Goal: Task Accomplishment & Management: Manage account settings

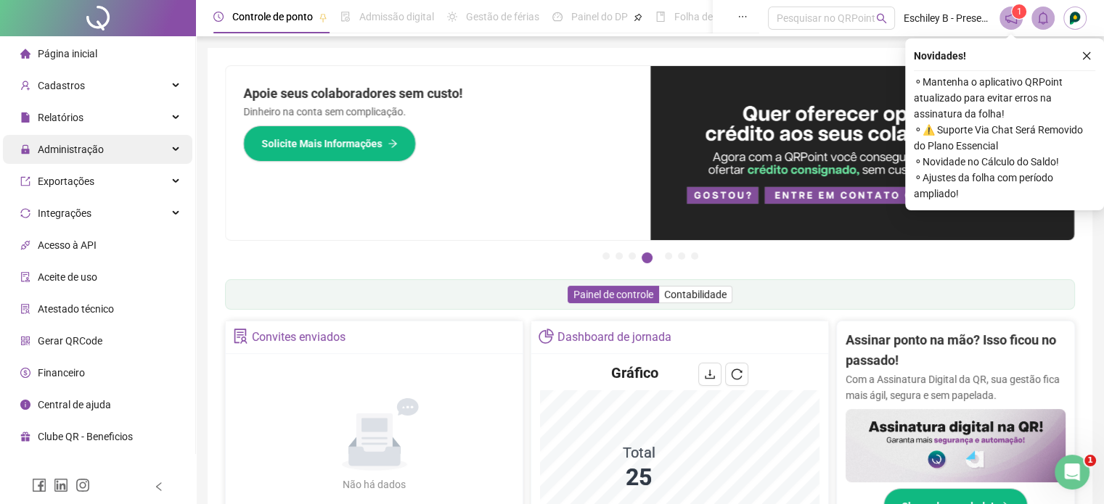
click at [102, 155] on div "Administração" at bounding box center [97, 149] width 189 height 29
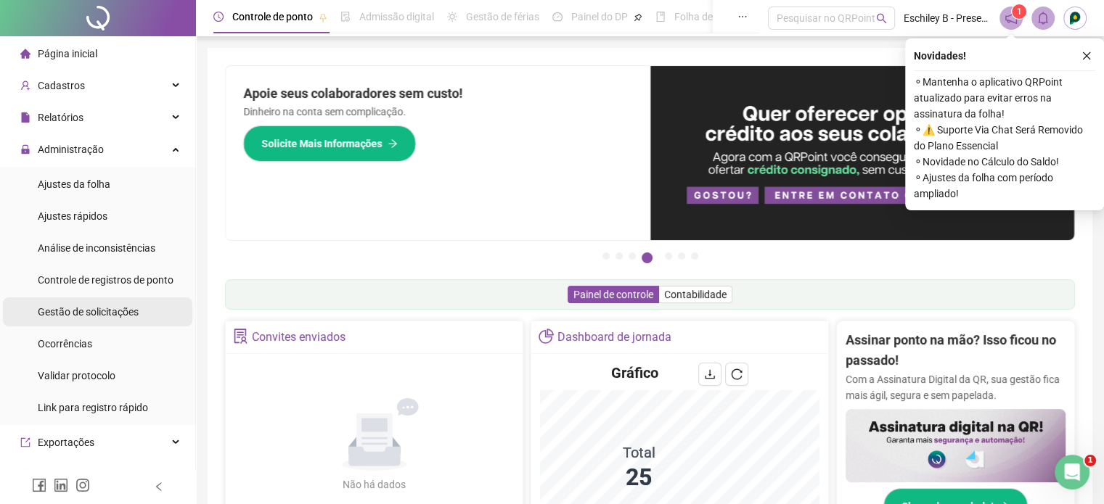
click at [88, 300] on div "Gestão de solicitações" at bounding box center [88, 312] width 101 height 29
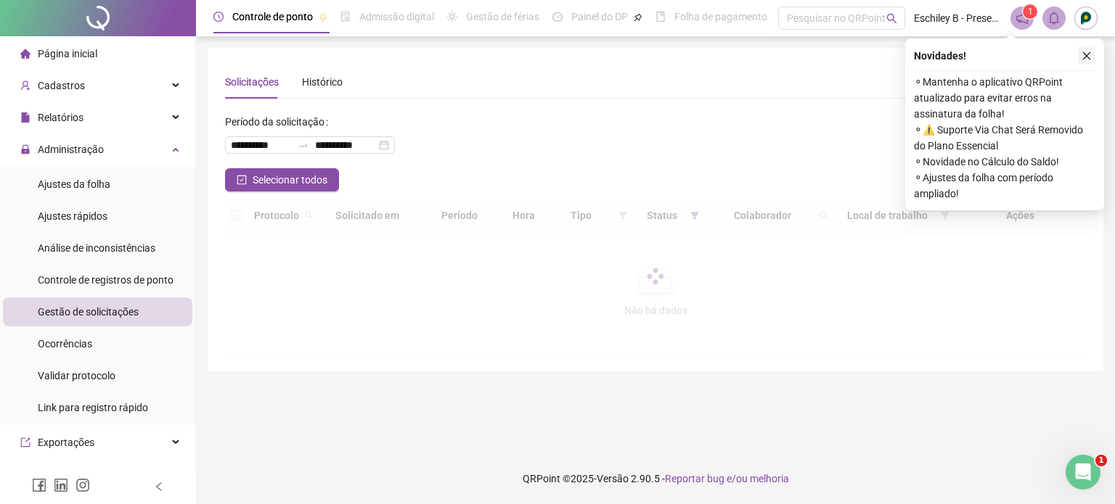
click at [1083, 55] on icon "close" at bounding box center [1086, 56] width 10 height 10
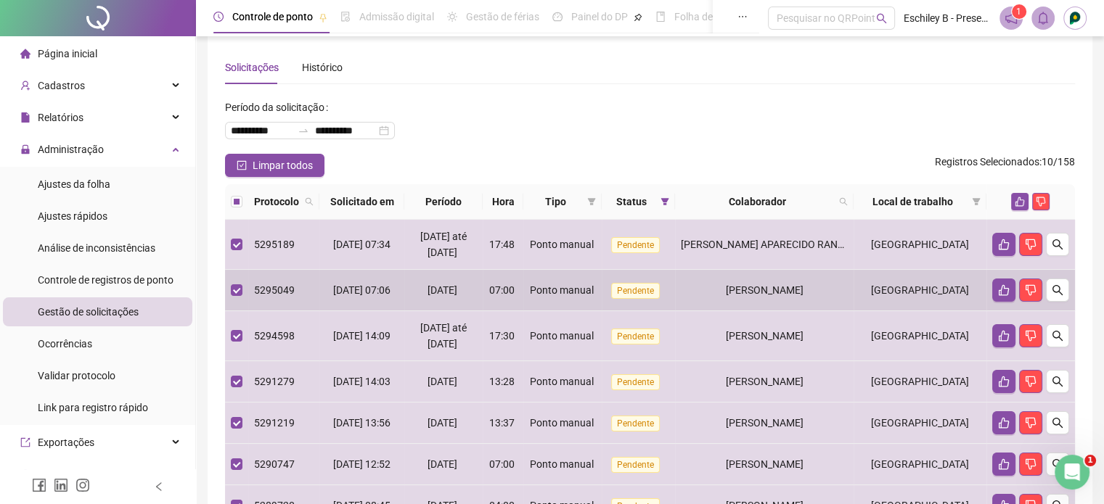
scroll to position [14, 0]
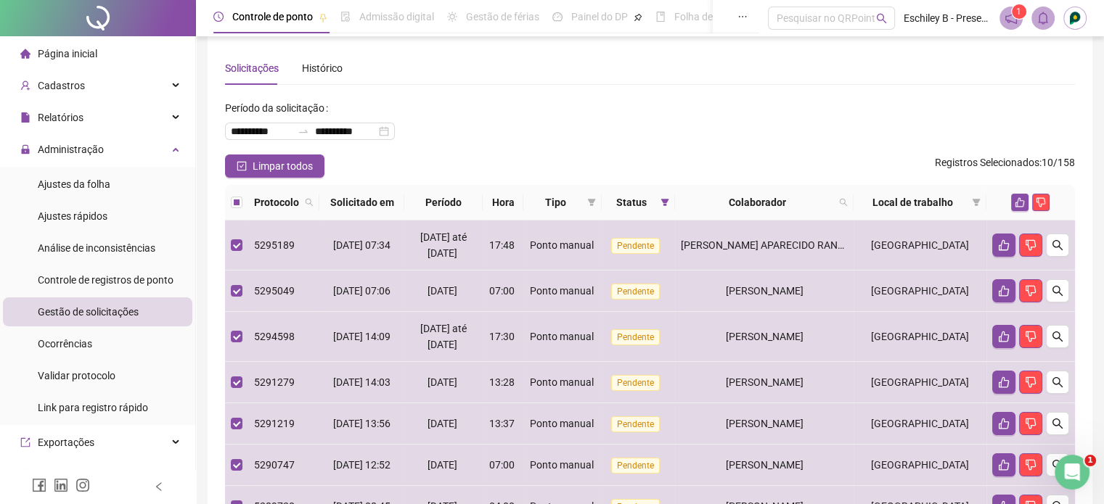
click at [1019, 194] on div at bounding box center [1030, 202] width 77 height 17
click at [1019, 194] on button "button" at bounding box center [1019, 202] width 17 height 17
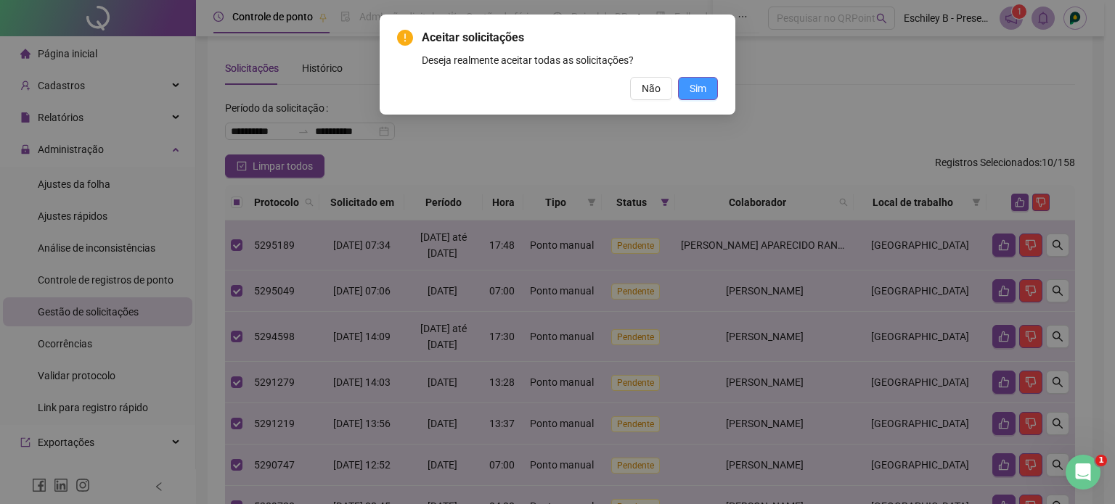
click at [692, 90] on span "Sim" at bounding box center [697, 89] width 17 height 16
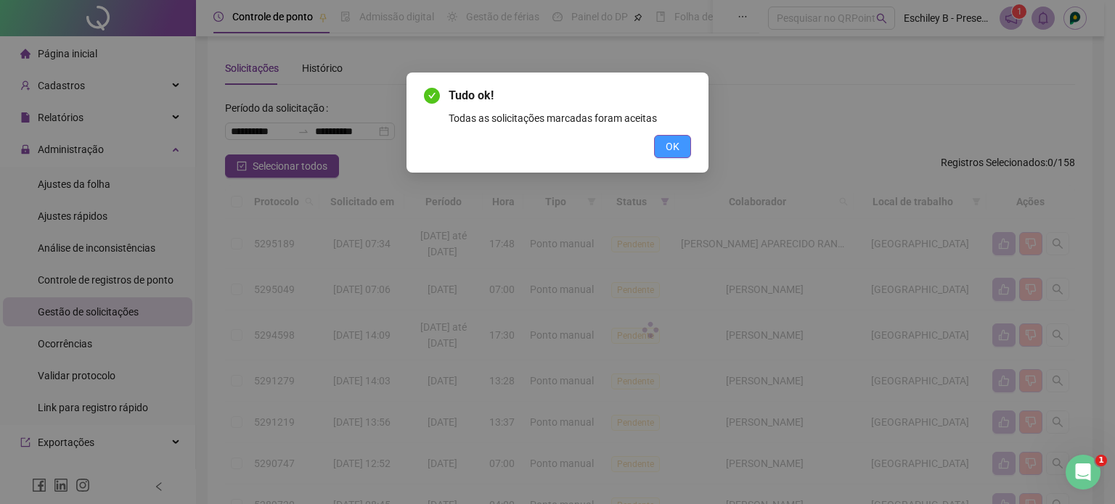
click at [675, 146] on span "OK" at bounding box center [672, 147] width 14 height 16
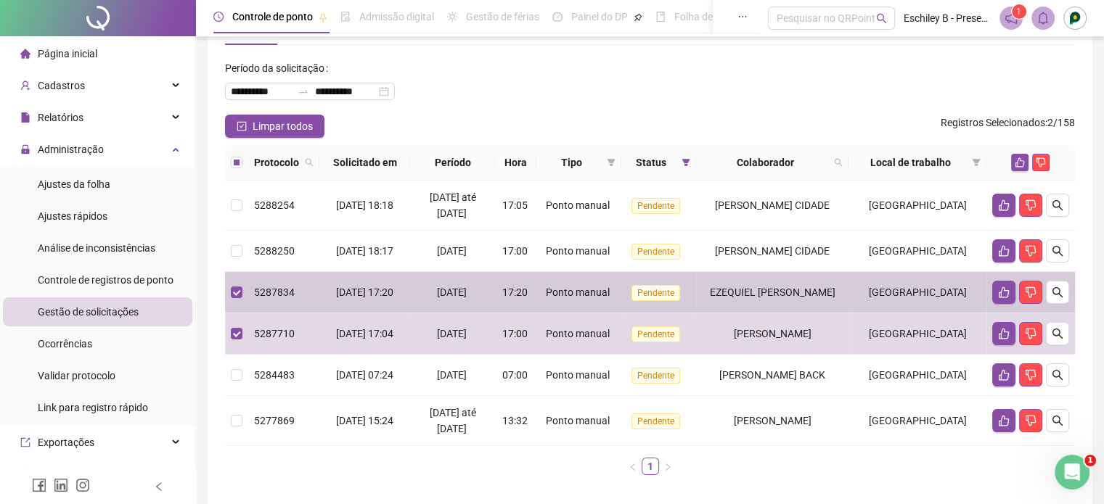
scroll to position [0, 0]
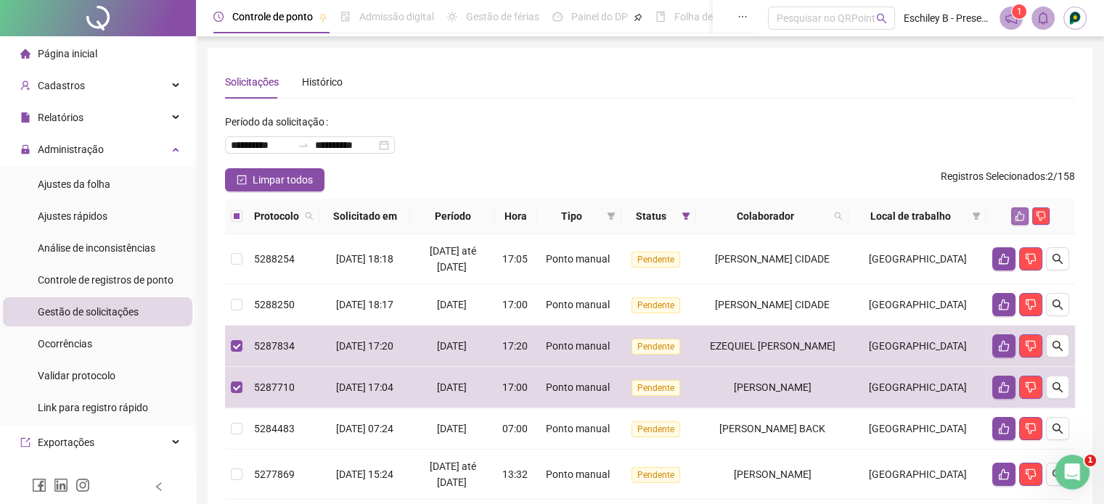
click at [1014, 218] on button "button" at bounding box center [1019, 216] width 17 height 17
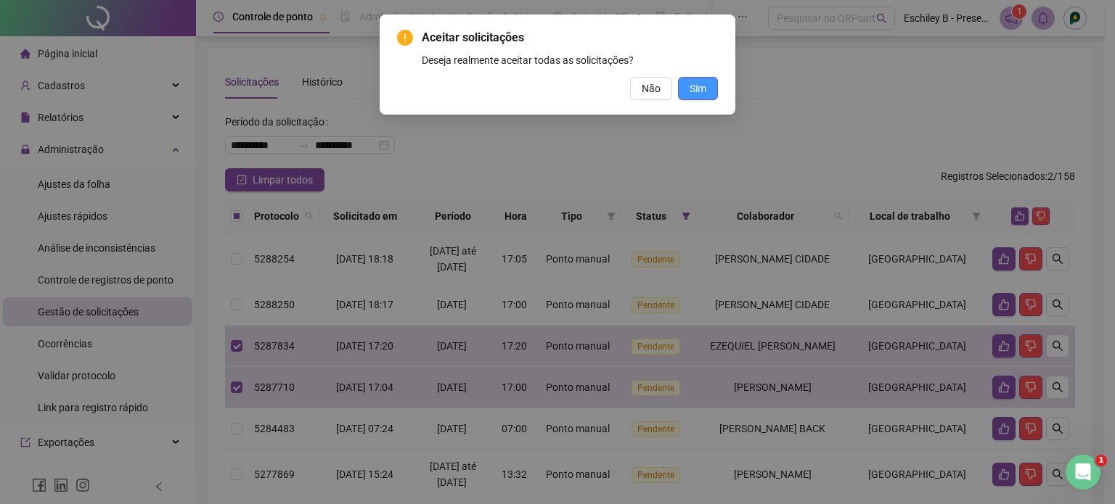
click at [694, 89] on span "Sim" at bounding box center [697, 89] width 17 height 16
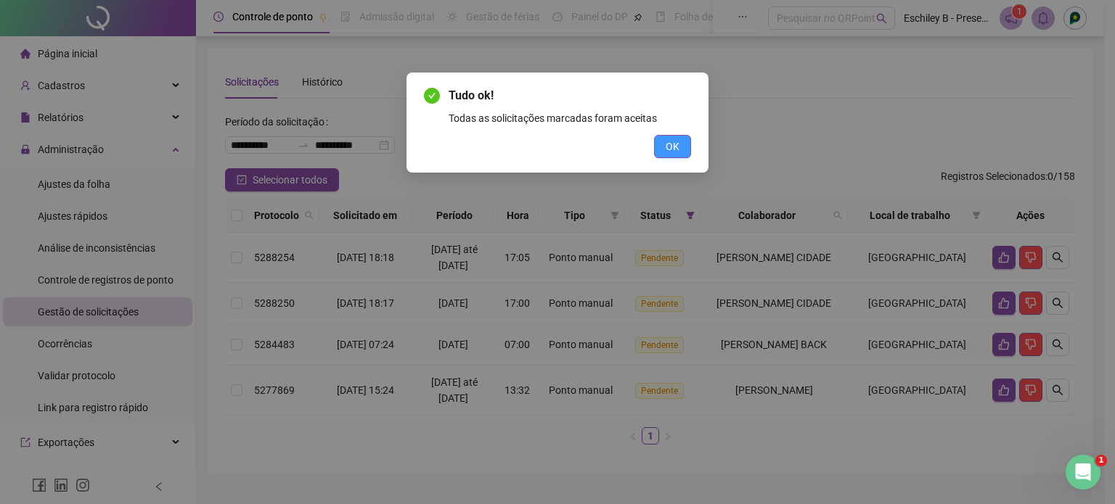
click at [670, 141] on span "OK" at bounding box center [672, 147] width 14 height 16
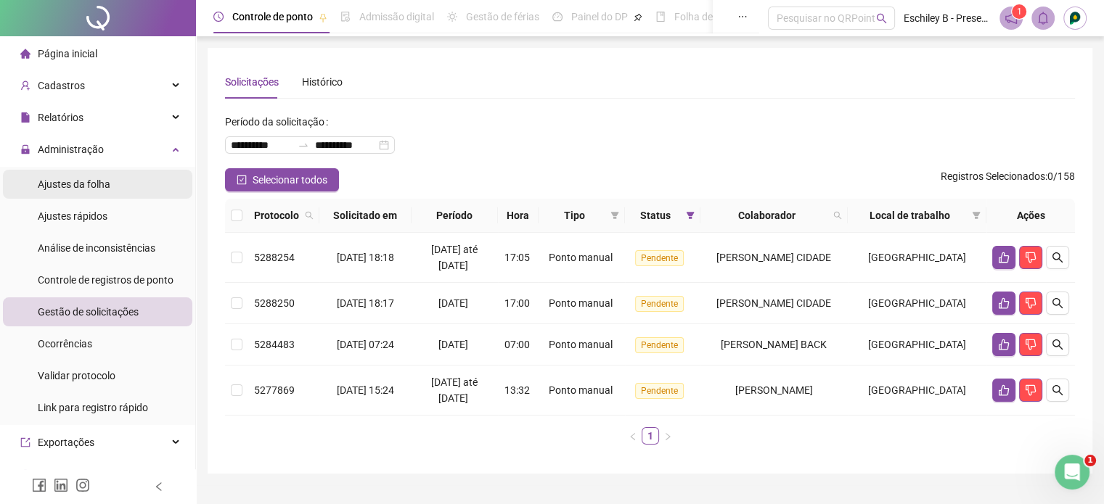
click at [67, 184] on span "Ajustes da folha" at bounding box center [74, 185] width 73 height 12
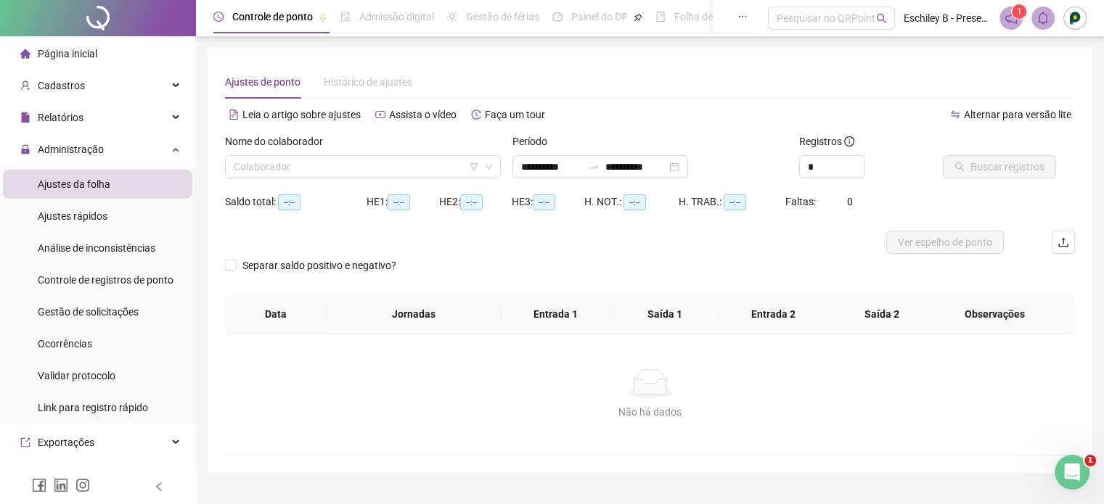
click at [684, 179] on div "**********" at bounding box center [649, 162] width 287 height 57
click at [666, 165] on input "**********" at bounding box center [635, 167] width 61 height 16
type input "**********"
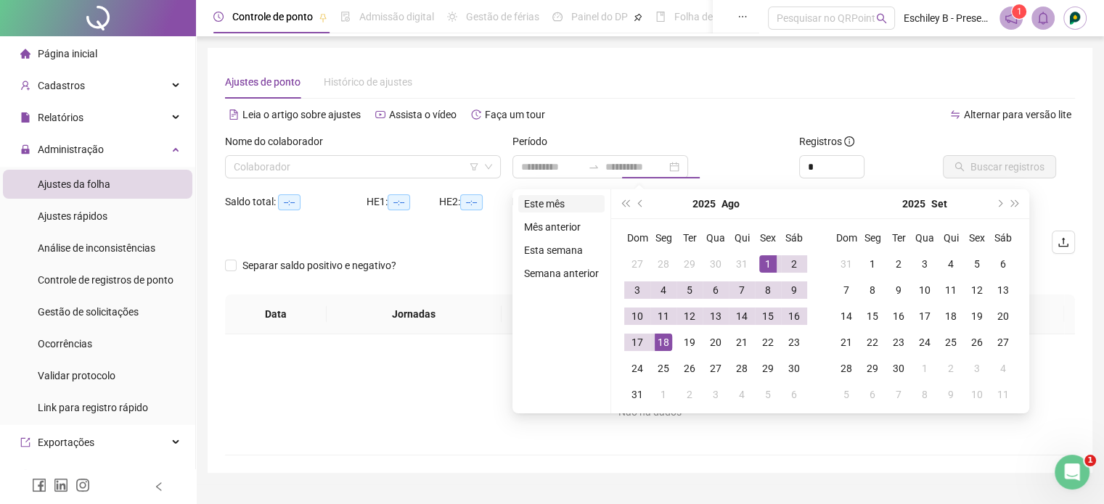
click at [545, 208] on li "Este mês" at bounding box center [561, 203] width 86 height 17
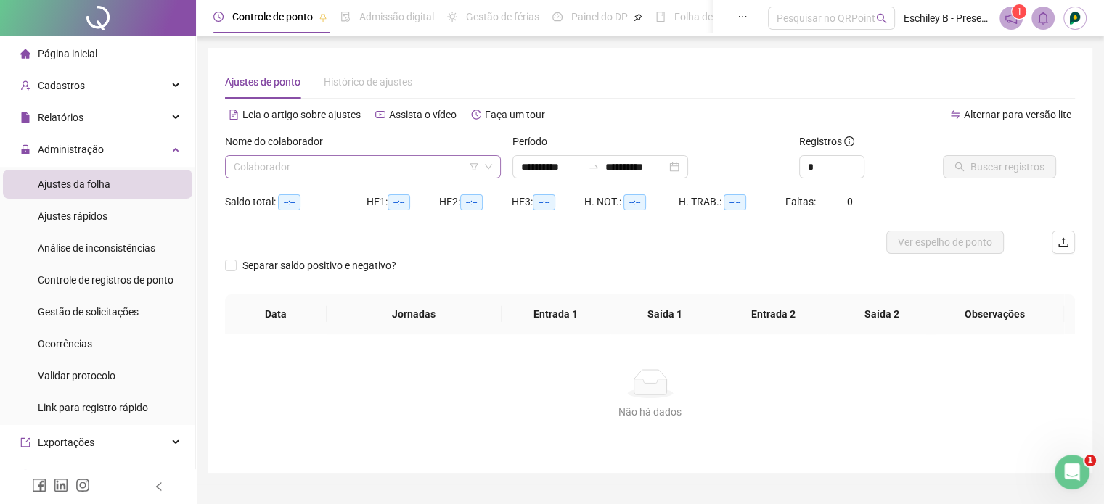
click at [438, 173] on input "search" at bounding box center [356, 167] width 245 height 22
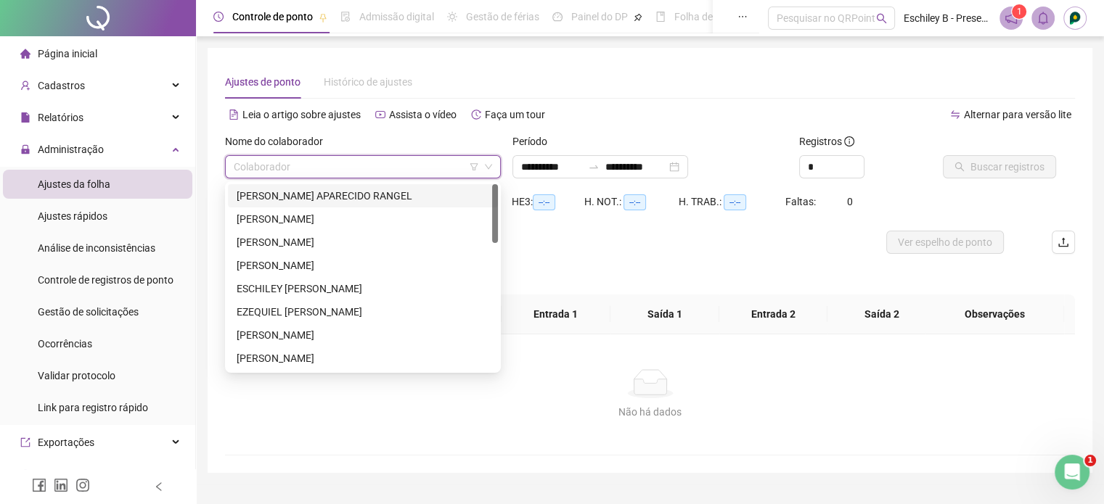
drag, startPoint x: 358, startPoint y: 202, endPoint x: 384, endPoint y: 194, distance: 27.1
click at [358, 201] on div "[PERSON_NAME] APARECIDO RANGEL" at bounding box center [363, 196] width 253 height 16
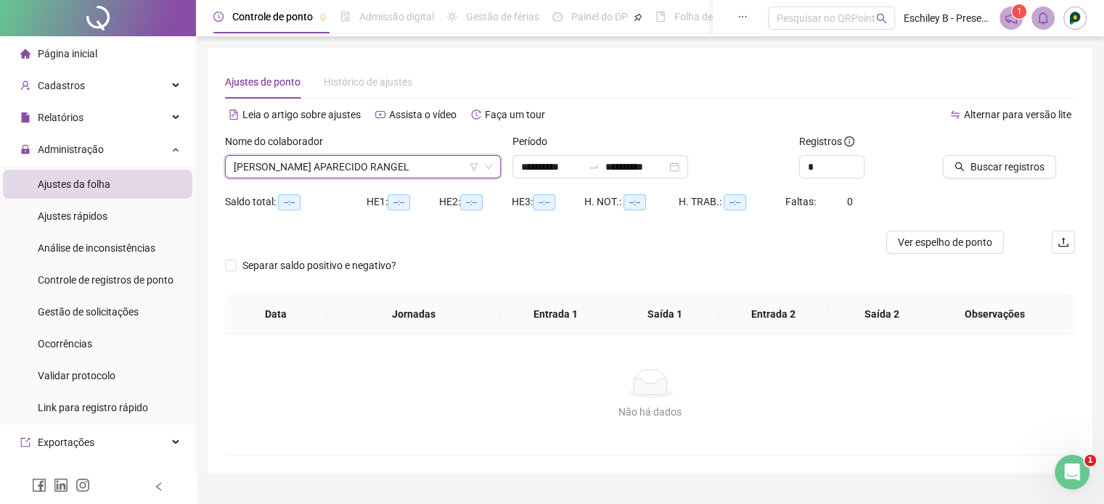
click at [1033, 185] on div "Buscar registros" at bounding box center [1009, 162] width 144 height 57
click at [1033, 175] on button "Buscar registros" at bounding box center [999, 166] width 113 height 23
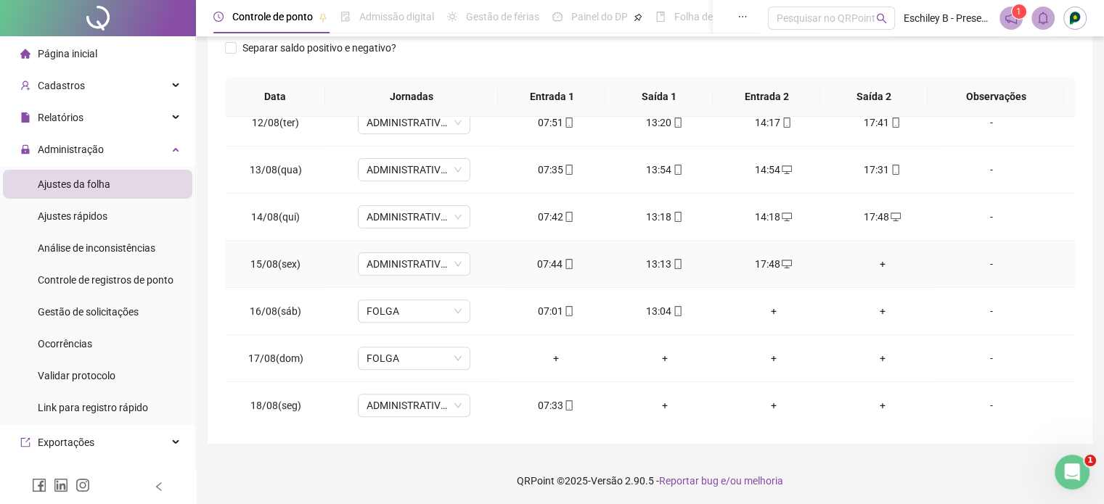
scroll to position [219, 0]
click at [871, 259] on div "+" at bounding box center [883, 263] width 86 height 16
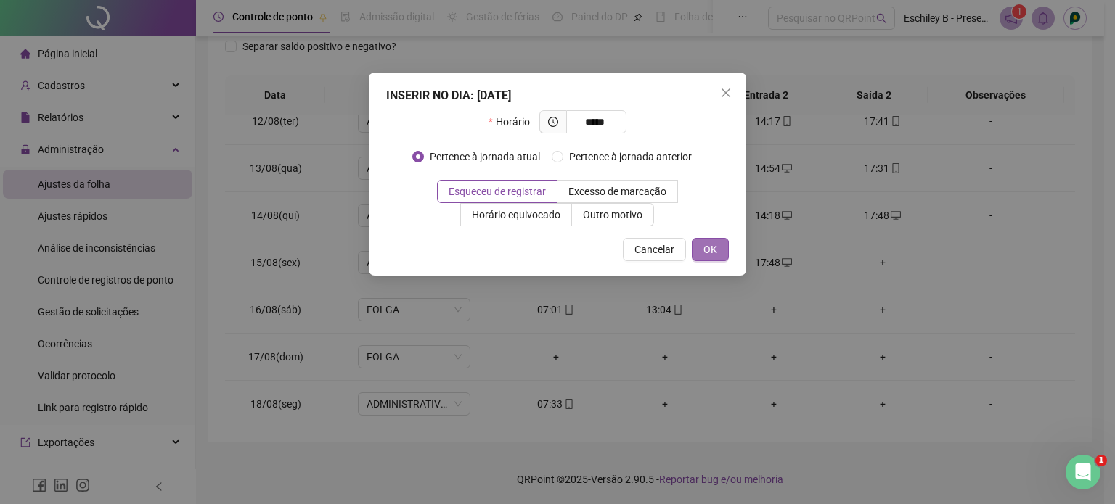
type input "*****"
click at [703, 252] on span "OK" at bounding box center [710, 250] width 14 height 16
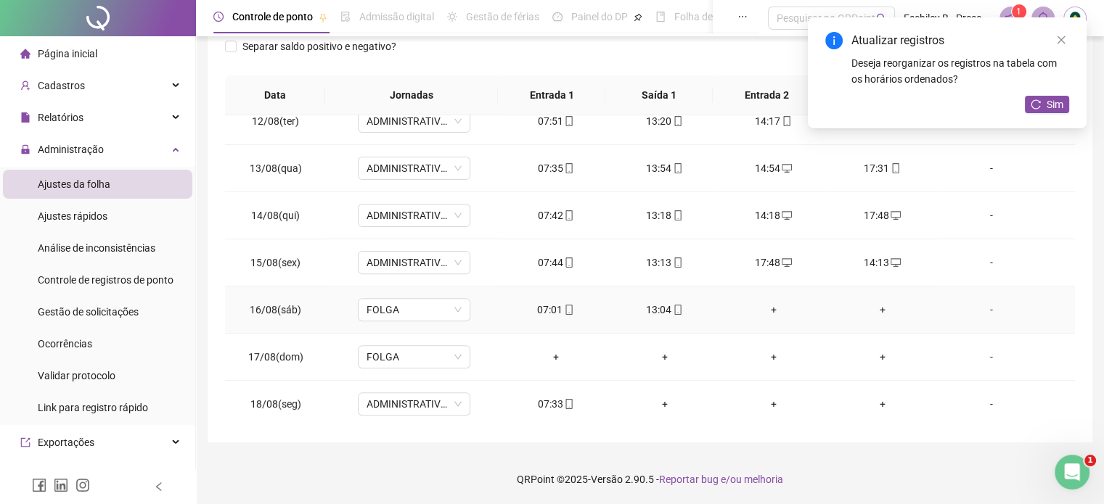
click at [762, 310] on div "+" at bounding box center [774, 310] width 86 height 16
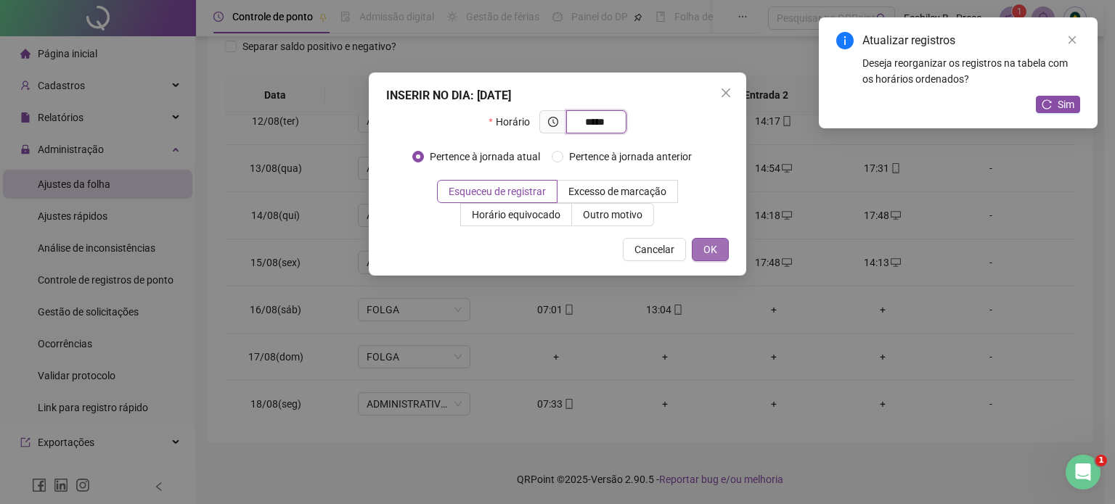
type input "*****"
click at [724, 253] on button "OK" at bounding box center [710, 249] width 37 height 23
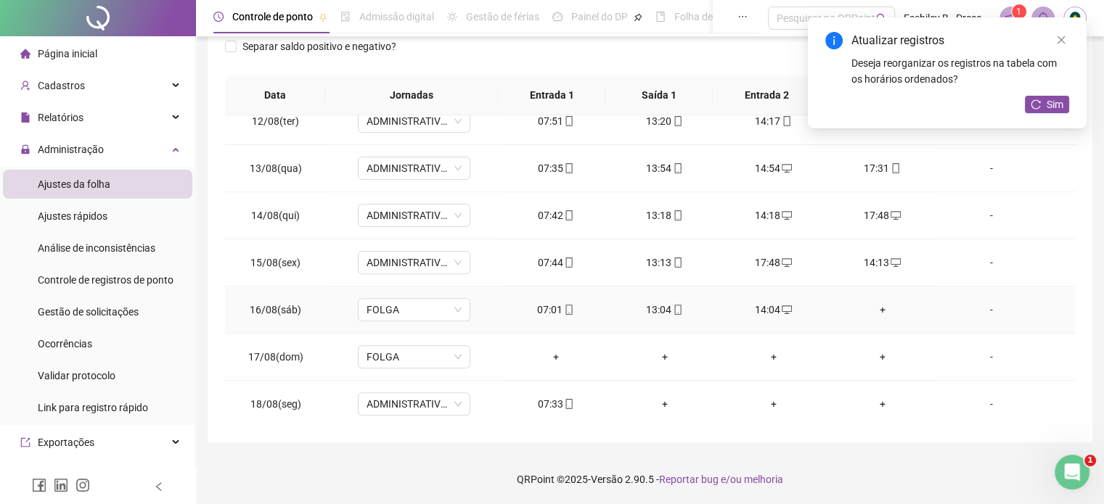
click at [782, 309] on icon "desktop" at bounding box center [787, 309] width 10 height 9
type input "**********"
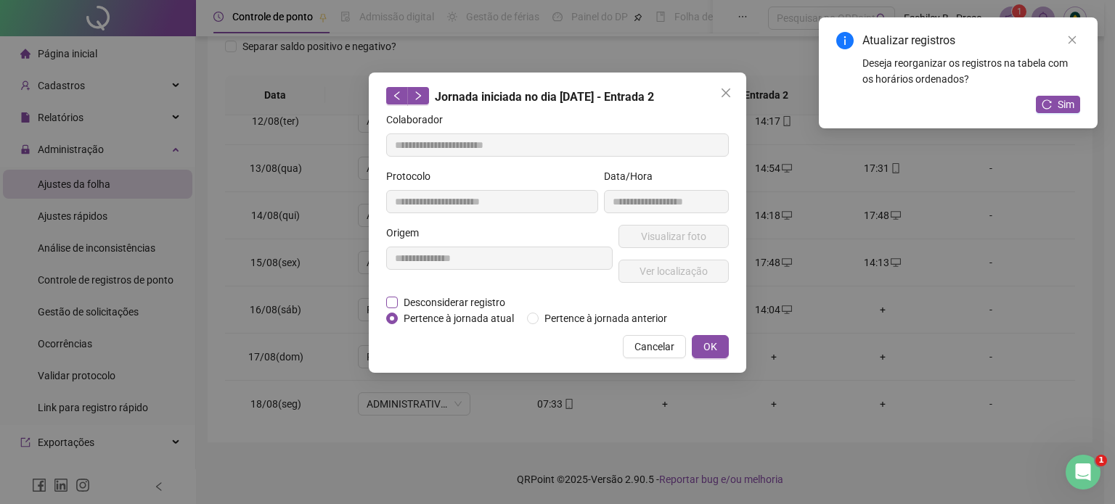
click at [422, 300] on span "Desconsiderar registro" at bounding box center [454, 303] width 113 height 16
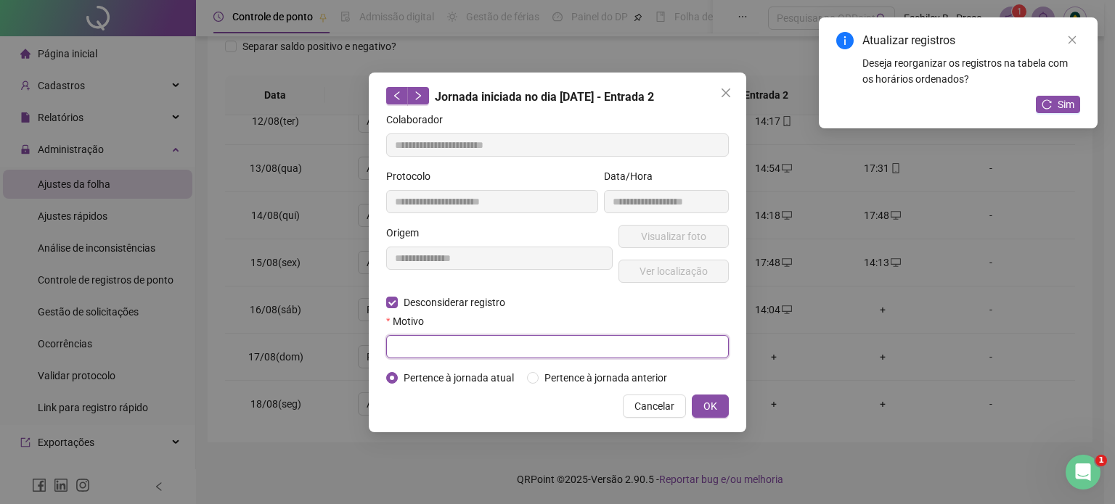
click at [446, 350] on input "text" at bounding box center [557, 346] width 342 height 23
type input "****"
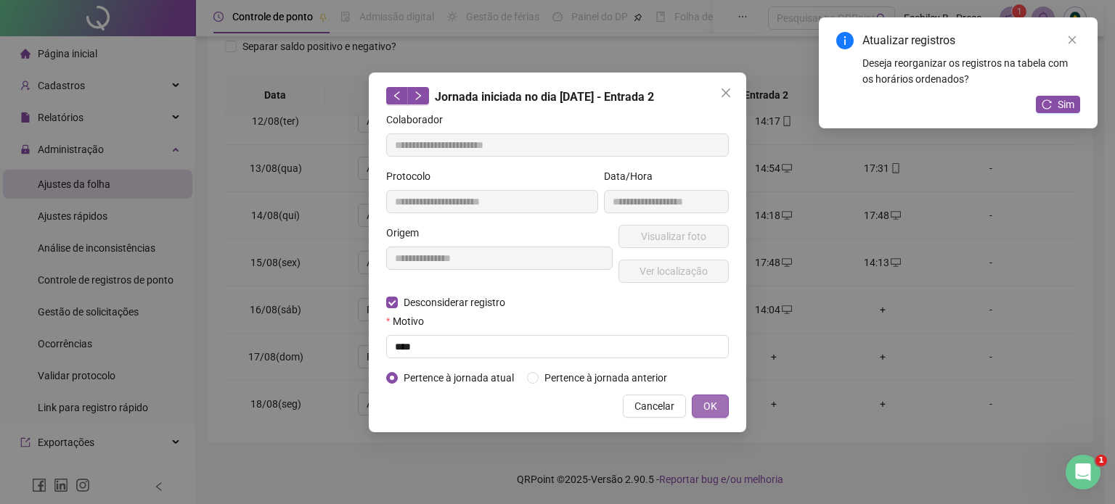
click at [708, 401] on span "OK" at bounding box center [710, 406] width 14 height 16
click at [705, 406] on span "OK" at bounding box center [710, 406] width 14 height 16
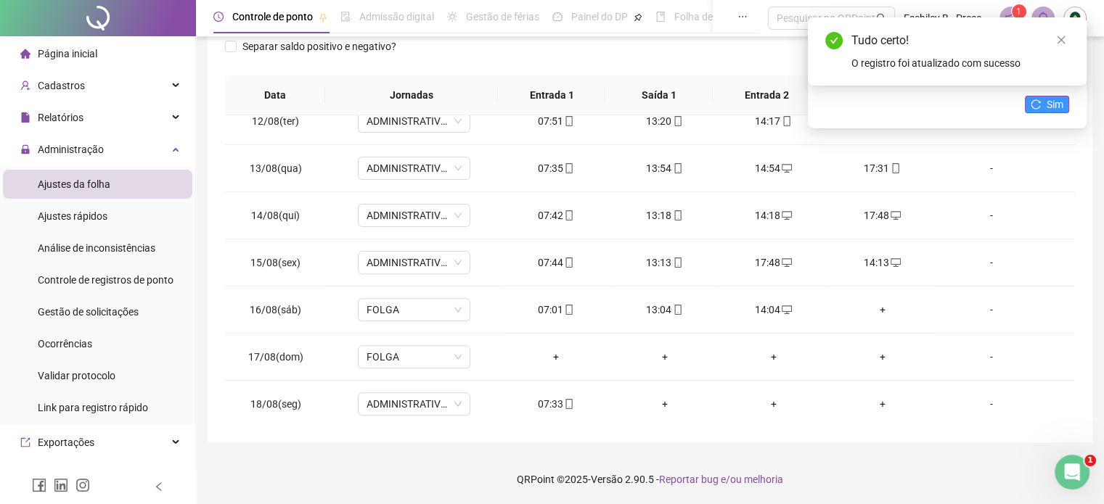
click at [1045, 109] on button "Sim" at bounding box center [1047, 104] width 44 height 17
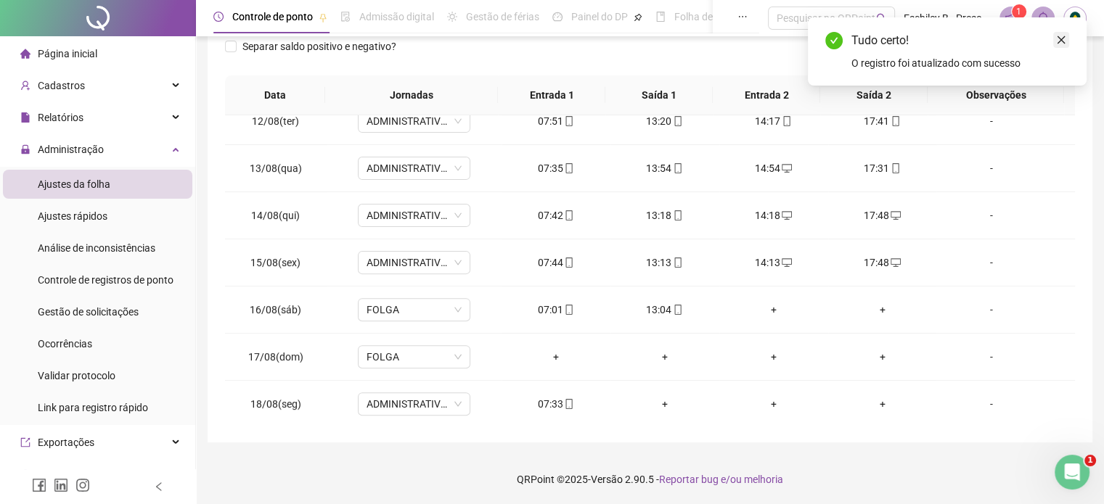
click at [1059, 42] on icon "close" at bounding box center [1061, 40] width 8 height 8
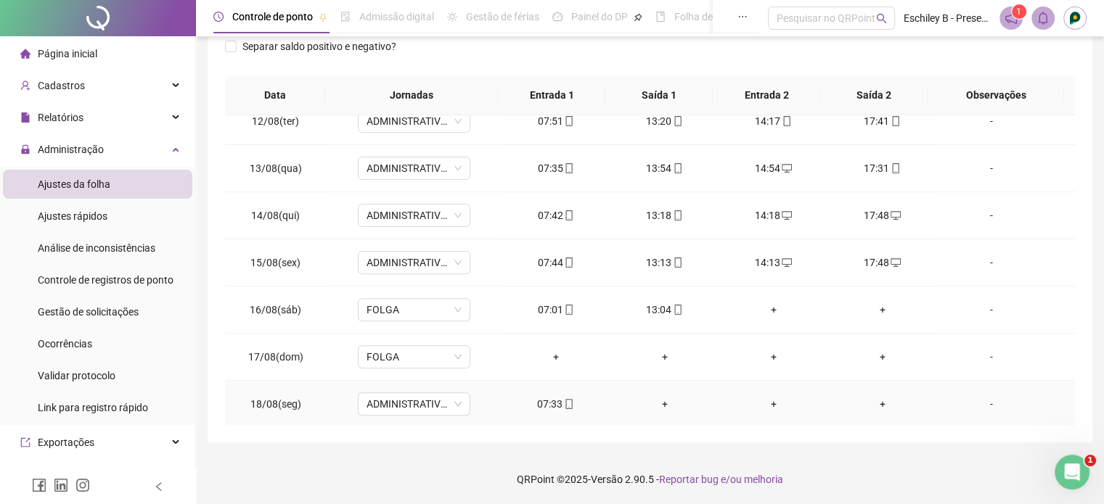
click at [564, 400] on icon "mobile" at bounding box center [569, 404] width 10 height 10
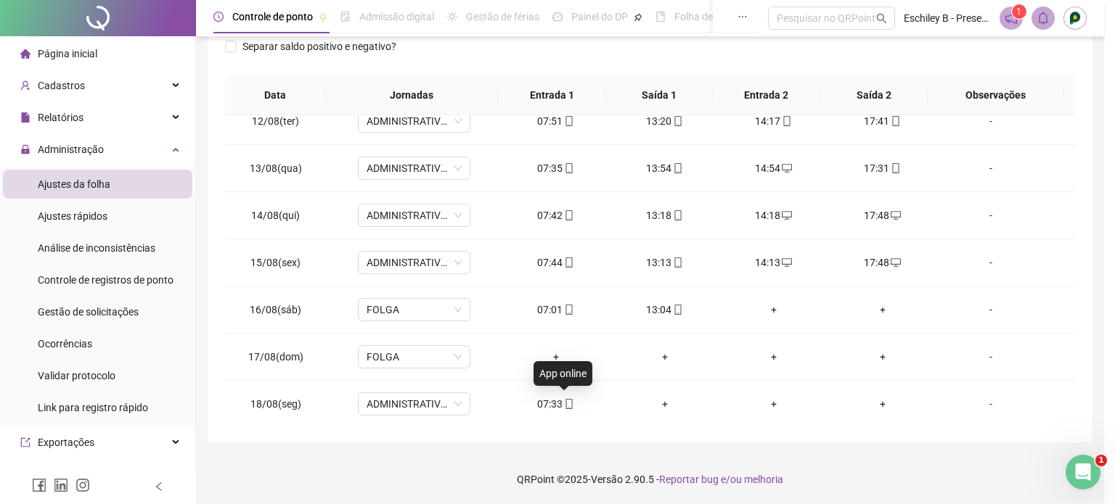
type input "**********"
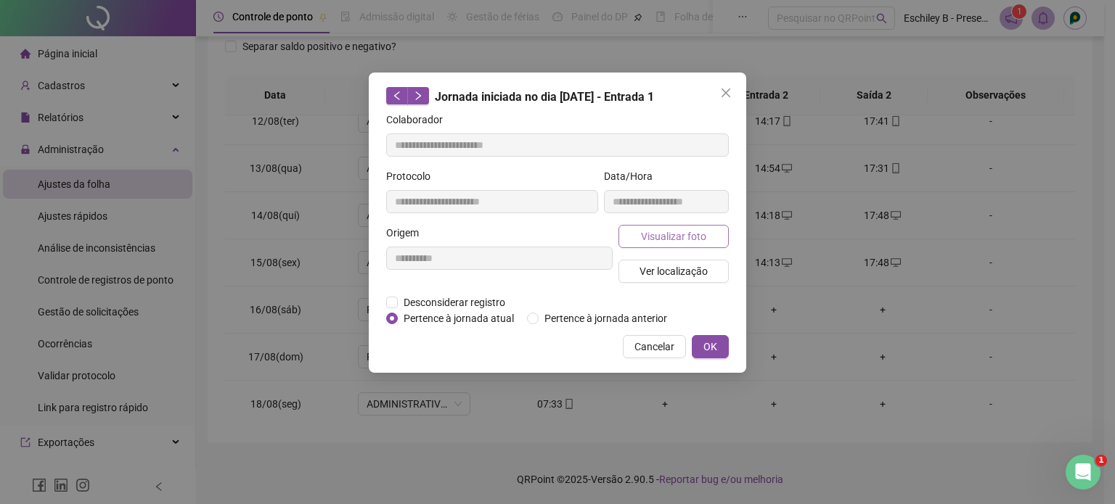
click at [664, 243] on span "Visualizar foto" at bounding box center [673, 237] width 65 height 16
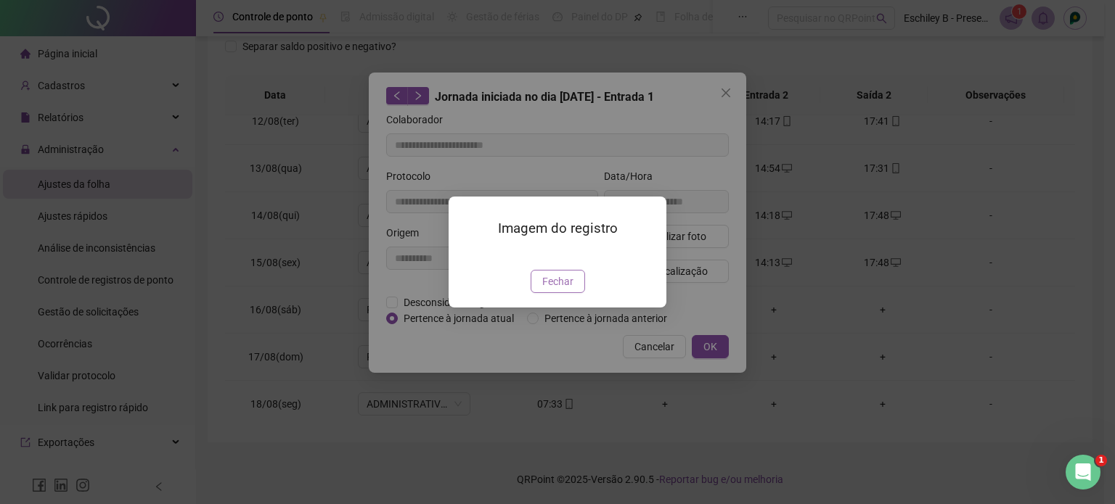
click at [549, 290] on span "Fechar" at bounding box center [557, 282] width 31 height 16
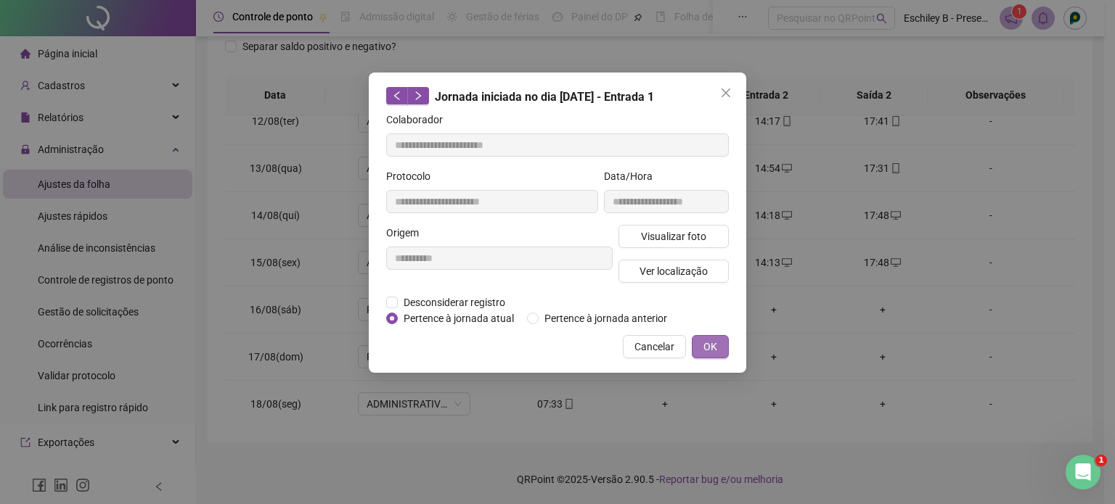
click at [707, 352] on span "OK" at bounding box center [710, 347] width 14 height 16
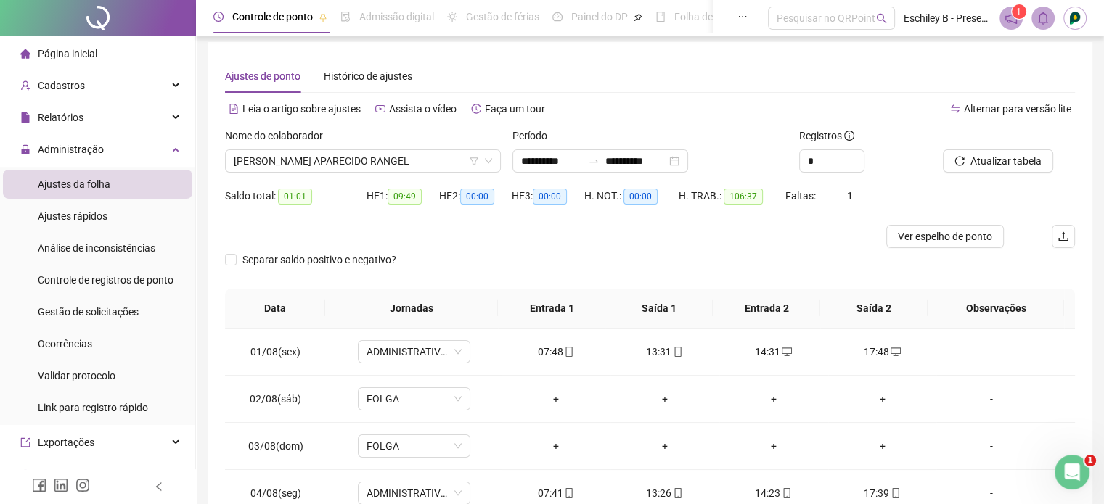
scroll to position [0, 0]
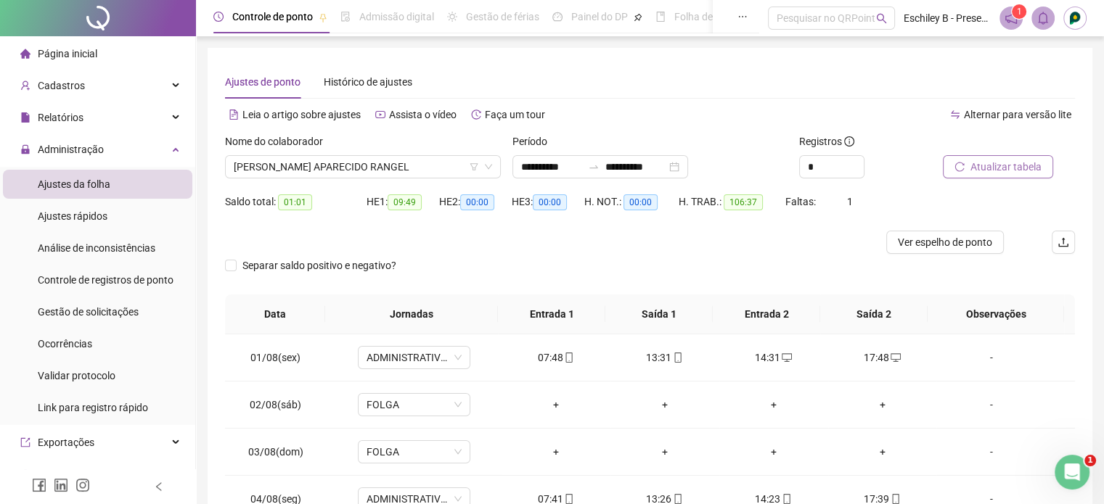
click at [1029, 165] on span "Atualizar tabela" at bounding box center [1005, 167] width 71 height 16
click at [374, 165] on span "[PERSON_NAME] APARECIDO RANGEL" at bounding box center [363, 167] width 258 height 22
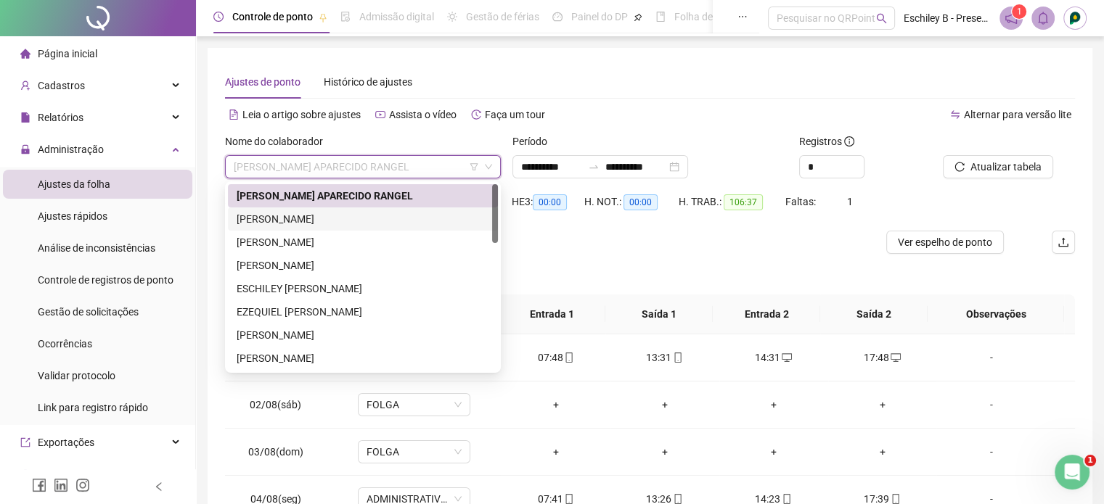
click at [321, 216] on div "[PERSON_NAME]" at bounding box center [363, 219] width 253 height 16
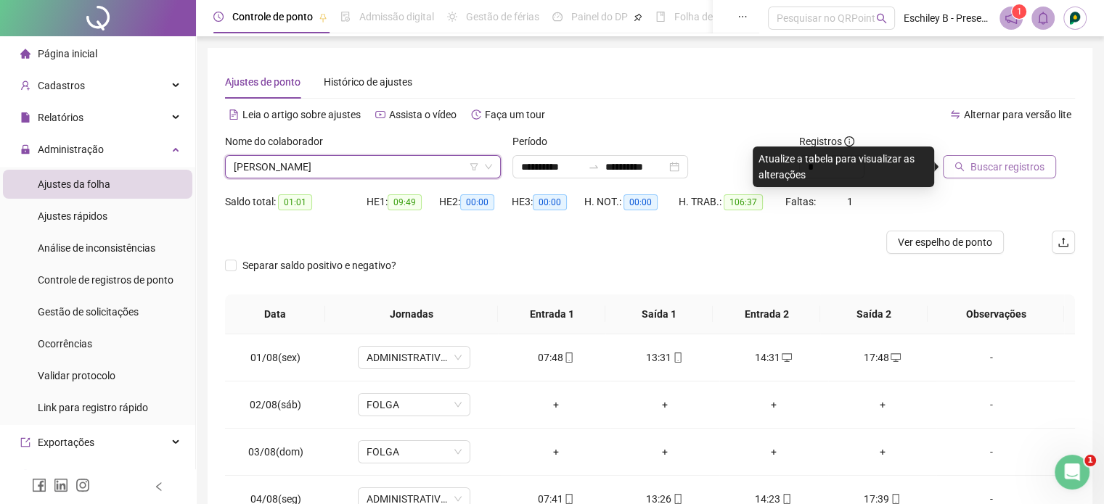
click at [1033, 169] on span "Buscar registros" at bounding box center [1007, 167] width 74 height 16
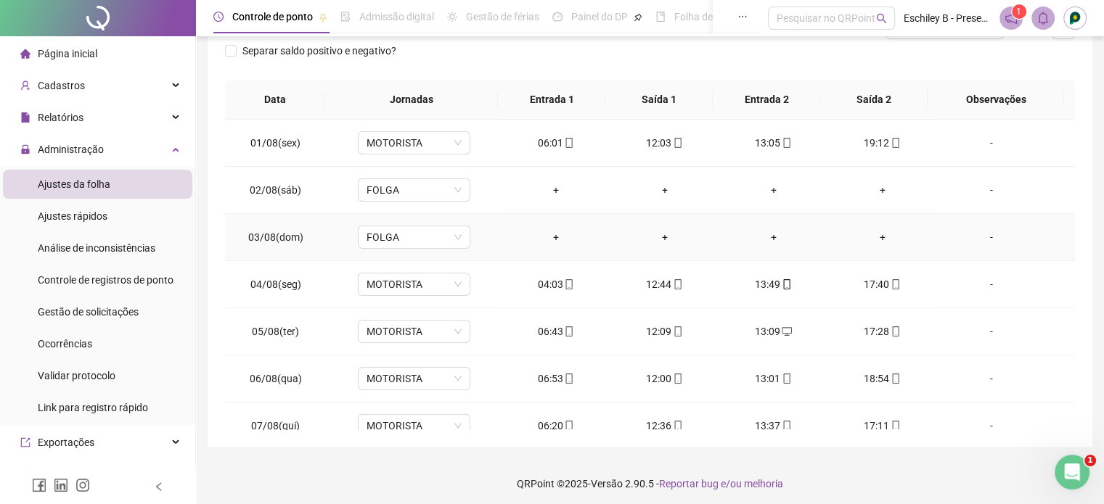
scroll to position [74, 0]
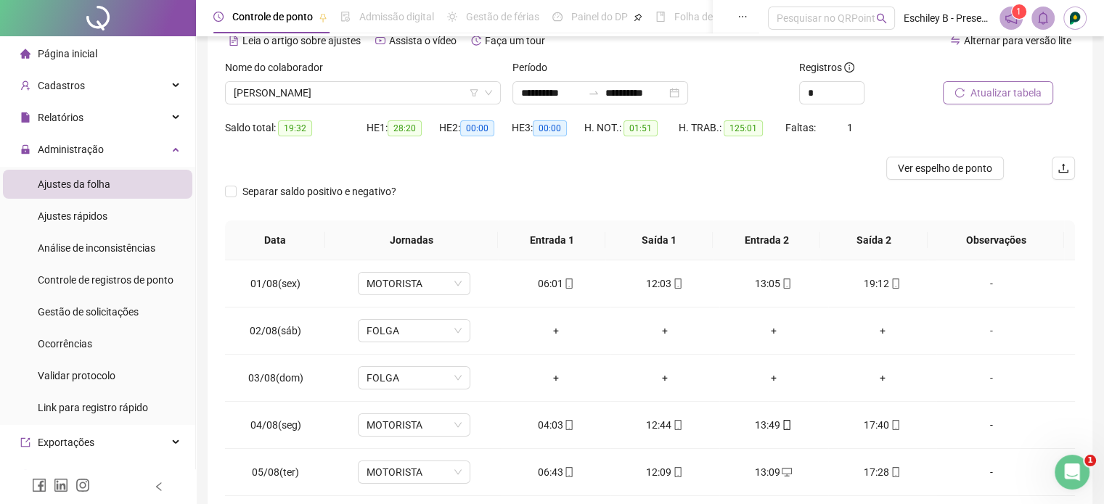
click at [361, 111] on div "Nome do colaborador [PERSON_NAME]" at bounding box center [362, 88] width 287 height 57
click at [377, 91] on span "[PERSON_NAME]" at bounding box center [363, 93] width 258 height 22
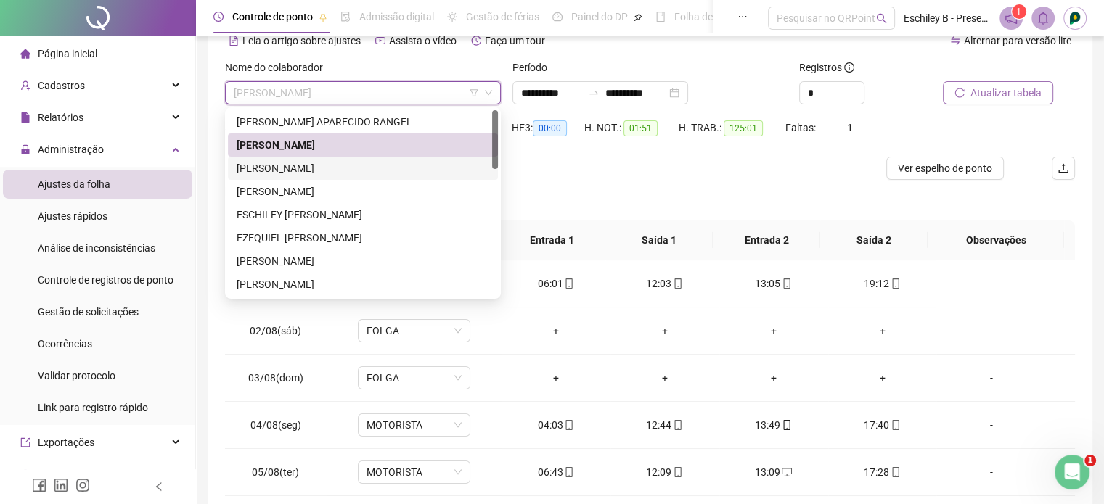
click at [353, 174] on div "[PERSON_NAME]" at bounding box center [363, 168] width 253 height 16
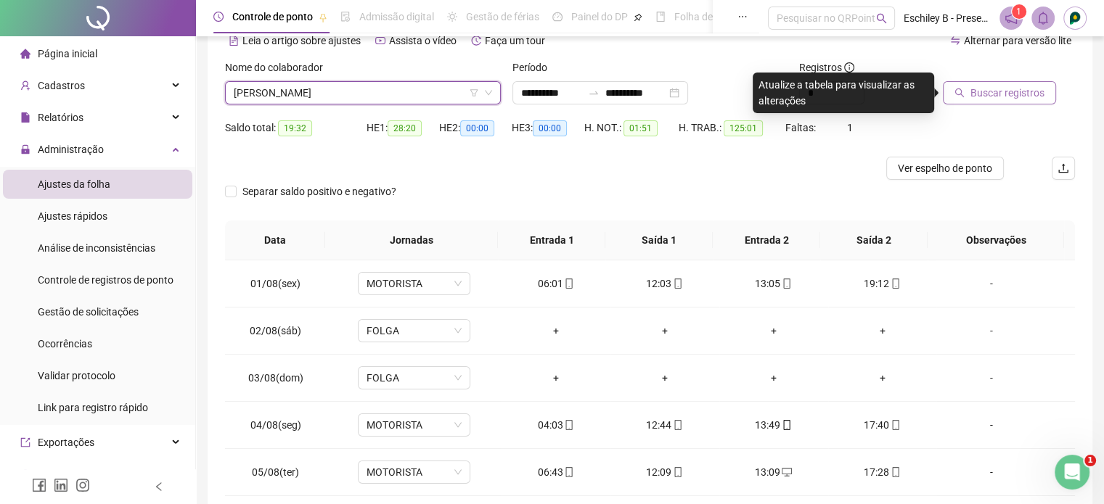
click at [1019, 98] on span "Buscar registros" at bounding box center [1007, 93] width 74 height 16
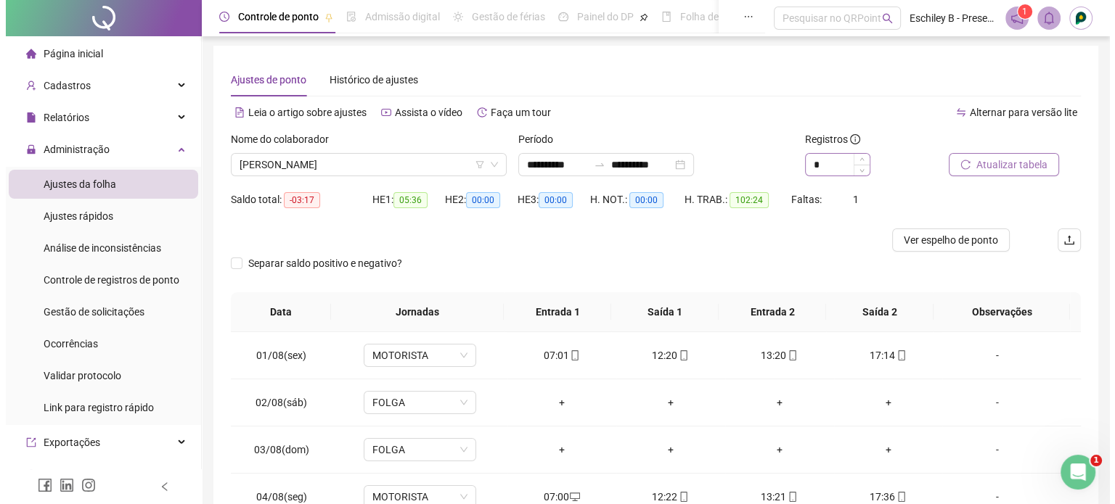
scroll to position [1, 0]
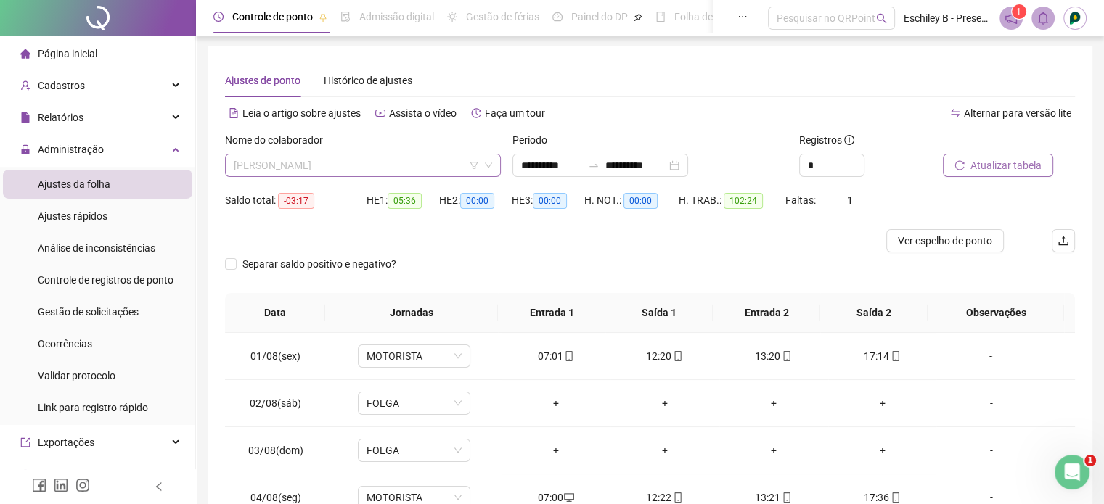
click at [380, 160] on span "[PERSON_NAME]" at bounding box center [363, 166] width 258 height 22
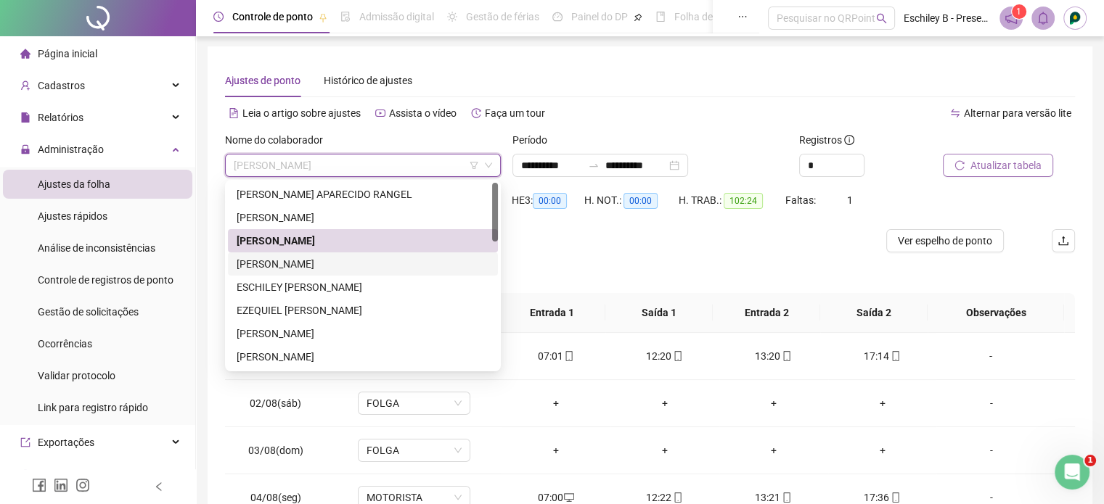
click at [340, 268] on div "[PERSON_NAME]" at bounding box center [363, 264] width 253 height 16
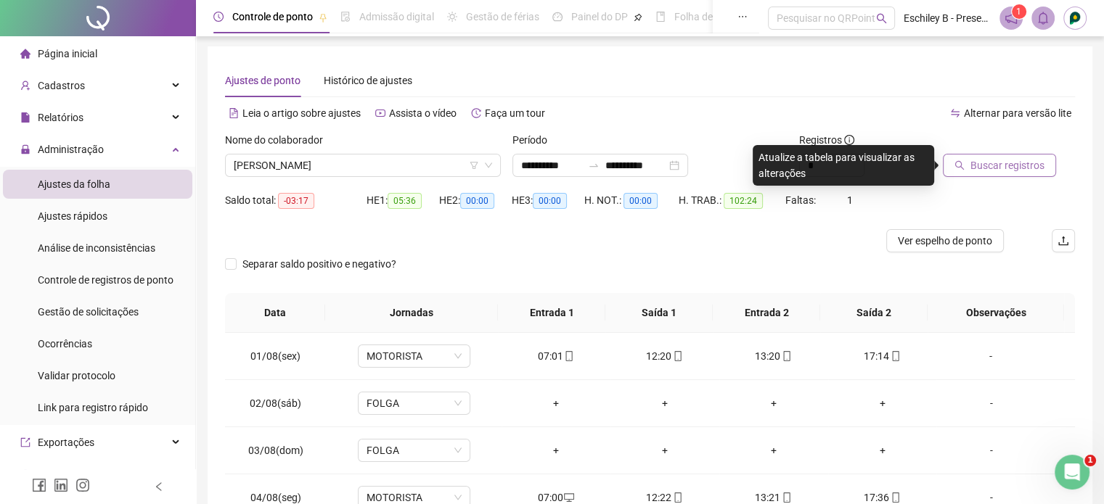
click at [979, 171] on span "Buscar registros" at bounding box center [1007, 165] width 74 height 16
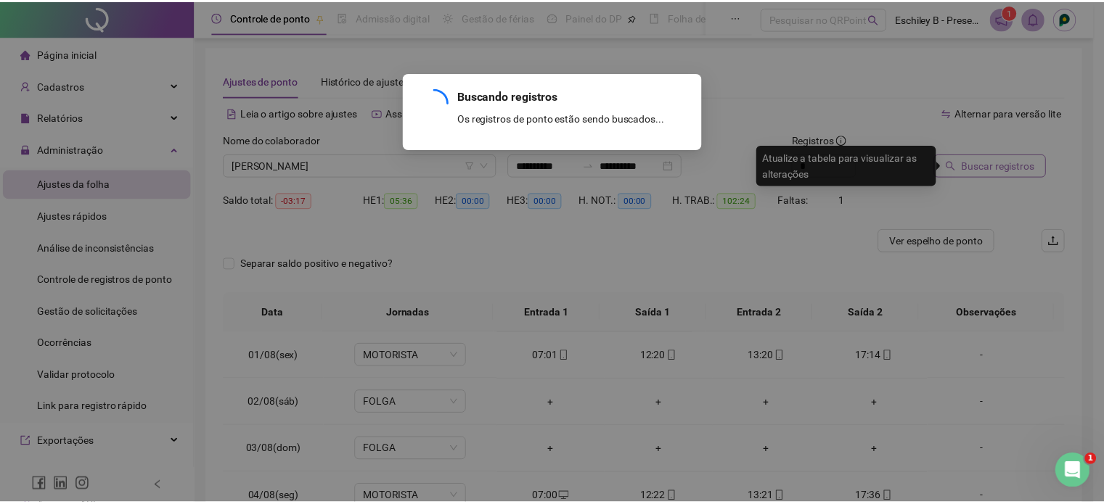
scroll to position [0, 0]
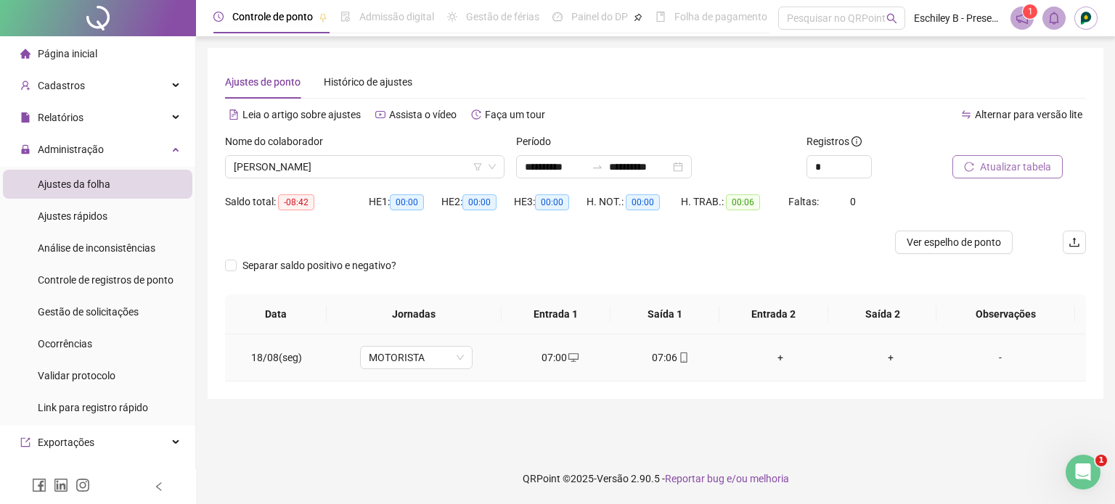
click at [680, 357] on icon "mobile" at bounding box center [683, 358] width 7 height 10
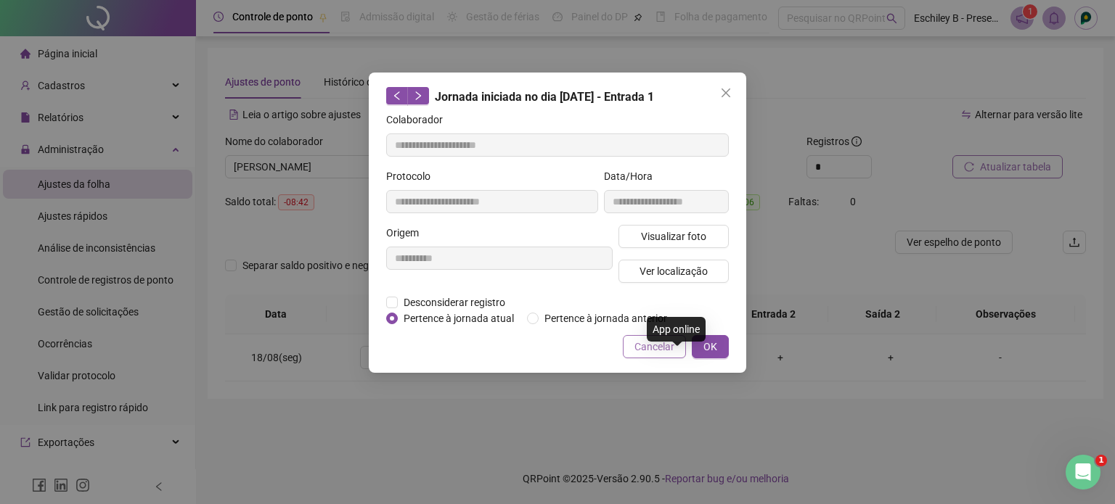
type input "**********"
click at [488, 298] on span "Desconsiderar registro" at bounding box center [454, 303] width 113 height 16
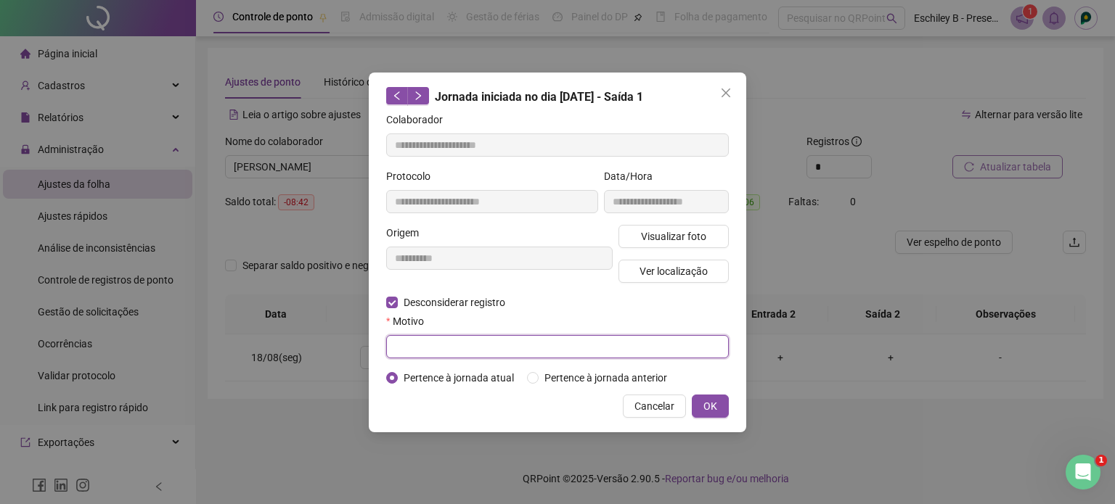
click at [488, 346] on input "text" at bounding box center [557, 346] width 342 height 23
type input "****"
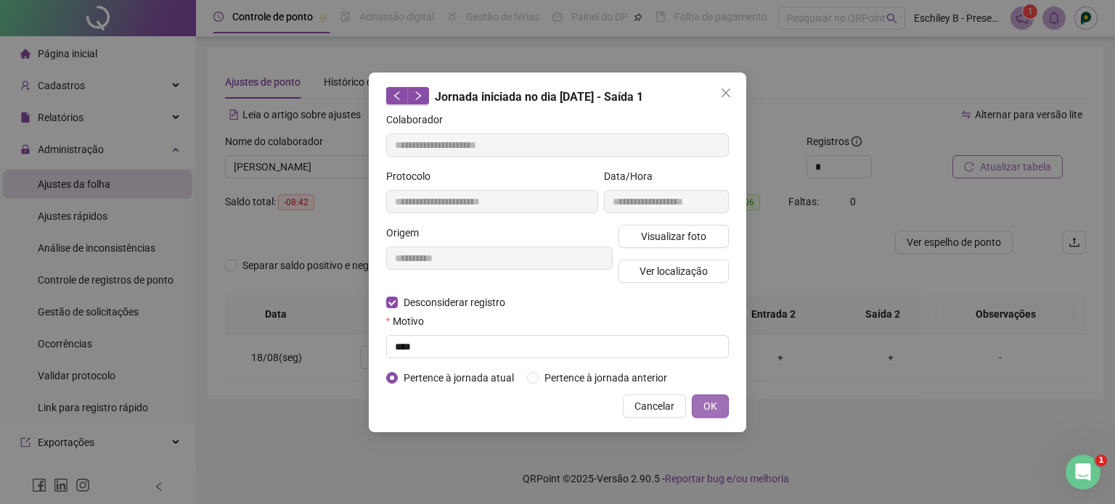
click at [703, 400] on span "OK" at bounding box center [710, 406] width 14 height 16
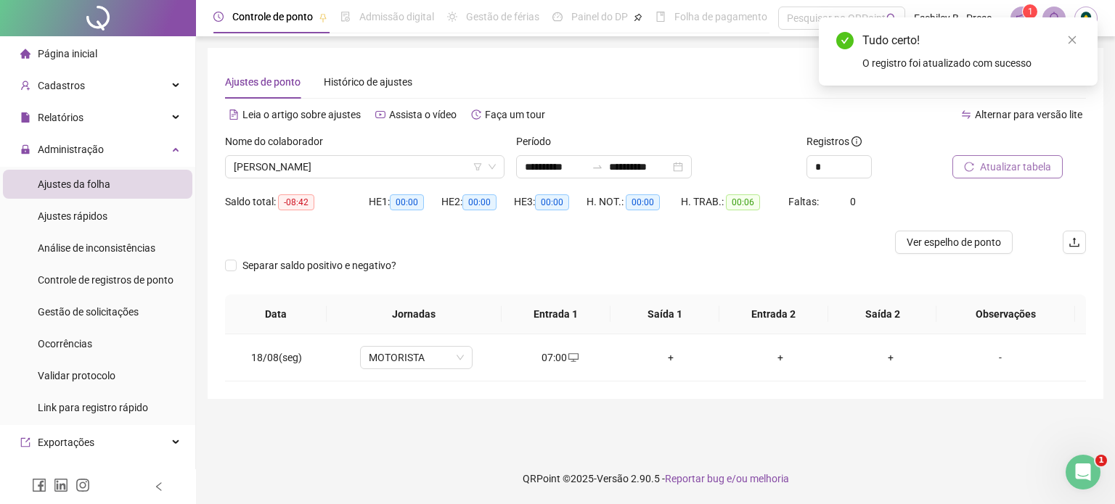
click at [982, 168] on span "Atualizar tabela" at bounding box center [1015, 167] width 71 height 16
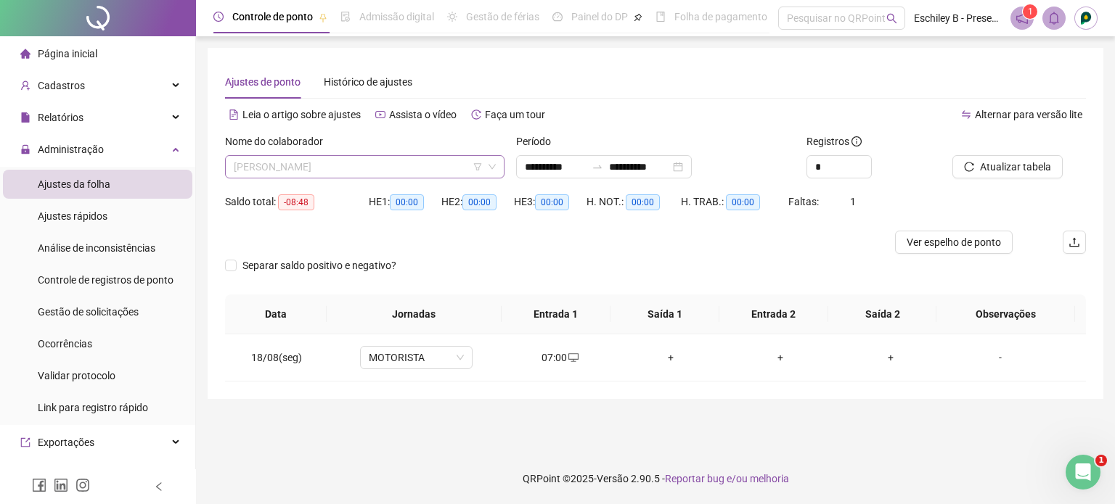
click at [412, 171] on span "[PERSON_NAME]" at bounding box center [365, 167] width 262 height 22
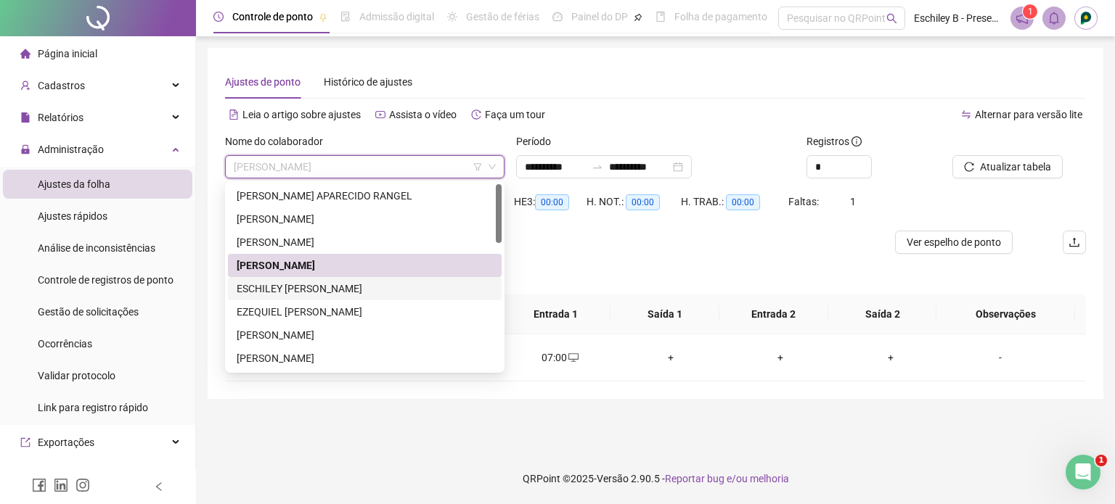
click at [308, 284] on div "ESCHILEY [PERSON_NAME]" at bounding box center [365, 289] width 256 height 16
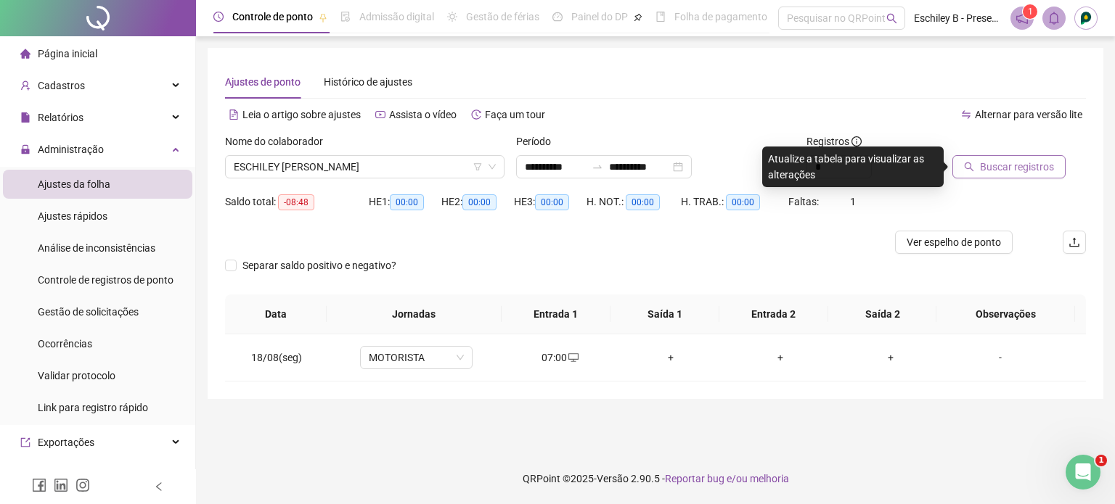
click at [996, 165] on span "Buscar registros" at bounding box center [1017, 167] width 74 height 16
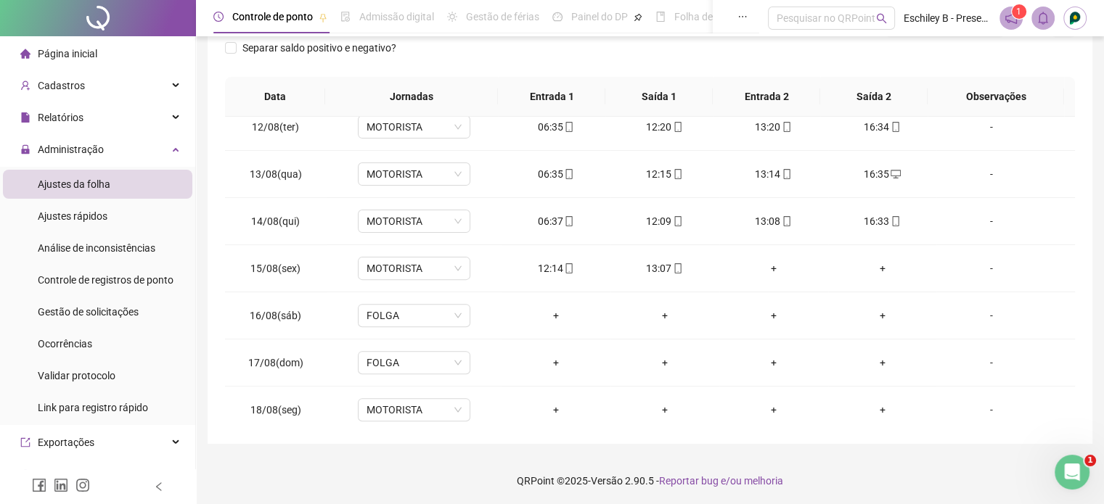
scroll to position [536, 0]
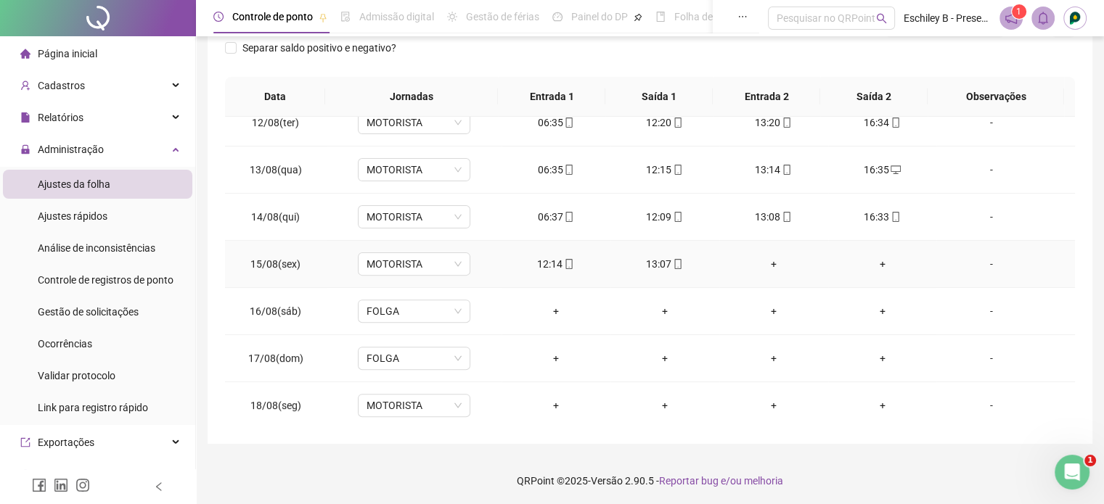
click at [766, 261] on div "+" at bounding box center [774, 264] width 86 height 16
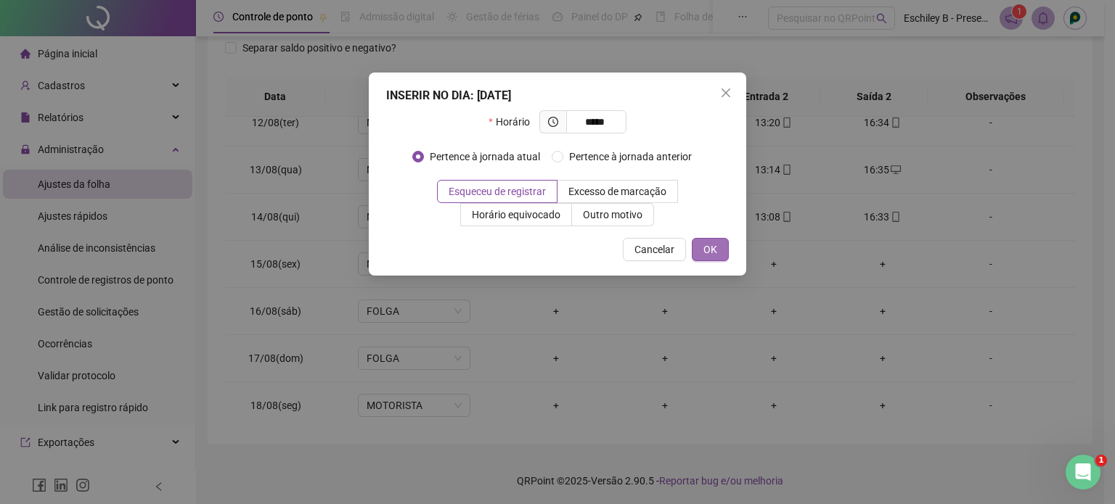
type input "*****"
click at [726, 246] on button "OK" at bounding box center [710, 249] width 37 height 23
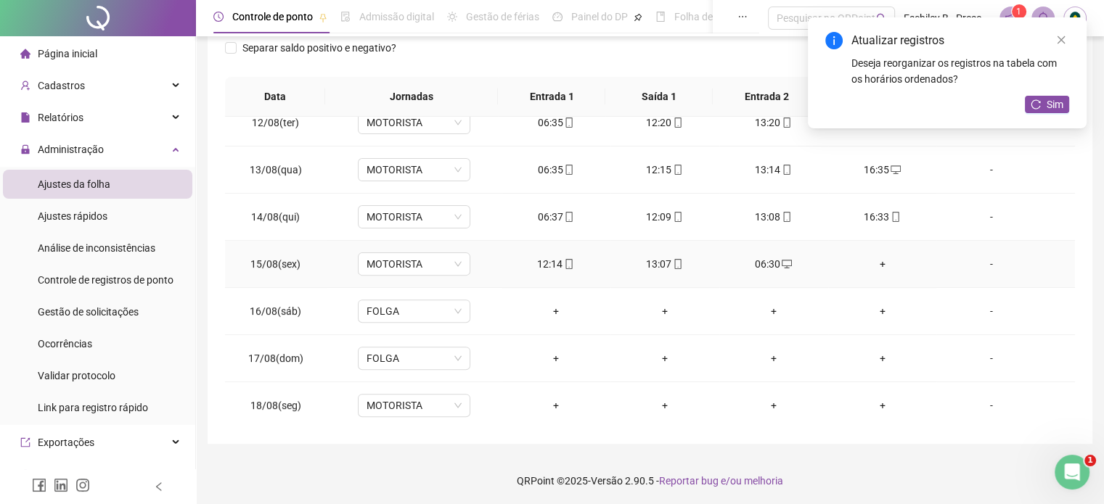
click at [867, 263] on div "+" at bounding box center [883, 264] width 86 height 16
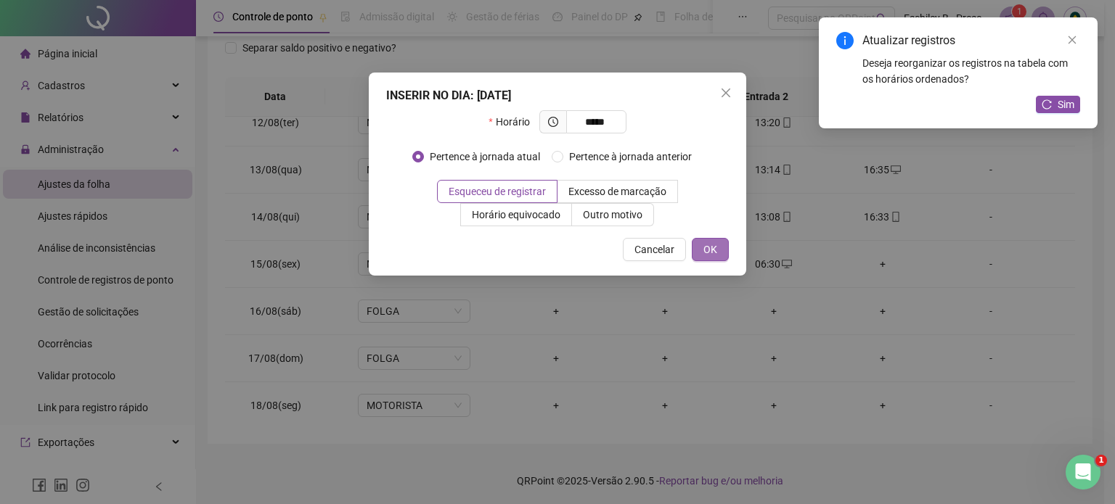
type input "*****"
click at [700, 253] on button "OK" at bounding box center [710, 249] width 37 height 23
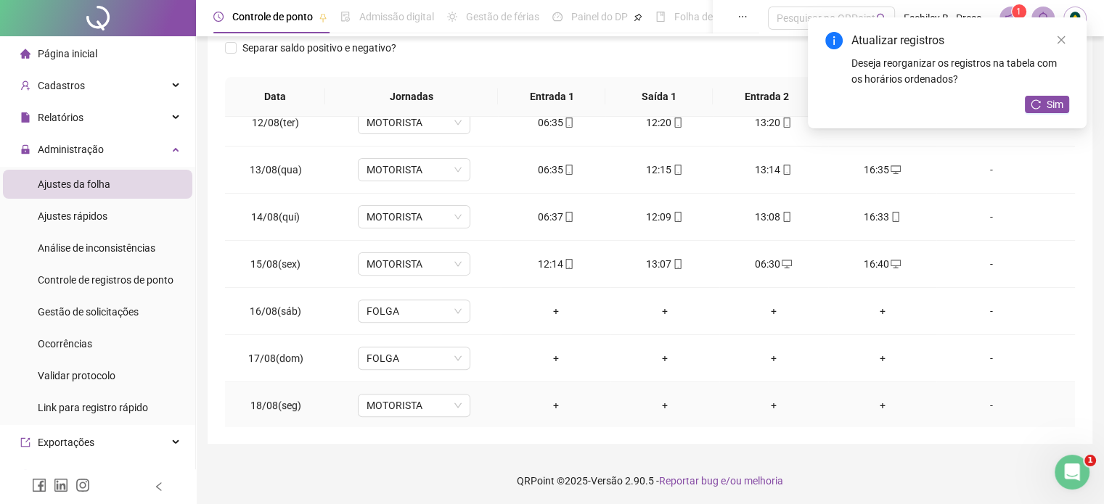
click at [557, 402] on div "+" at bounding box center [556, 406] width 86 height 16
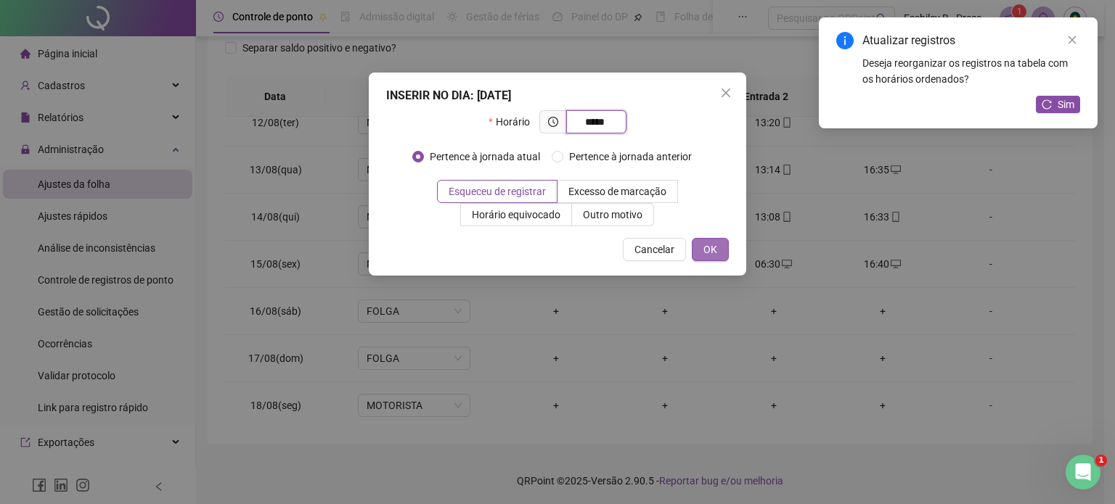
type input "*****"
click at [708, 254] on span "OK" at bounding box center [710, 250] width 14 height 16
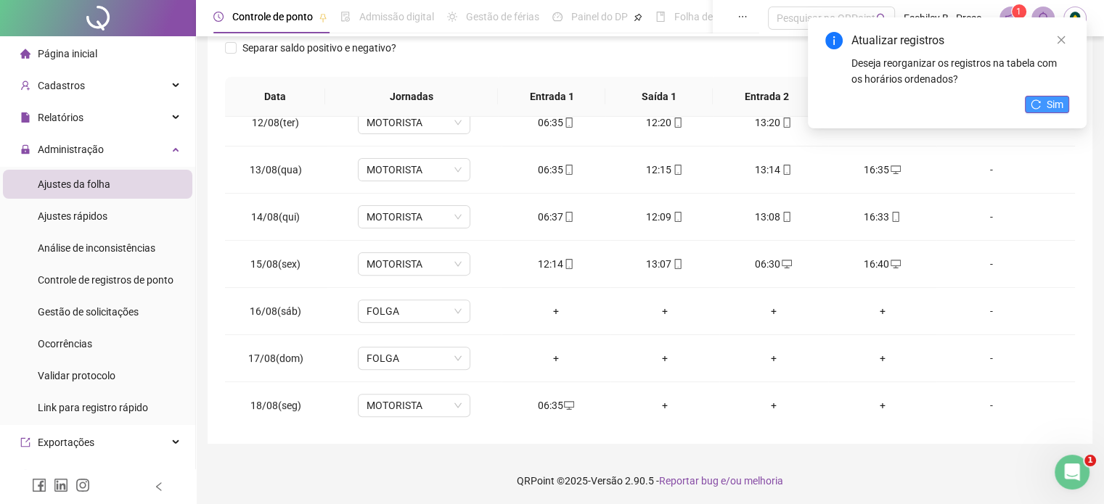
click at [1027, 108] on button "Sim" at bounding box center [1047, 104] width 44 height 17
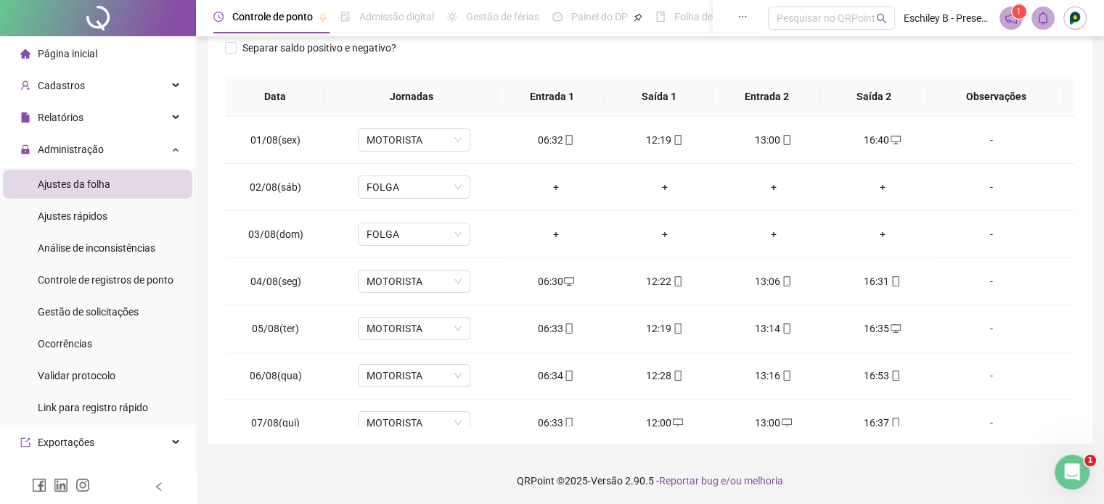
scroll to position [0, 0]
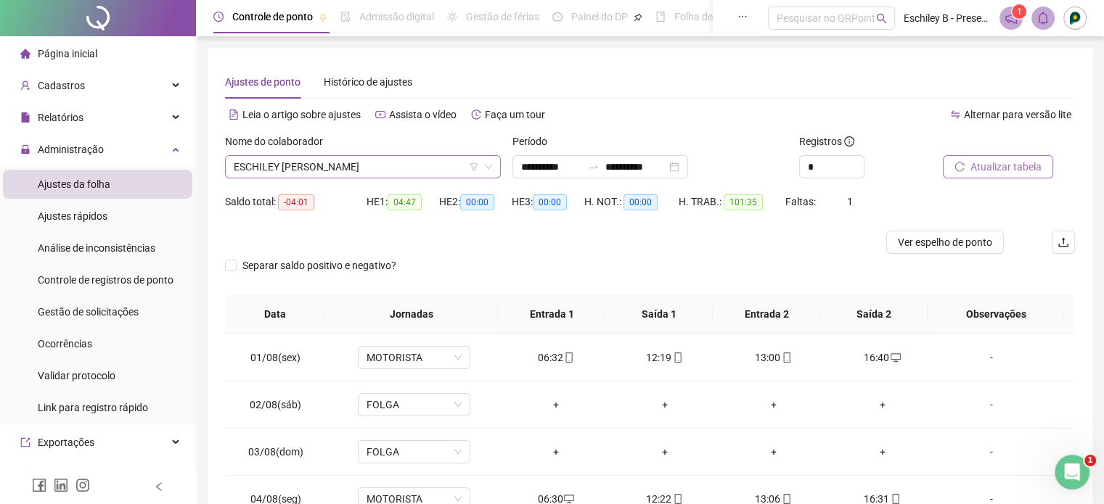
click at [439, 167] on span "ESCHILEY [PERSON_NAME]" at bounding box center [363, 167] width 258 height 22
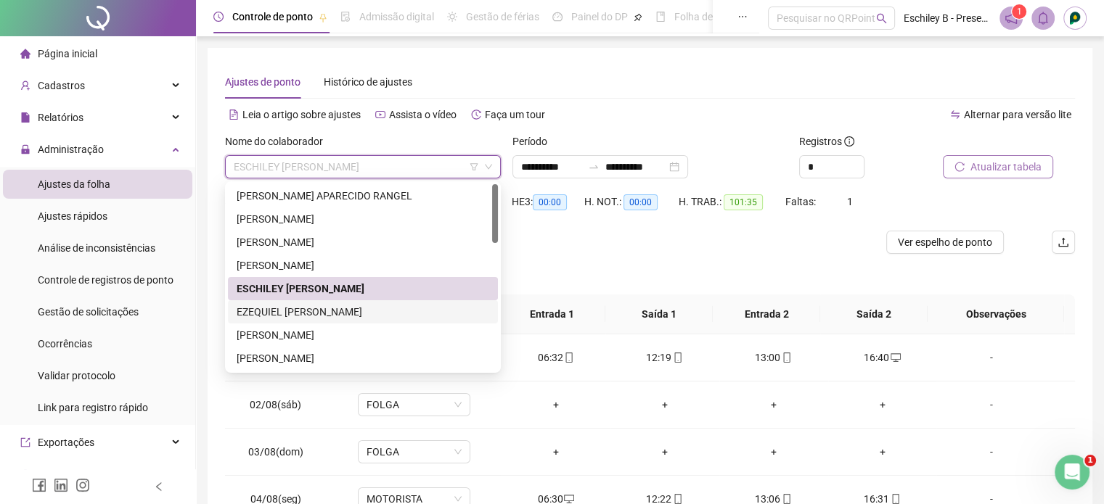
click at [351, 311] on div "EZEQUIEL [PERSON_NAME]" at bounding box center [363, 312] width 253 height 16
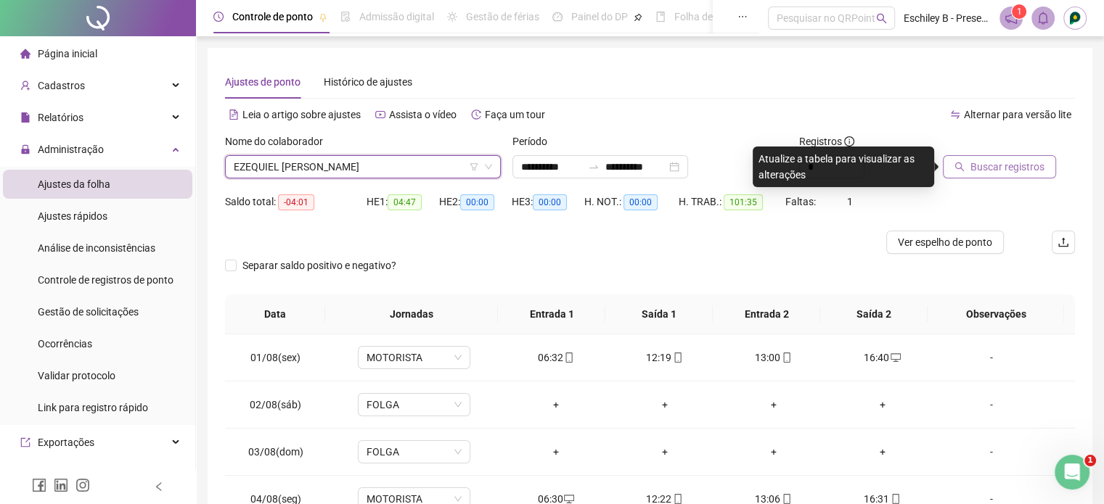
click at [958, 162] on icon "search" at bounding box center [959, 167] width 10 height 10
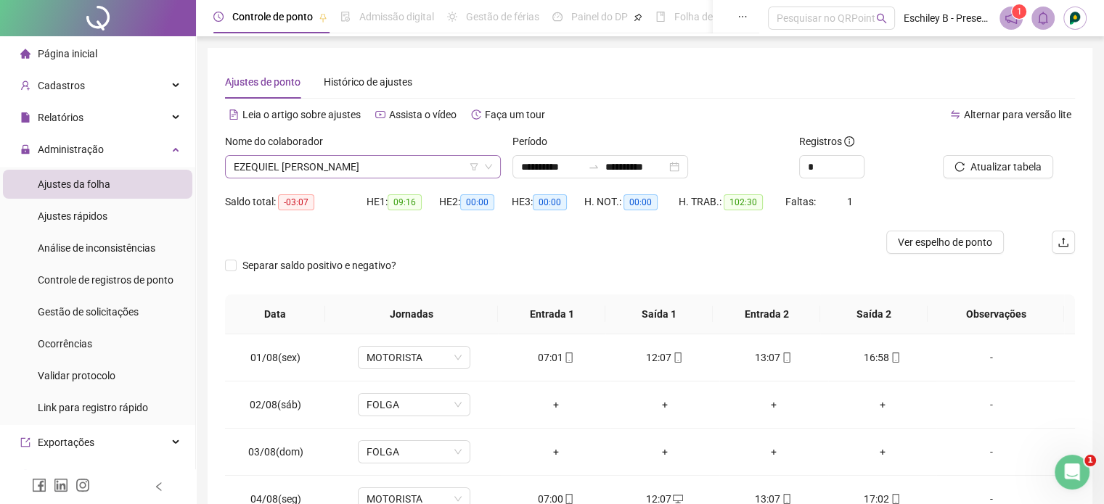
click at [385, 160] on span "EZEQUIEL [PERSON_NAME]" at bounding box center [363, 167] width 258 height 22
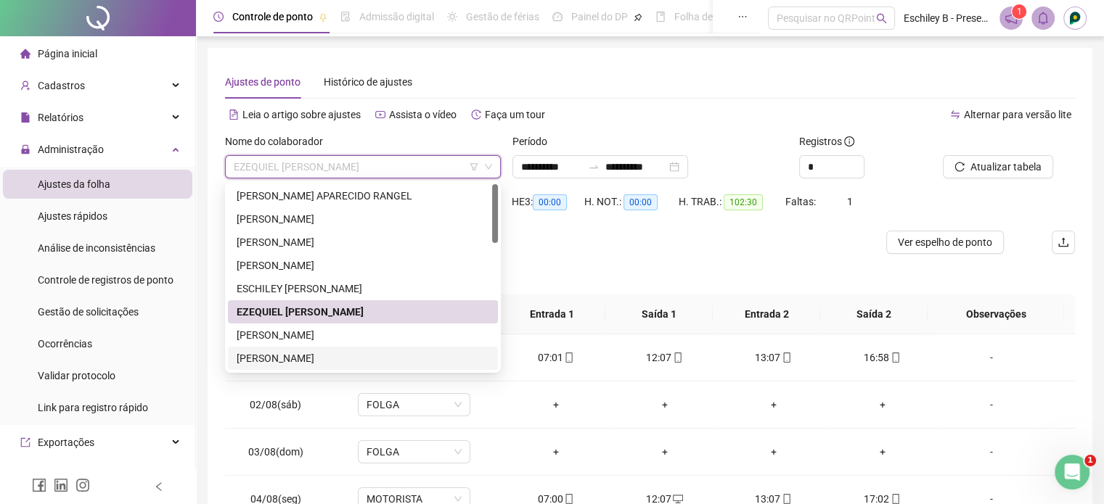
click at [305, 352] on div "[PERSON_NAME]" at bounding box center [363, 358] width 253 height 16
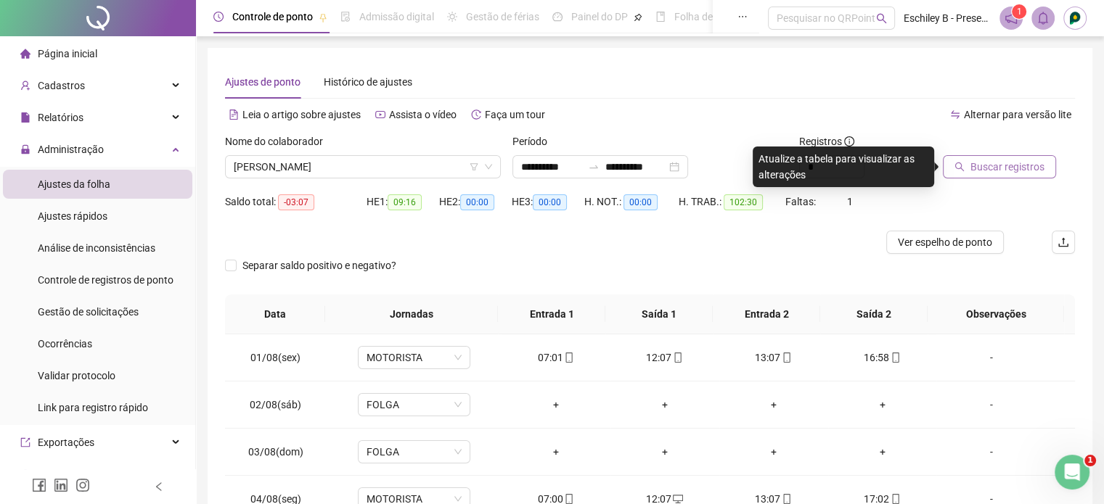
click at [1033, 162] on span "Buscar registros" at bounding box center [1007, 167] width 74 height 16
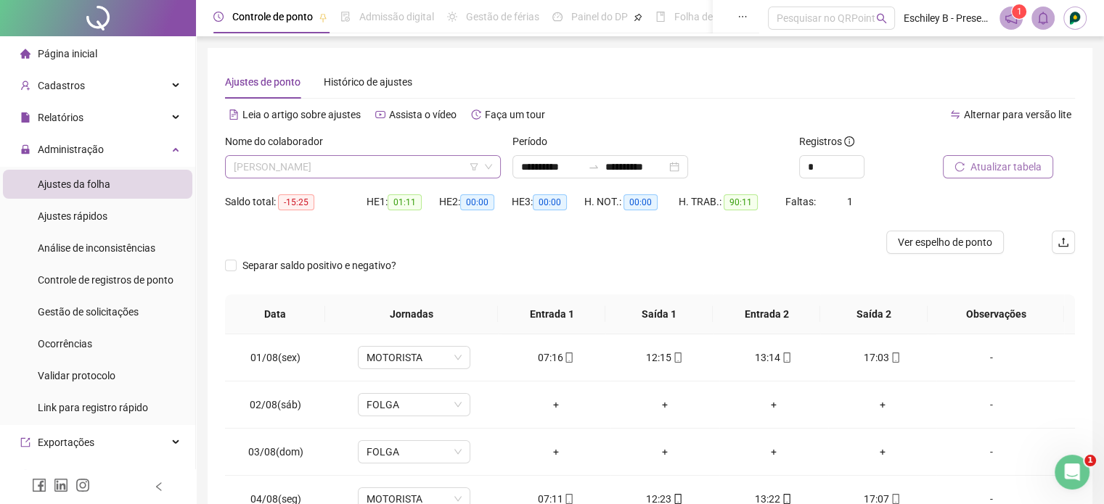
click at [313, 173] on span "[PERSON_NAME]" at bounding box center [363, 167] width 258 height 22
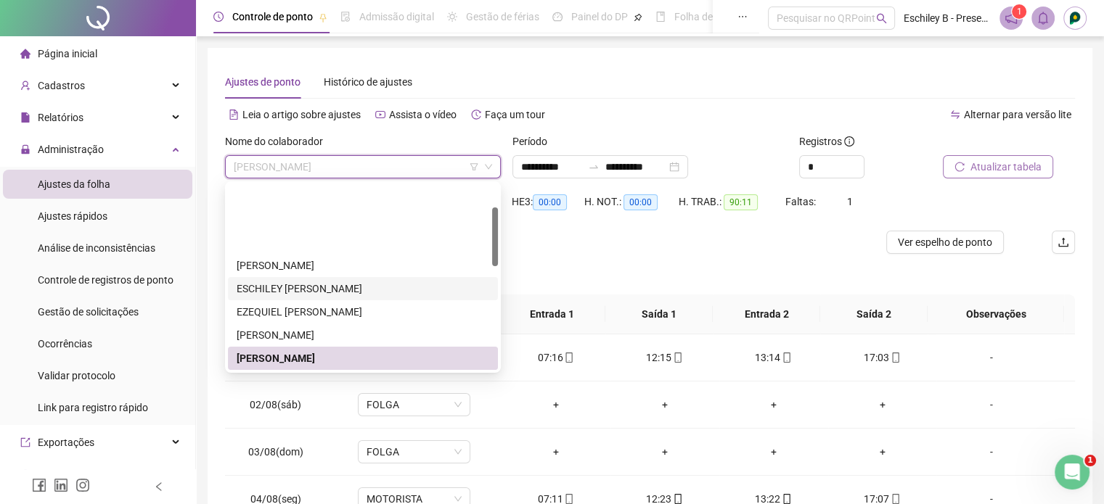
scroll to position [145, 0]
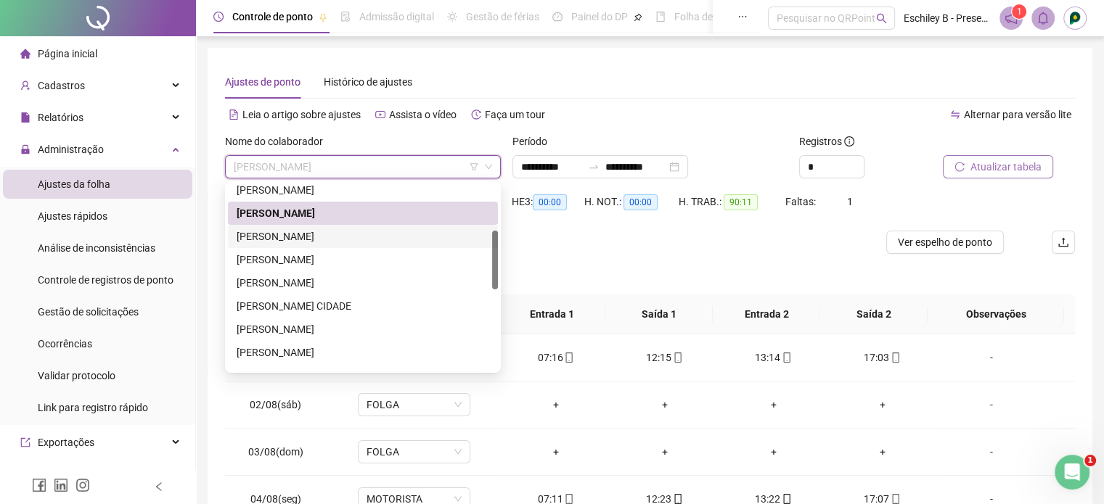
click at [331, 240] on div "[PERSON_NAME]" at bounding box center [363, 237] width 253 height 16
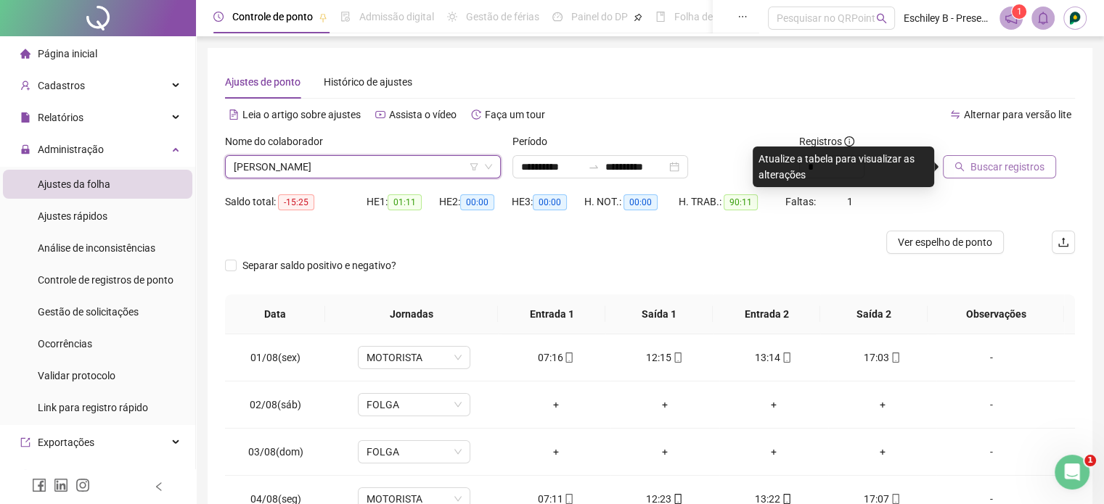
click at [943, 162] on button "Buscar registros" at bounding box center [999, 166] width 113 height 23
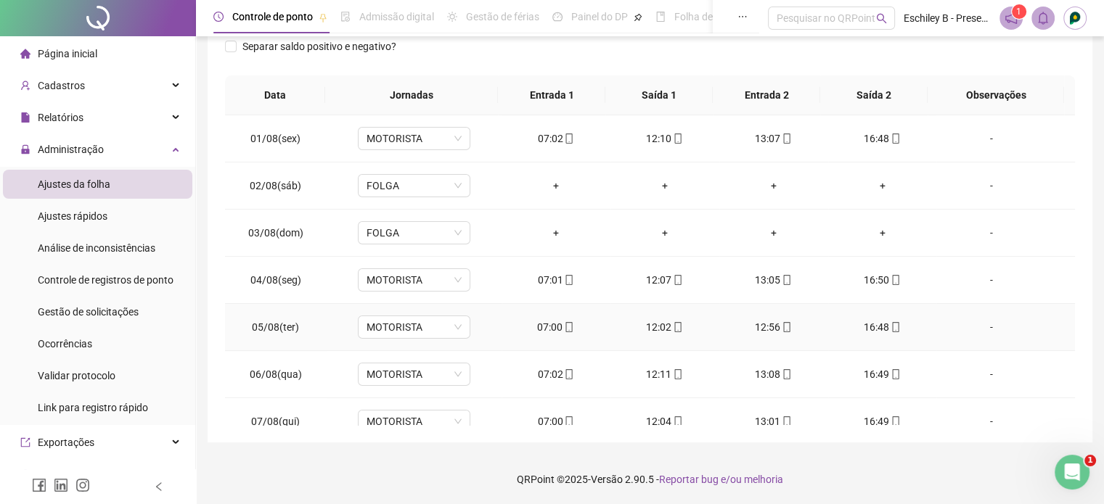
scroll to position [0, 0]
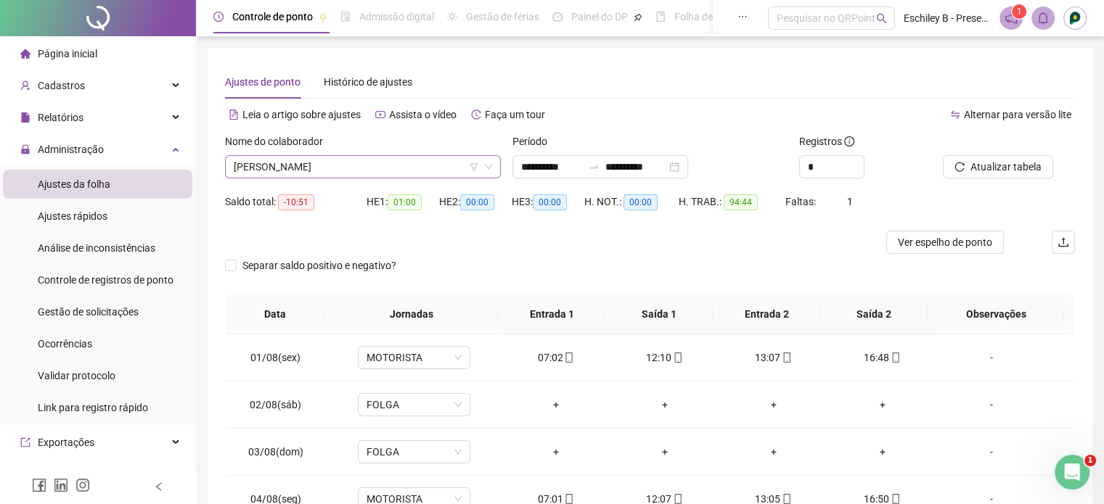
click at [358, 157] on span "[PERSON_NAME]" at bounding box center [363, 167] width 258 height 22
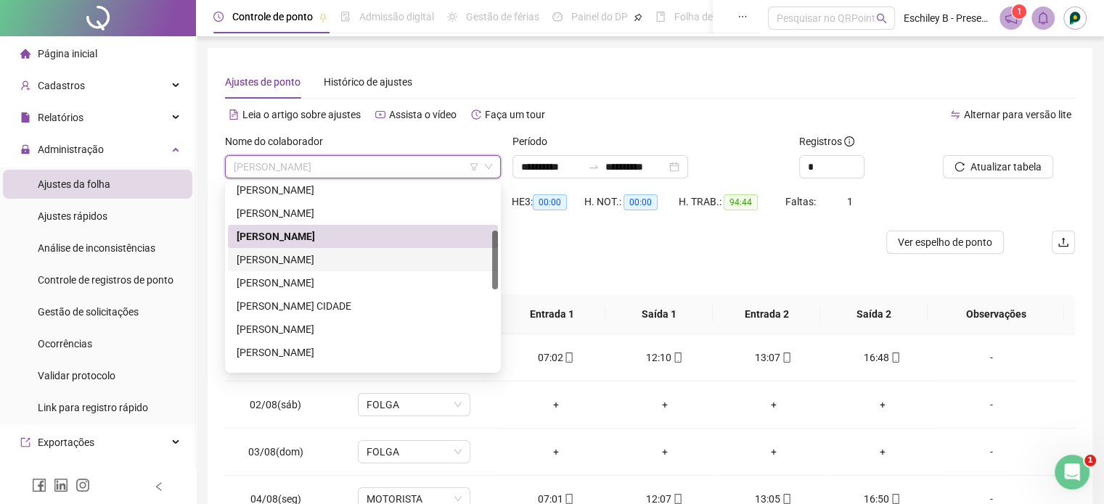
click at [357, 252] on div "[PERSON_NAME]" at bounding box center [363, 260] width 253 height 16
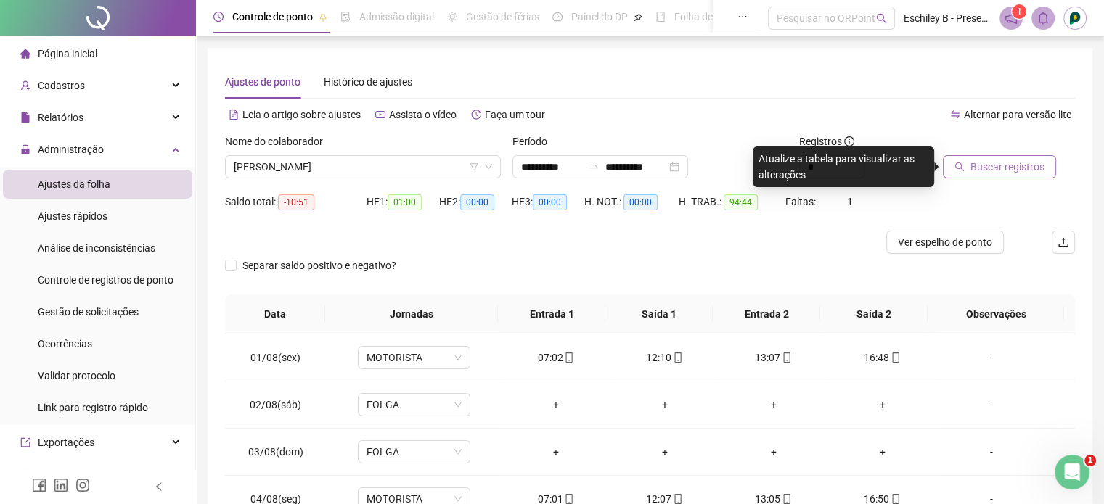
click at [972, 159] on span "Buscar registros" at bounding box center [1007, 167] width 74 height 16
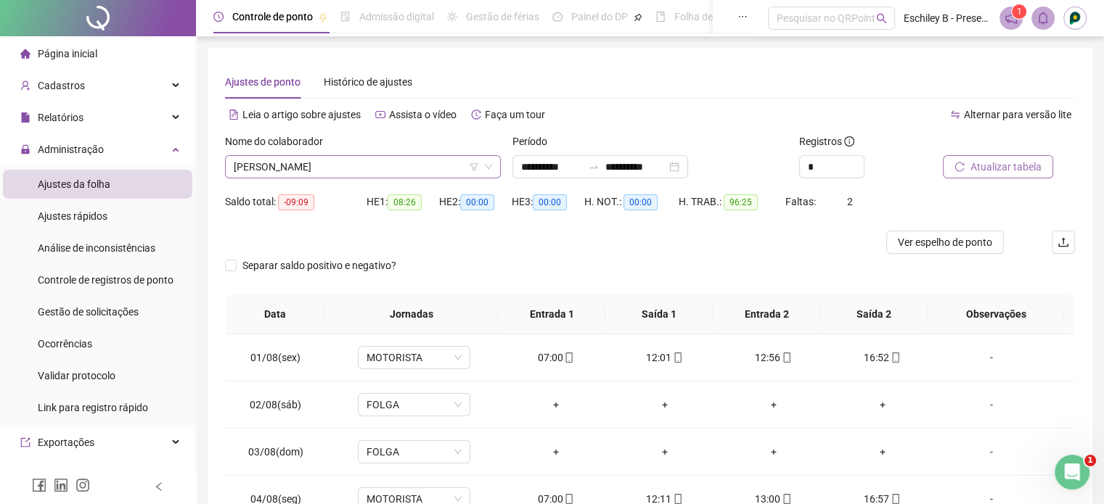
click at [444, 165] on span "[PERSON_NAME]" at bounding box center [363, 167] width 258 height 22
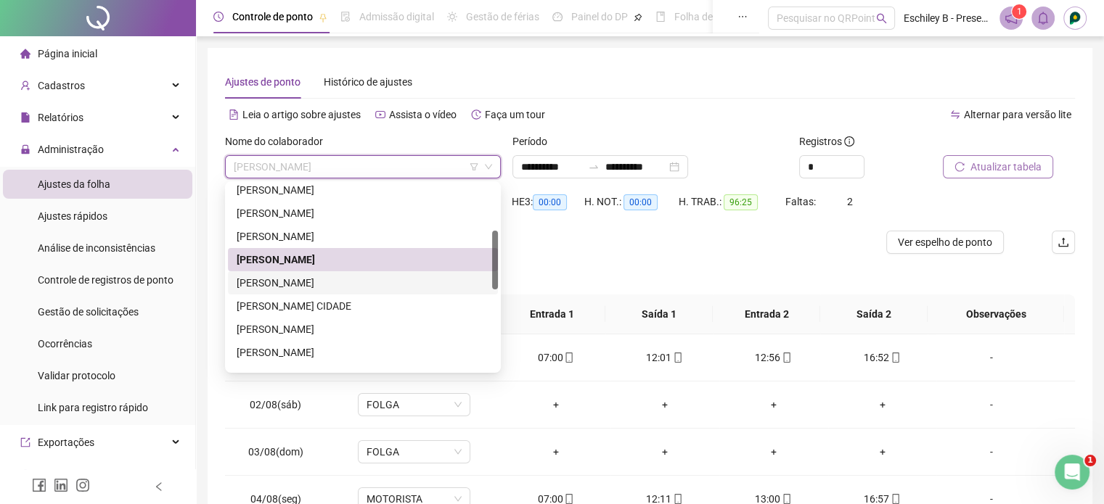
click at [363, 281] on div "[PERSON_NAME]" at bounding box center [363, 283] width 253 height 16
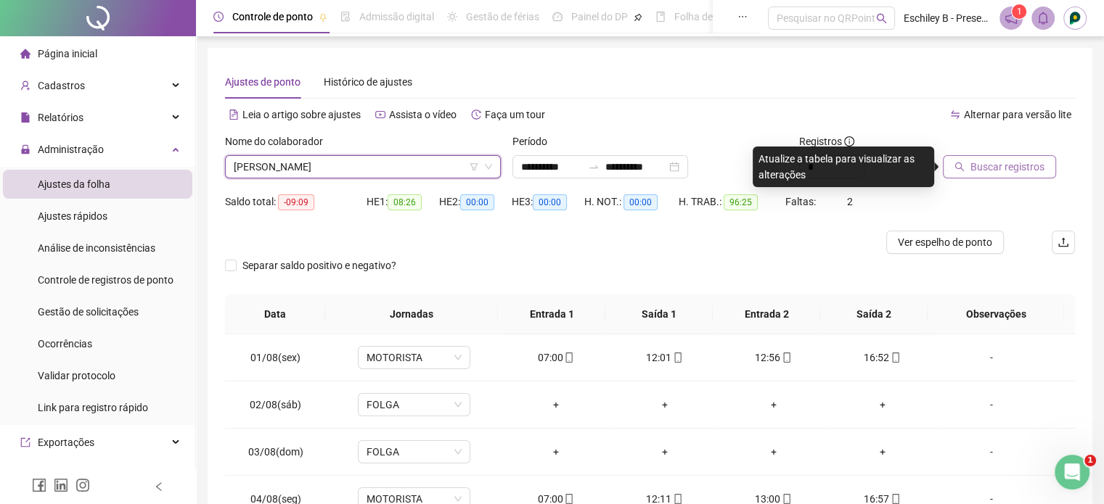
click at [976, 163] on span "Buscar registros" at bounding box center [1007, 167] width 74 height 16
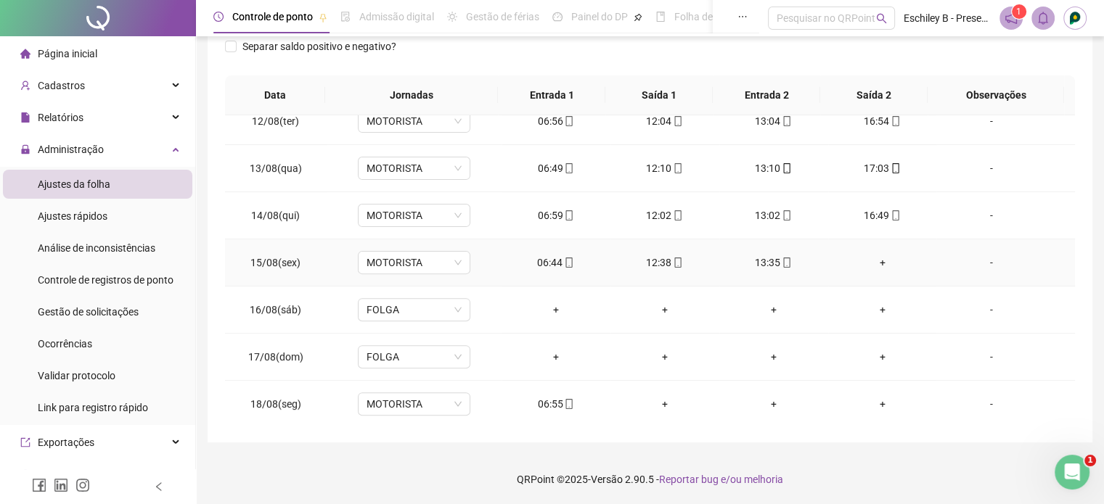
click at [871, 256] on div "+" at bounding box center [883, 263] width 86 height 16
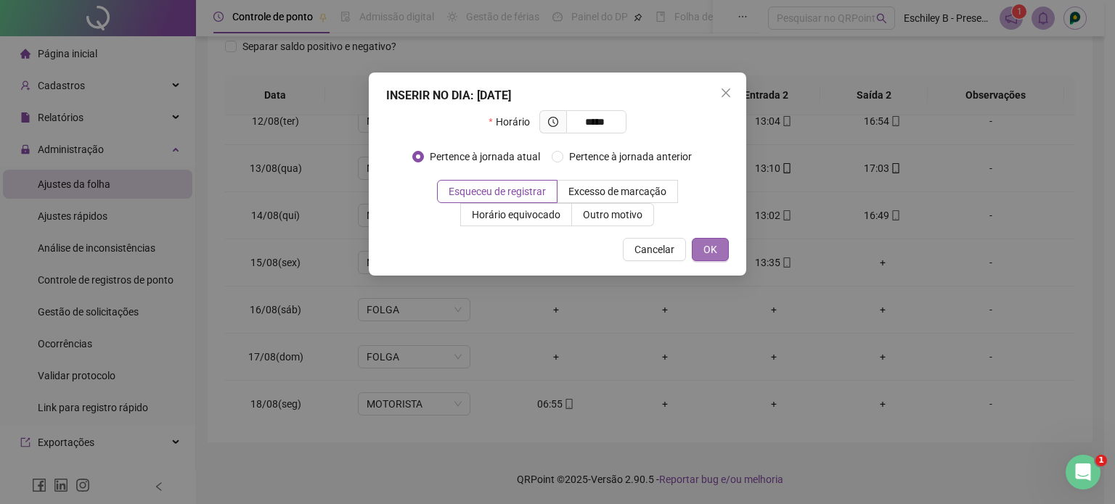
type input "*****"
click at [712, 258] on button "OK" at bounding box center [710, 249] width 37 height 23
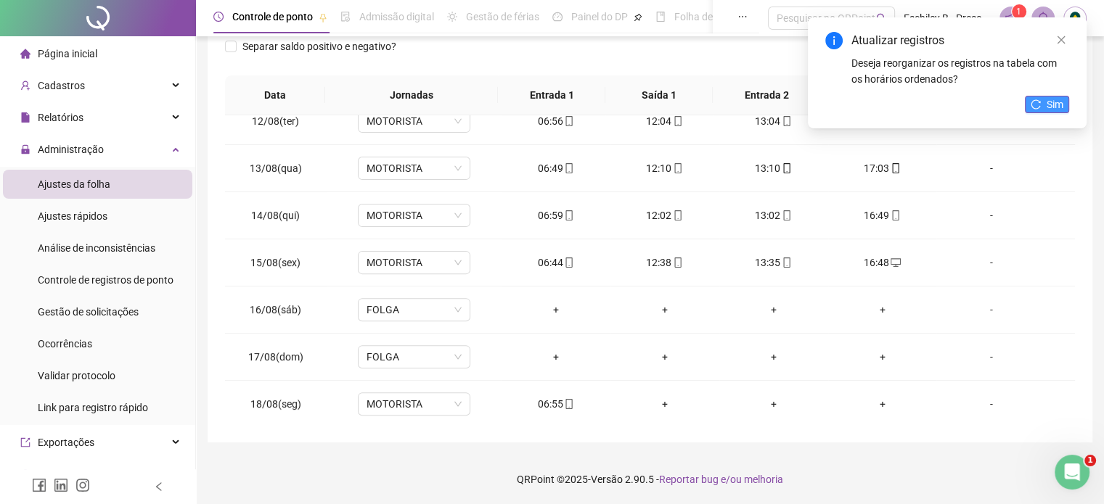
click at [1025, 102] on button "Sim" at bounding box center [1047, 104] width 44 height 17
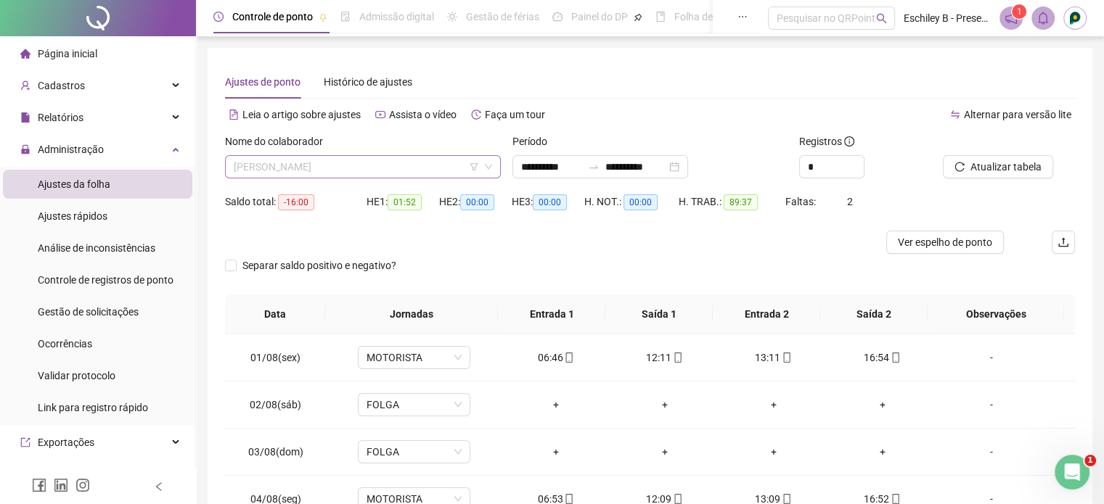
click at [367, 165] on span "[PERSON_NAME]" at bounding box center [363, 167] width 258 height 22
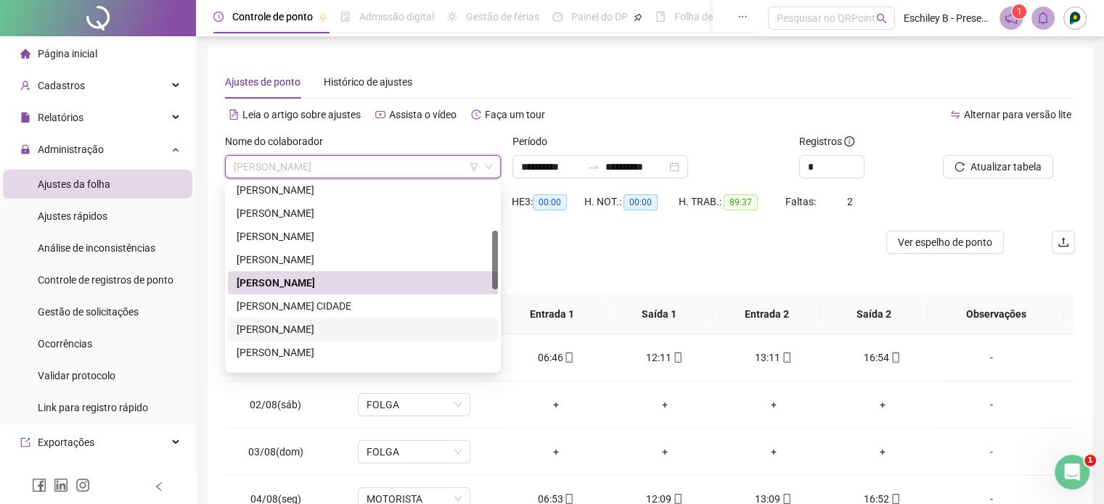
click at [364, 332] on div "[PERSON_NAME]" at bounding box center [363, 329] width 253 height 16
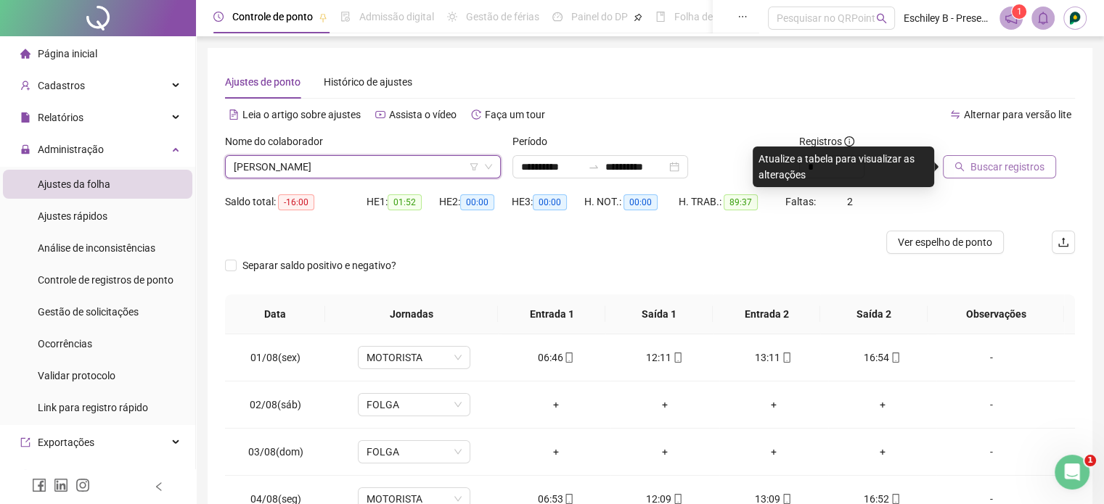
click at [1051, 175] on button "Buscar registros" at bounding box center [999, 166] width 113 height 23
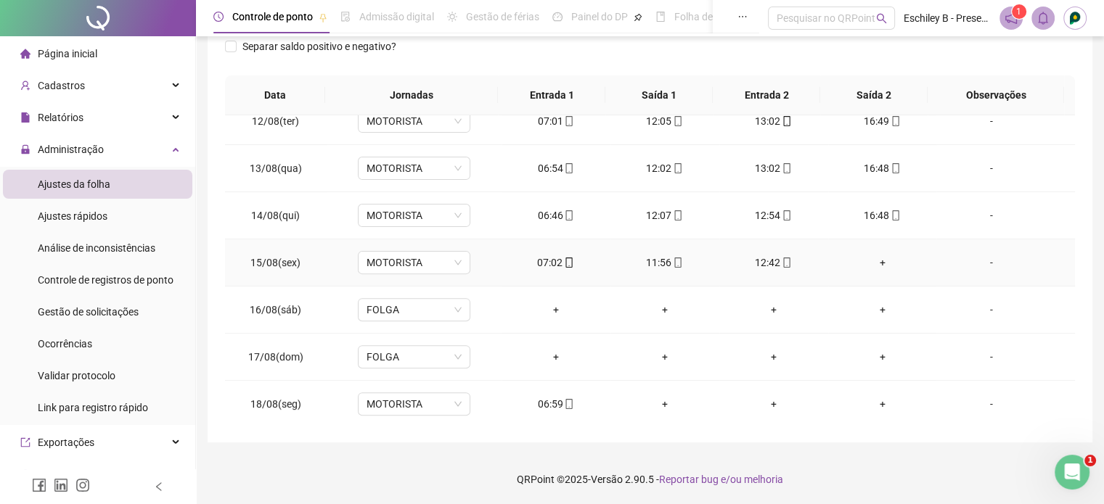
click at [871, 258] on div "+" at bounding box center [883, 263] width 86 height 16
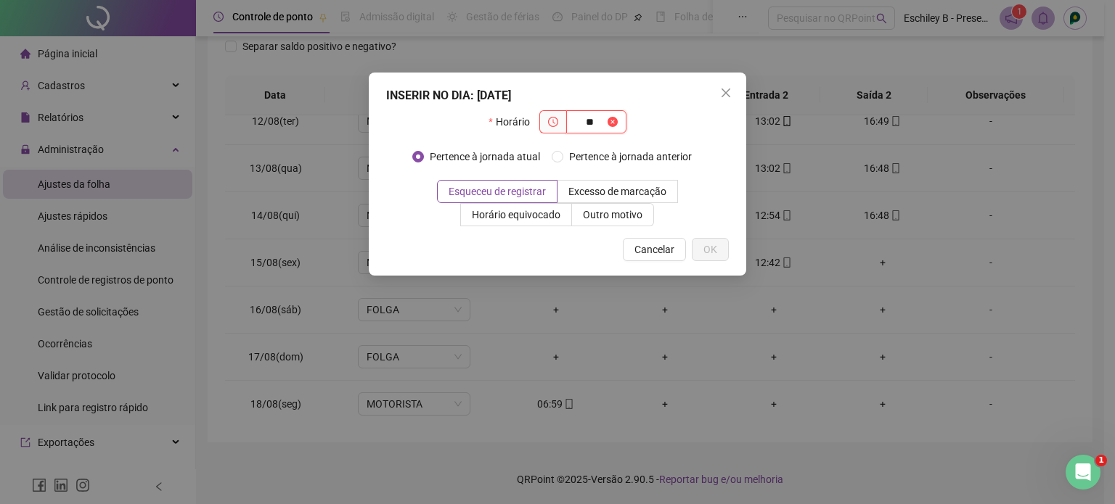
type input "*"
type input "*****"
click at [705, 247] on span "OK" at bounding box center [710, 250] width 14 height 16
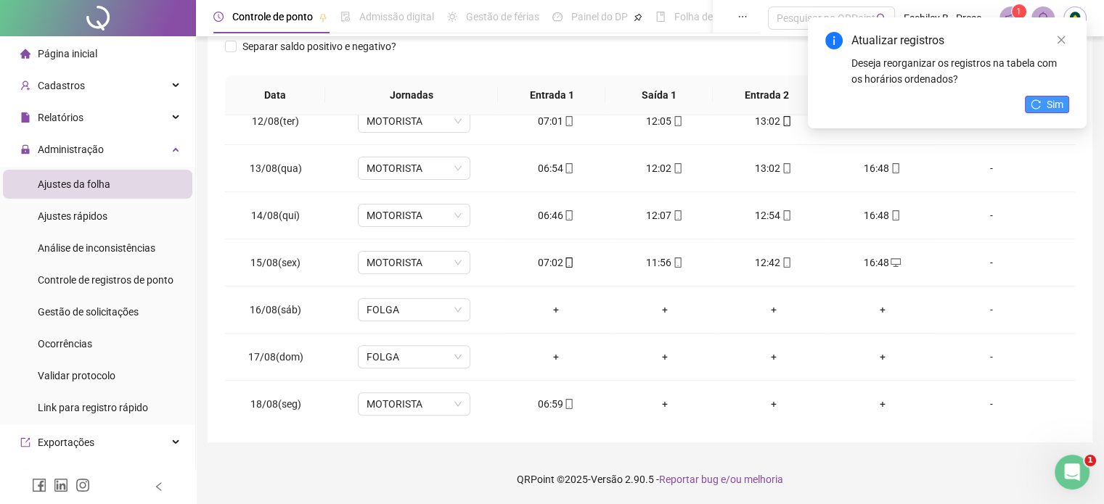
click at [1046, 107] on span "Sim" at bounding box center [1054, 105] width 17 height 16
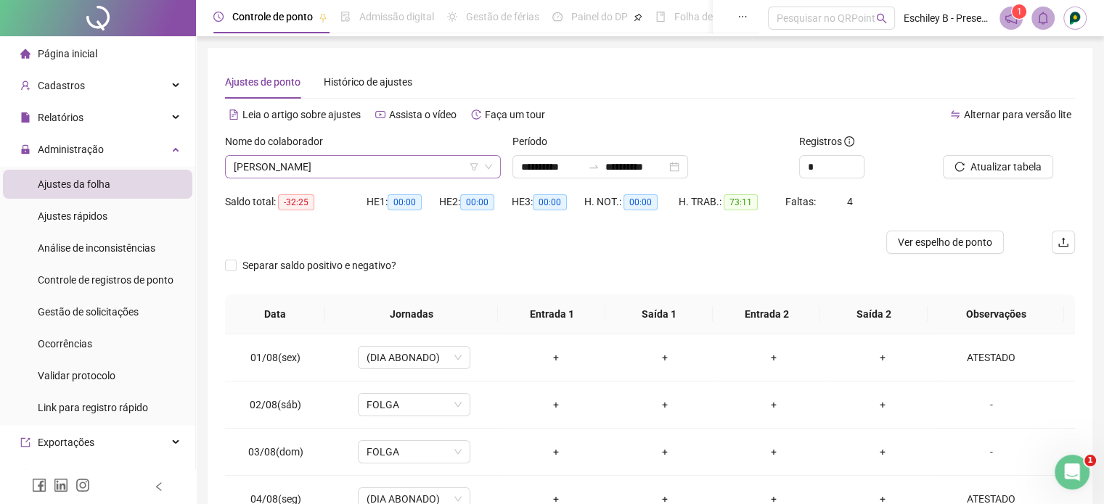
click at [359, 171] on span "[PERSON_NAME]" at bounding box center [363, 167] width 258 height 22
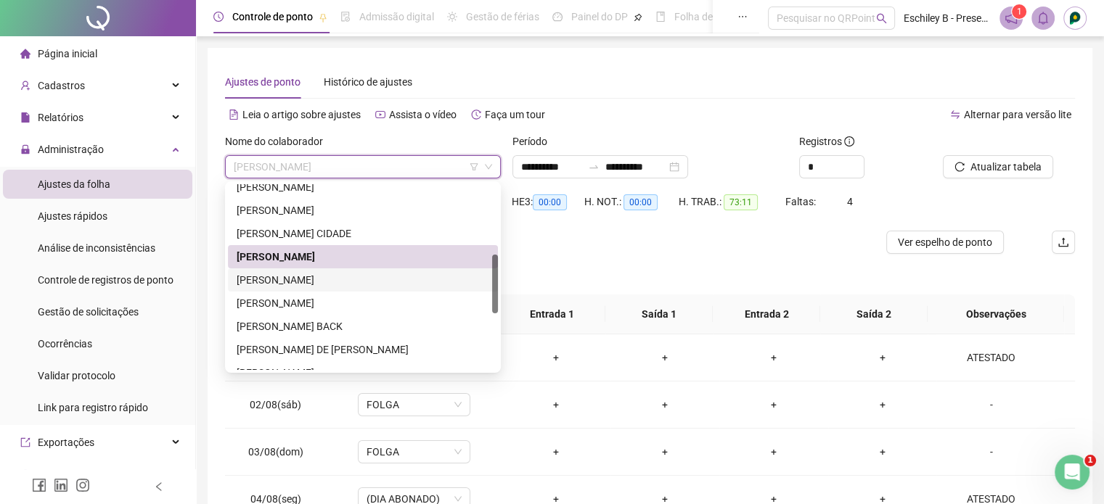
click at [328, 275] on div "[PERSON_NAME]" at bounding box center [363, 280] width 253 height 16
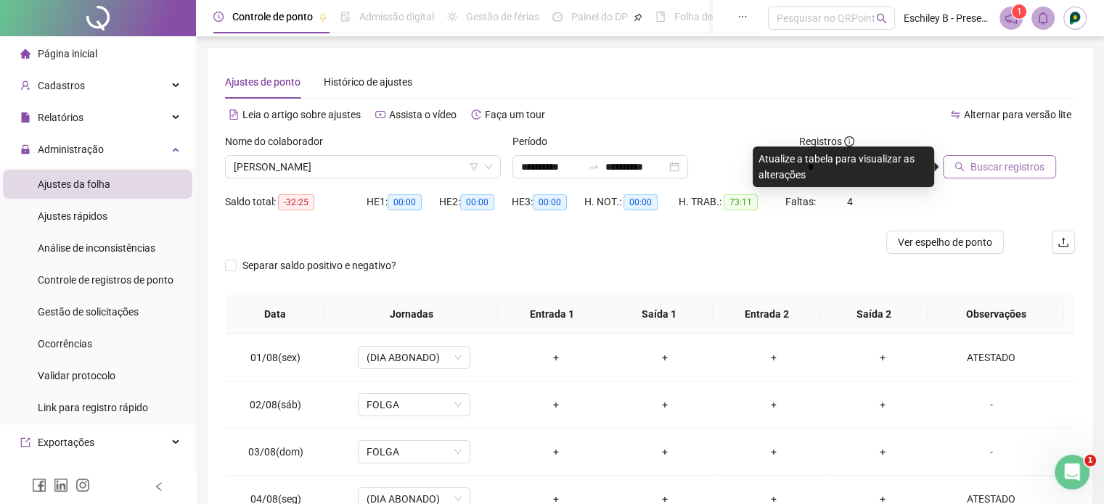
click at [1040, 165] on span "Buscar registros" at bounding box center [1007, 167] width 74 height 16
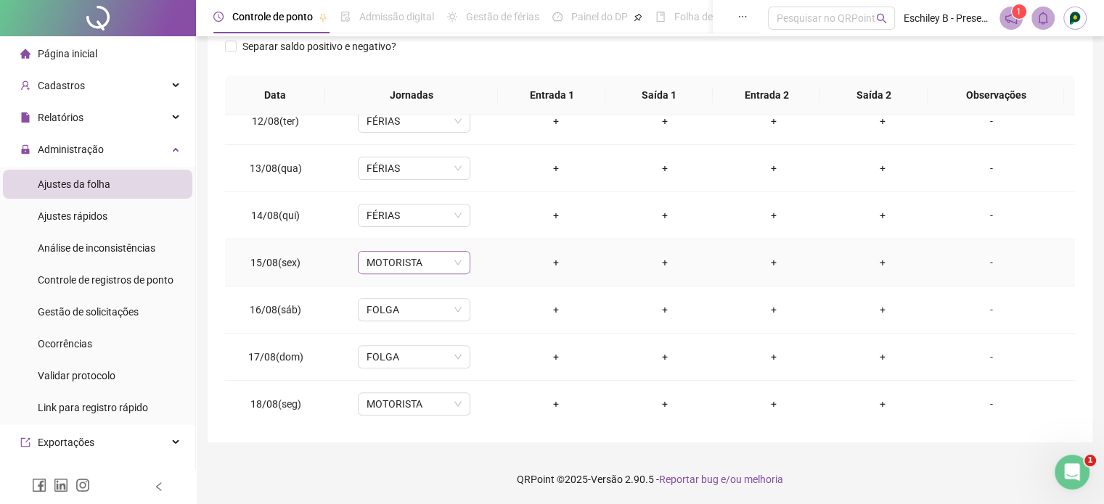
click at [422, 266] on span "MOTORISTA" at bounding box center [413, 263] width 95 height 22
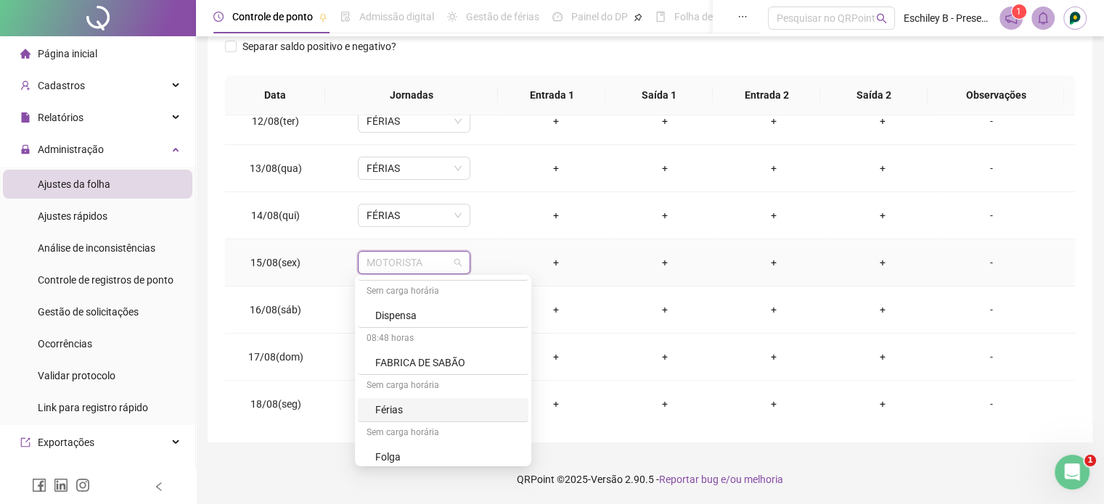
click at [401, 402] on div "Férias" at bounding box center [447, 410] width 144 height 16
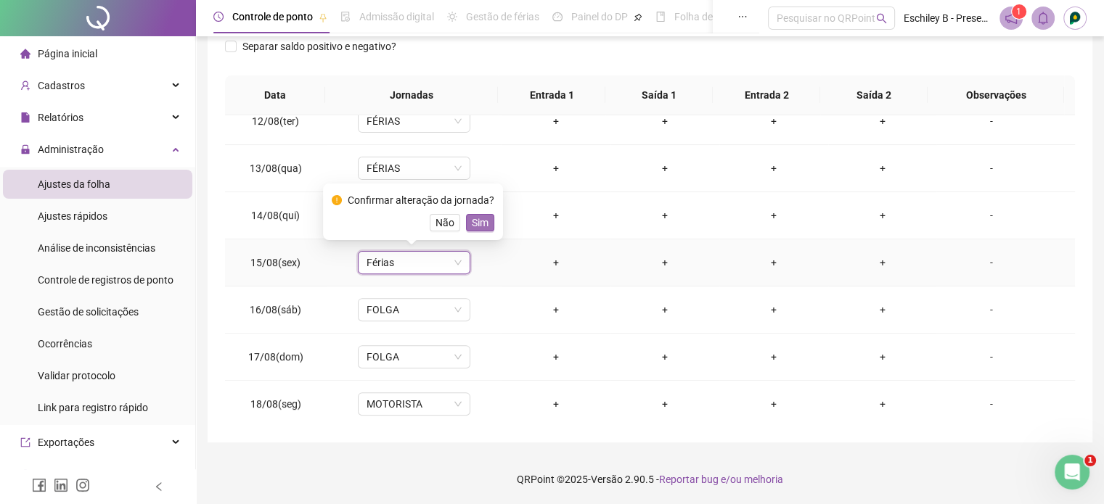
click at [474, 228] on span "Sim" at bounding box center [480, 223] width 17 height 16
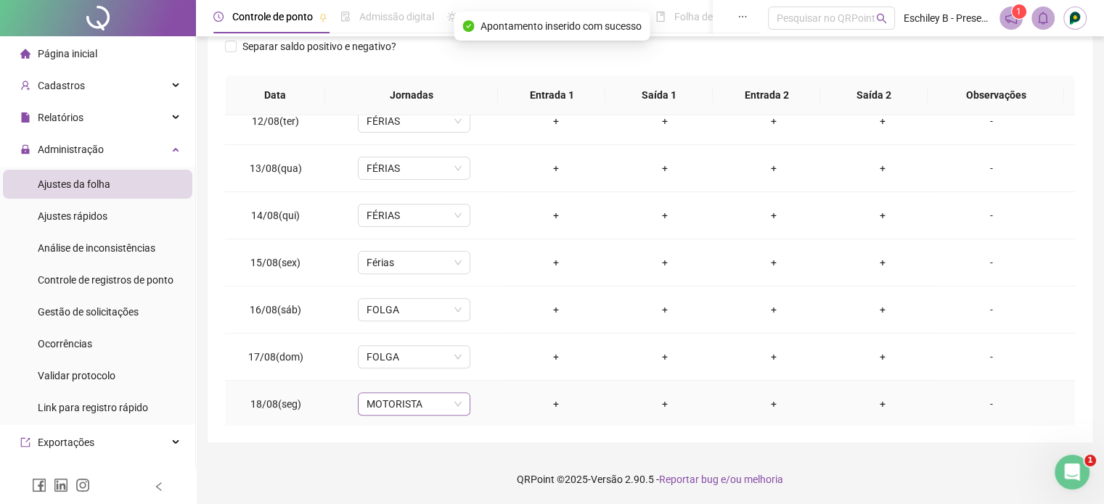
click at [416, 406] on span "MOTORISTA" at bounding box center [413, 404] width 95 height 22
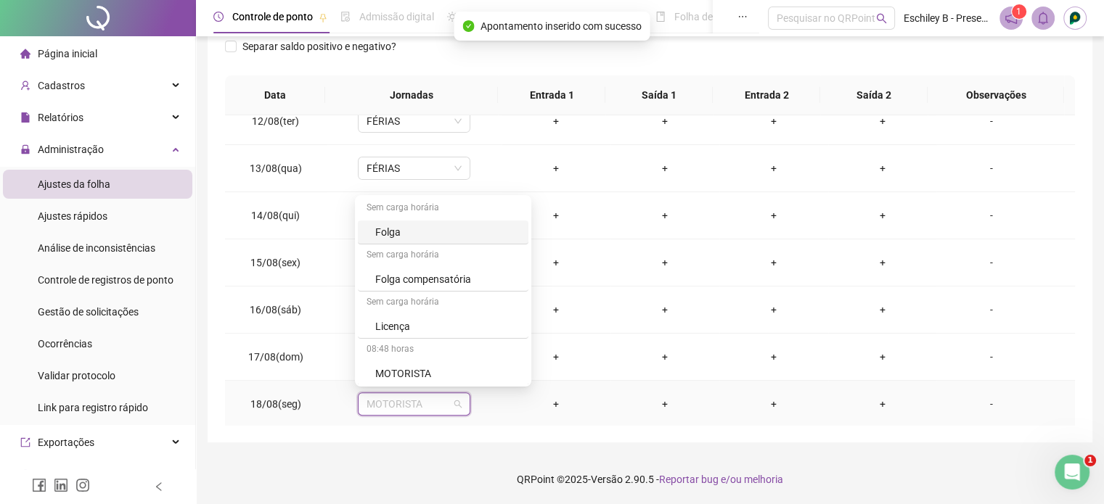
scroll to position [353, 0]
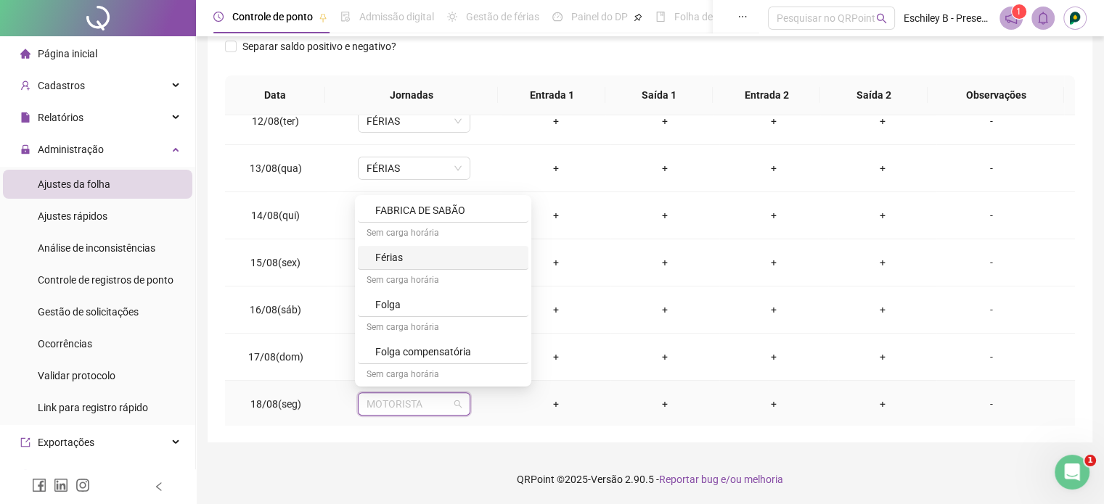
click at [416, 255] on div "Férias" at bounding box center [447, 258] width 144 height 16
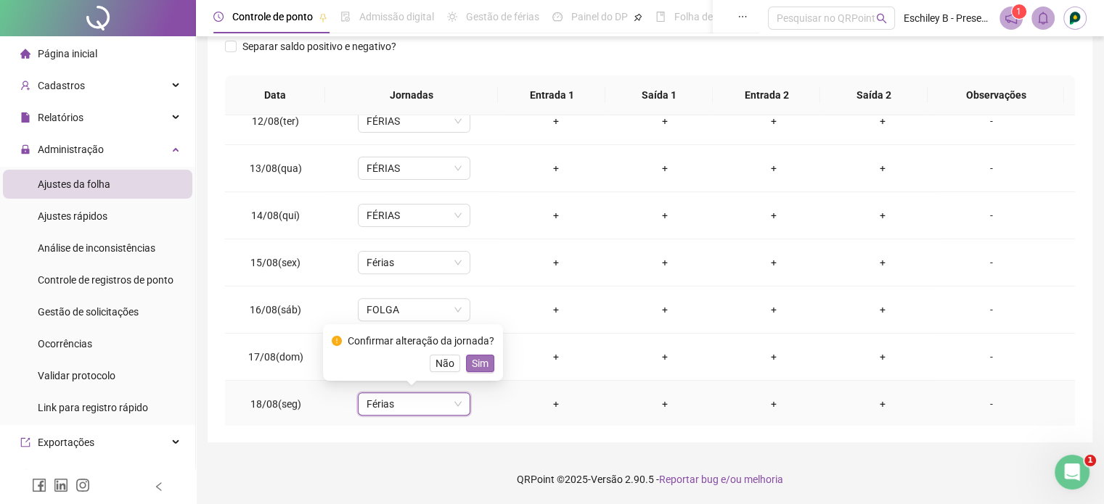
click at [484, 361] on span "Sim" at bounding box center [480, 364] width 17 height 16
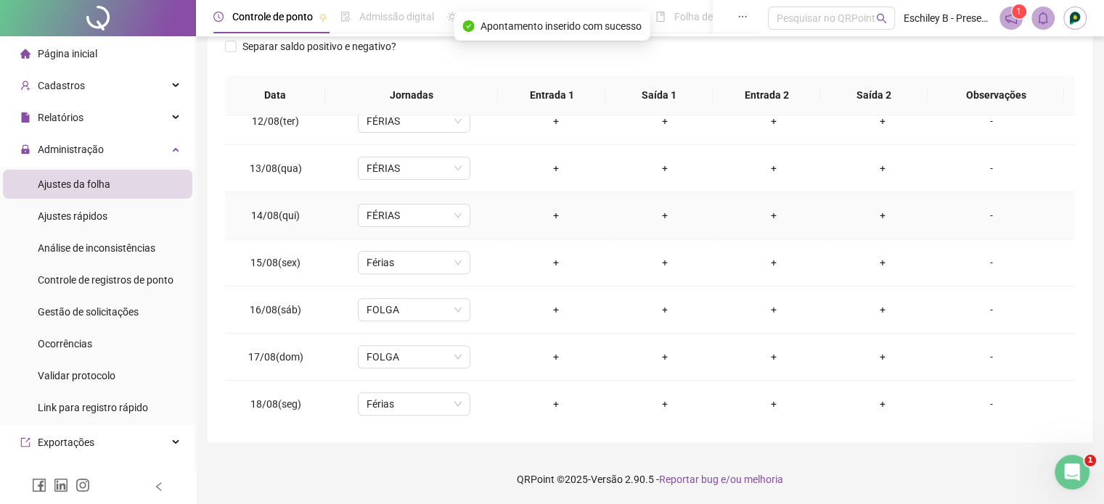
scroll to position [101, 0]
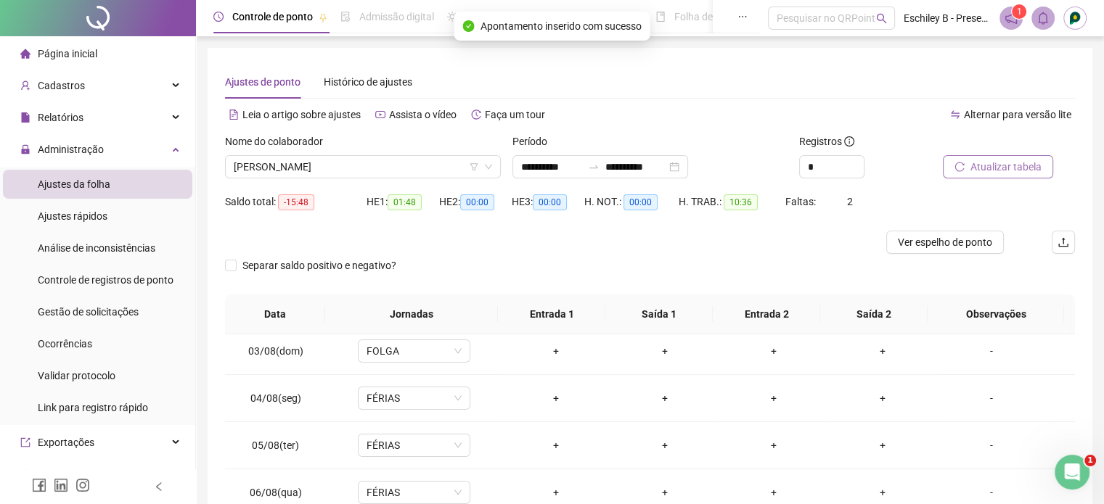
click at [987, 176] on button "Atualizar tabela" at bounding box center [998, 166] width 110 height 23
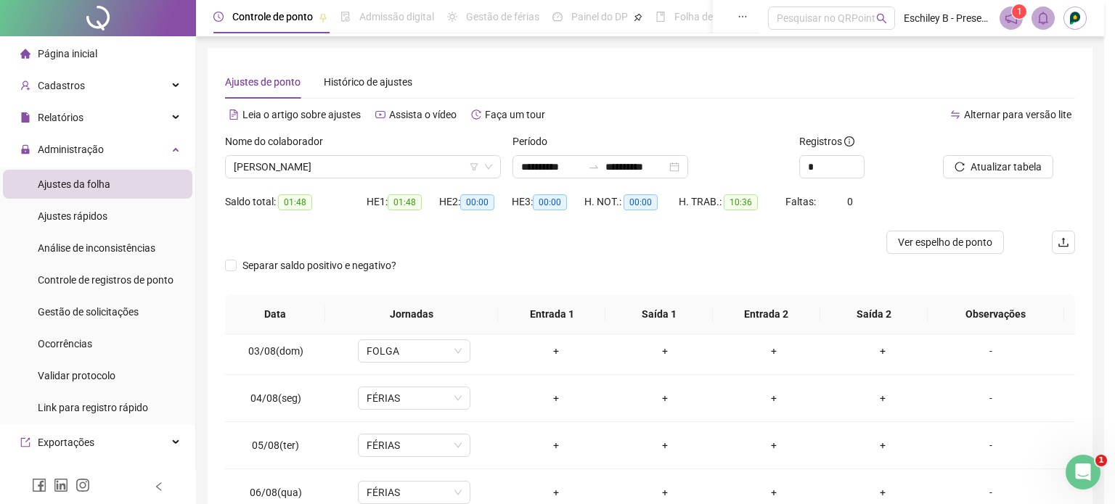
click at [347, 162] on span "[PERSON_NAME]" at bounding box center [363, 167] width 258 height 22
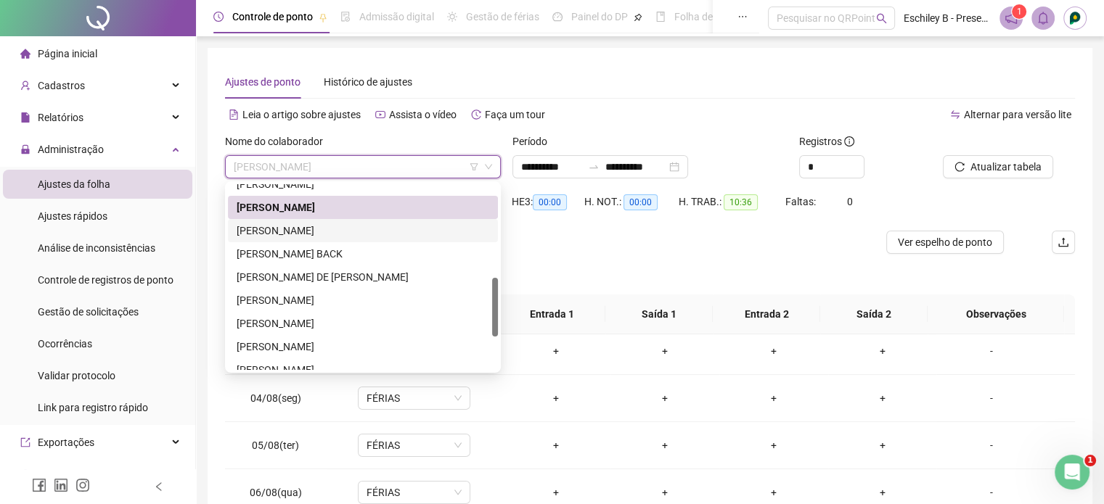
click at [336, 226] on div "[PERSON_NAME]" at bounding box center [363, 231] width 253 height 16
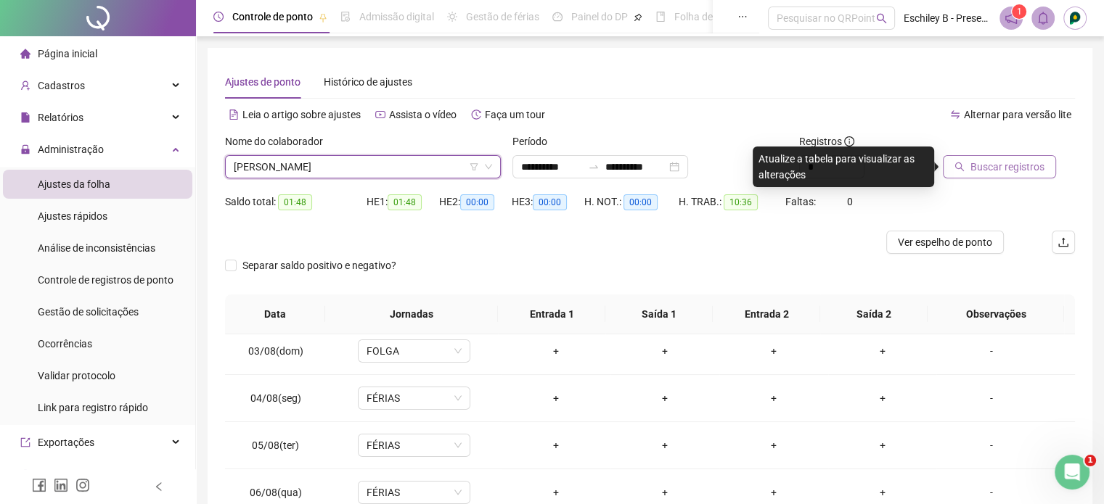
click at [978, 161] on span "Buscar registros" at bounding box center [1007, 167] width 74 height 16
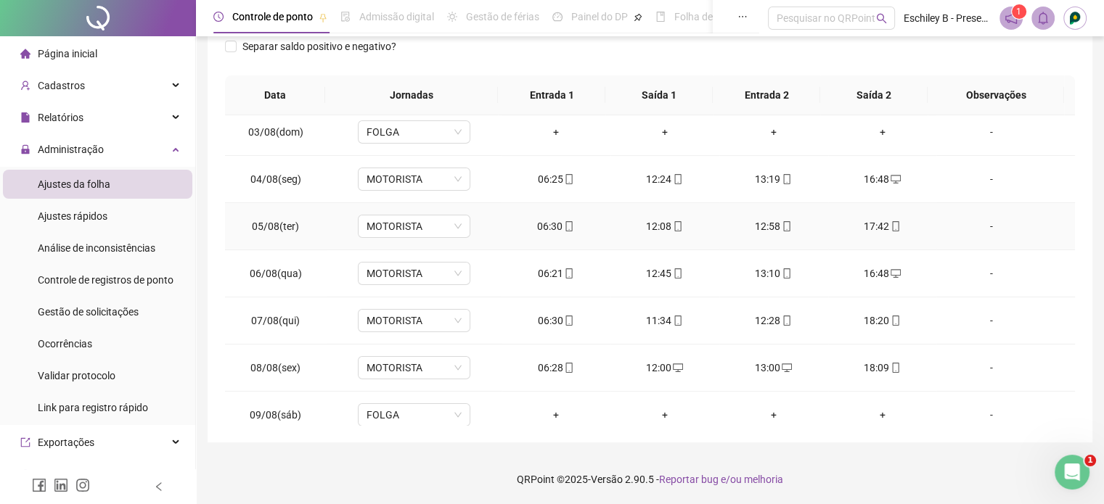
scroll to position [0, 0]
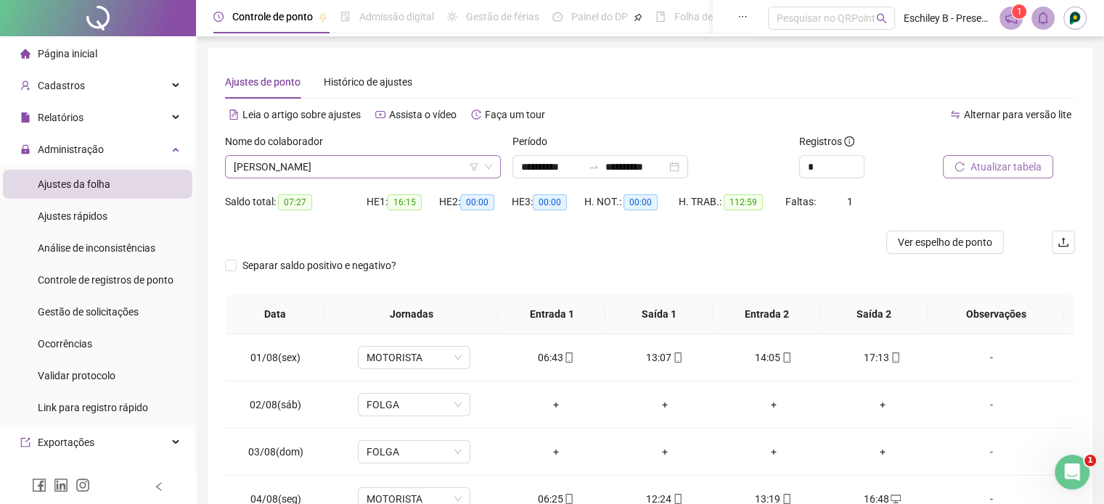
click at [340, 168] on span "[PERSON_NAME]" at bounding box center [363, 167] width 258 height 22
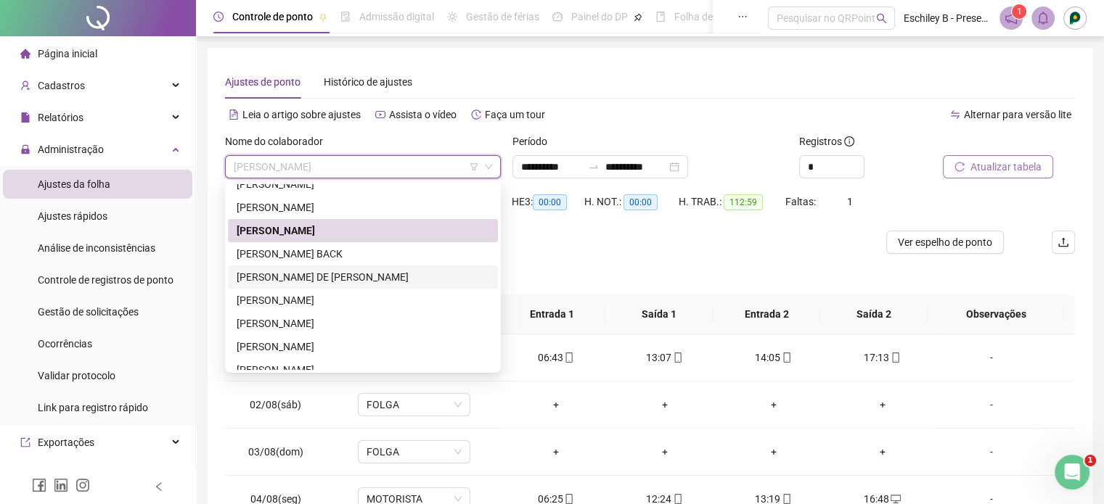
click at [366, 278] on div "[PERSON_NAME] DE [PERSON_NAME]" at bounding box center [363, 277] width 253 height 16
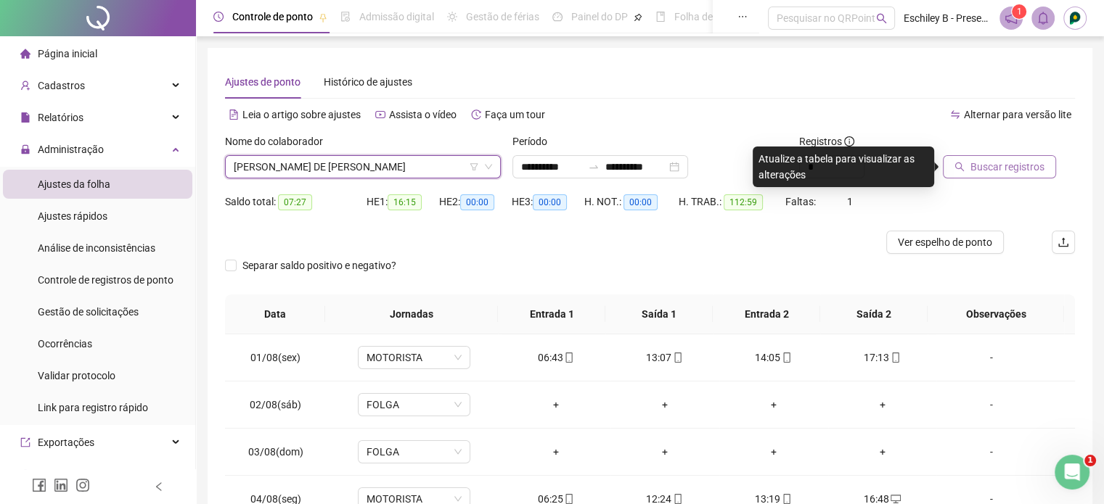
click at [964, 174] on button "Buscar registros" at bounding box center [999, 166] width 113 height 23
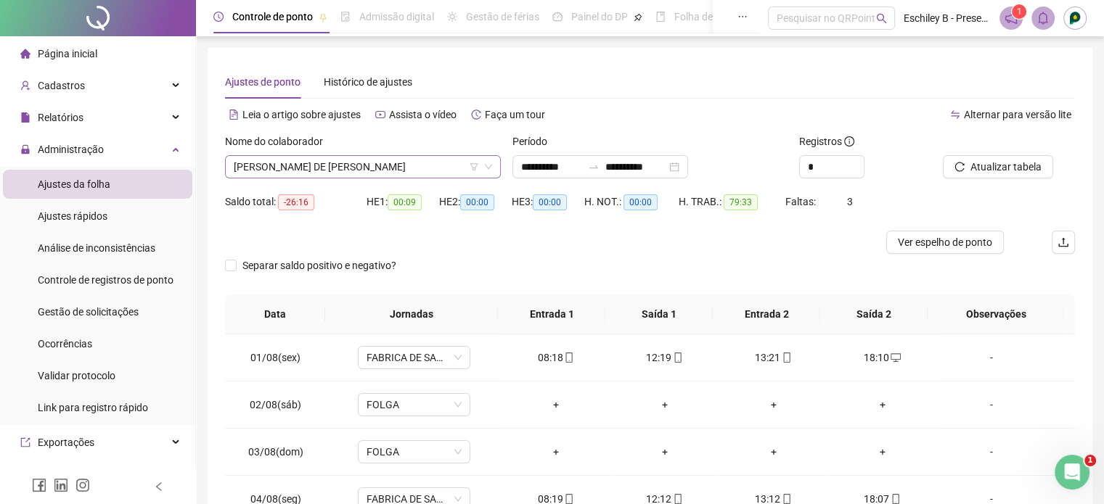
click at [371, 162] on span "[PERSON_NAME] DE [PERSON_NAME]" at bounding box center [363, 167] width 258 height 22
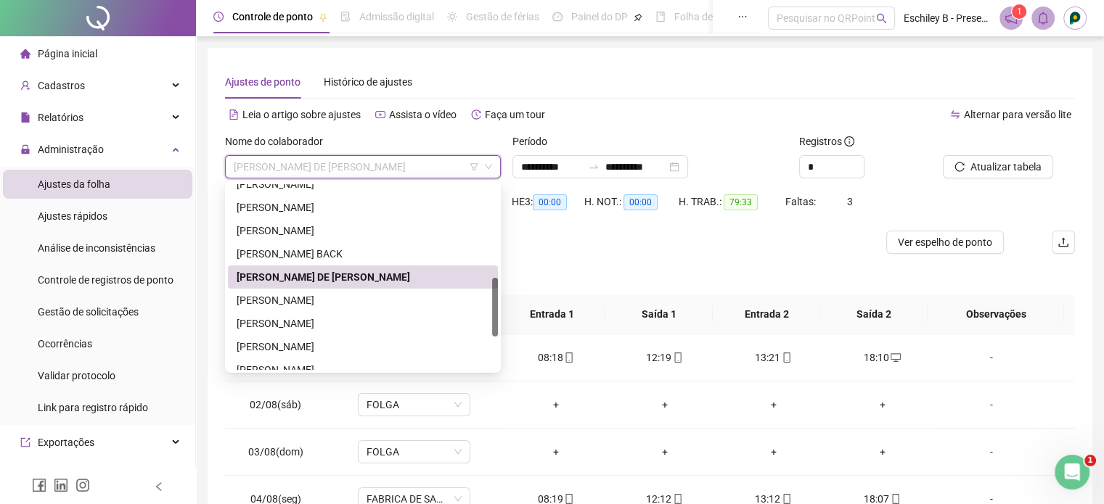
scroll to position [363, 0]
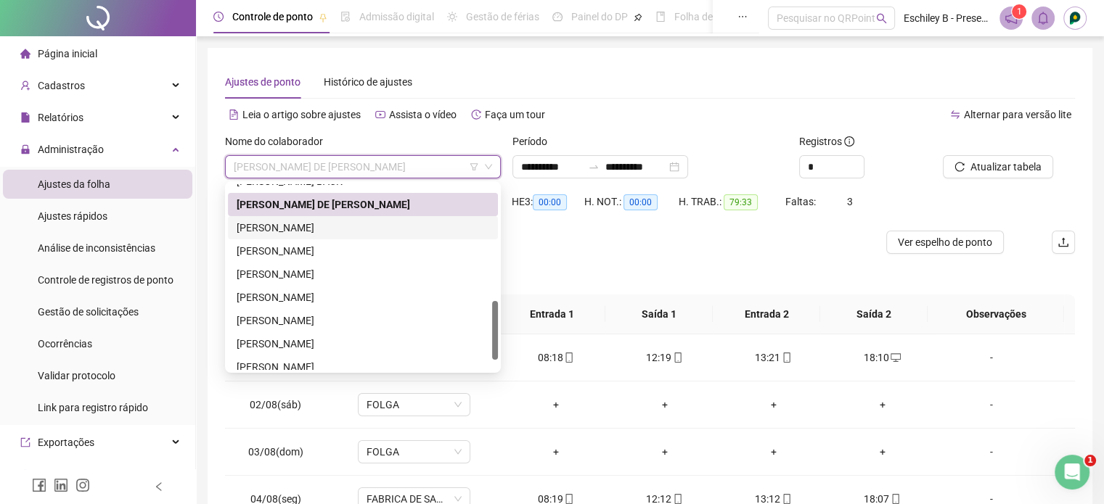
click at [380, 232] on div "[PERSON_NAME]" at bounding box center [363, 228] width 253 height 16
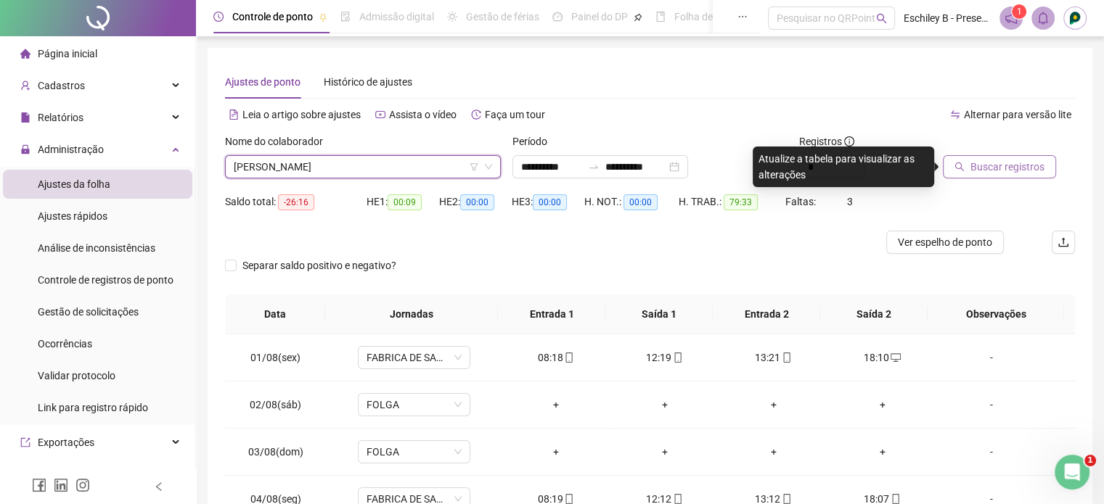
click at [967, 158] on button "Buscar registros" at bounding box center [999, 166] width 113 height 23
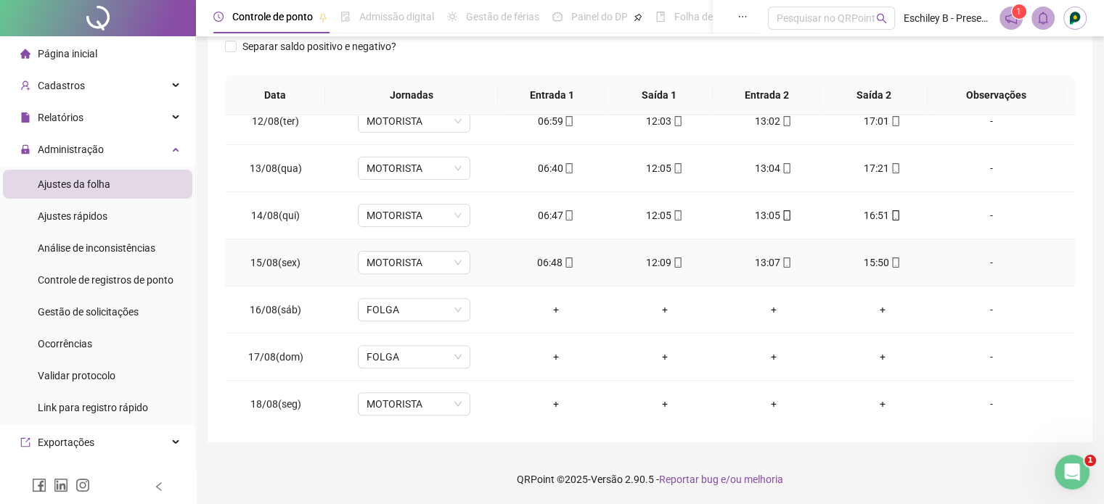
scroll to position [173, 0]
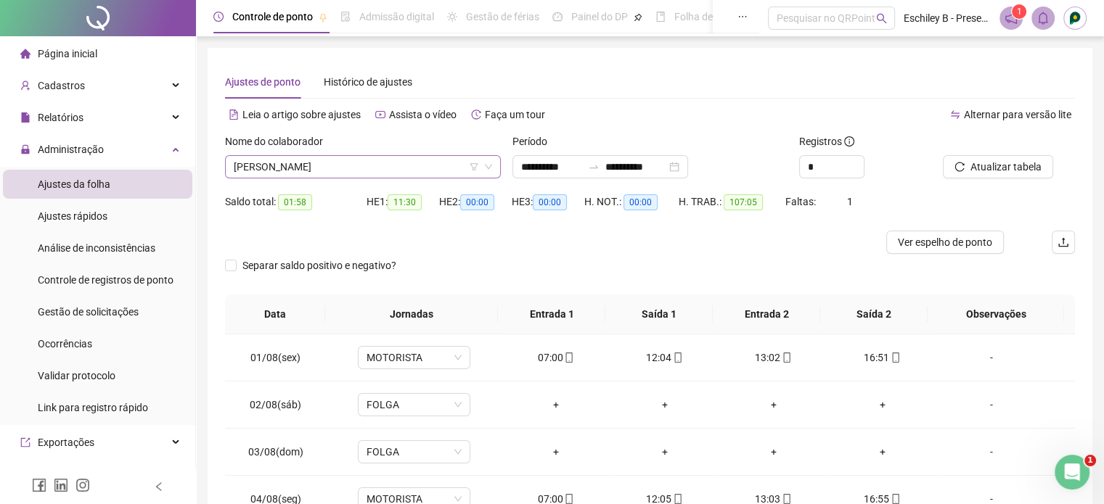
click at [383, 172] on span "[PERSON_NAME]" at bounding box center [363, 167] width 258 height 22
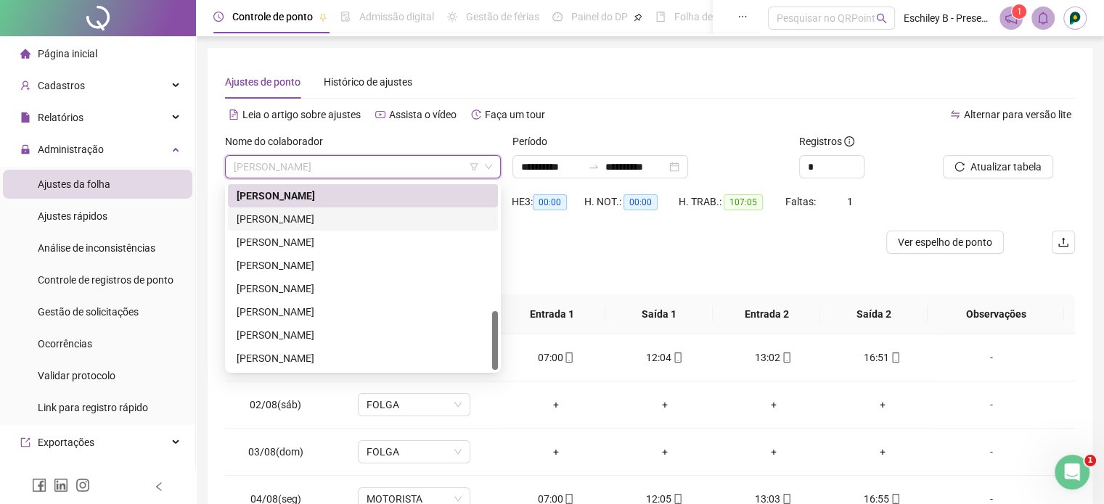
click at [358, 221] on div "[PERSON_NAME]" at bounding box center [363, 219] width 253 height 16
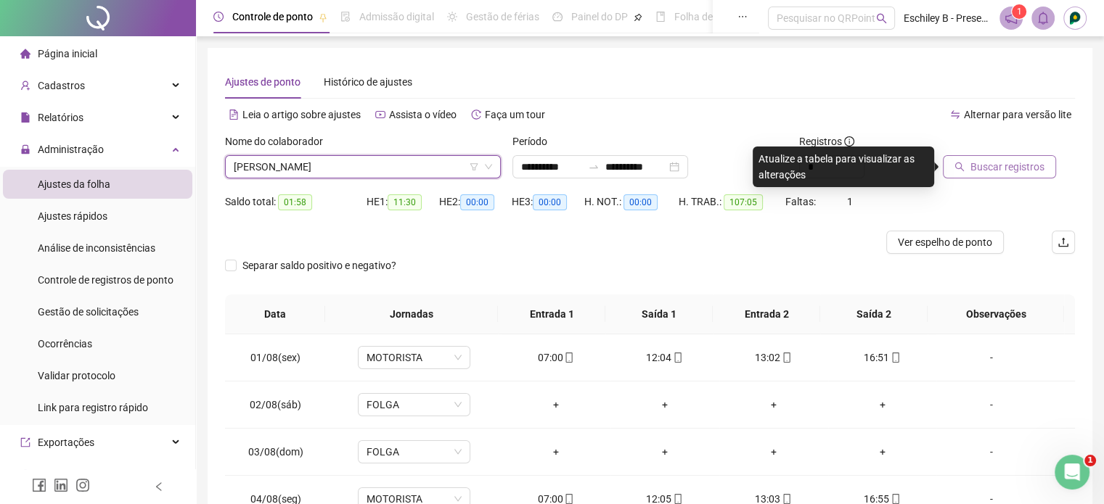
click at [1014, 167] on span "Buscar registros" at bounding box center [1007, 167] width 74 height 16
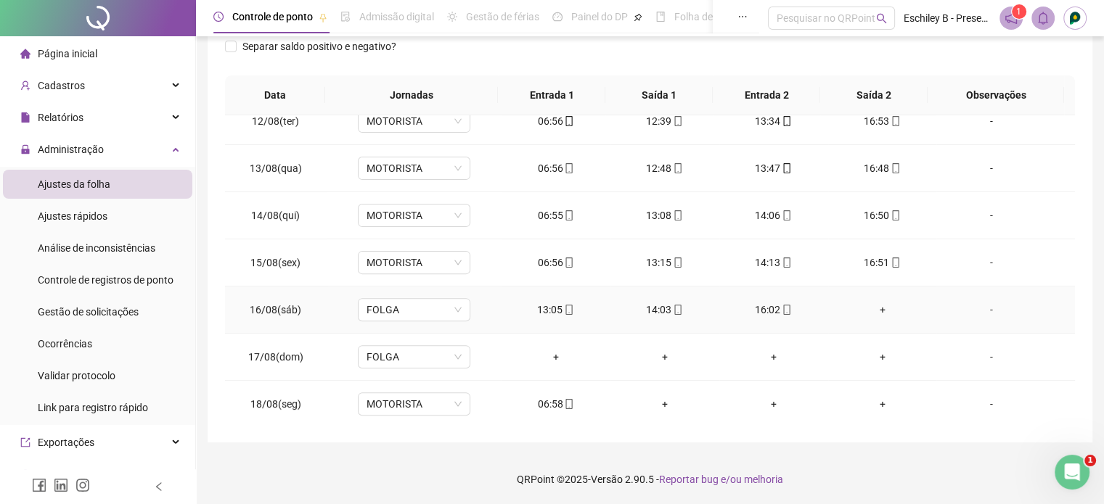
click at [871, 305] on div "+" at bounding box center [883, 310] width 86 height 16
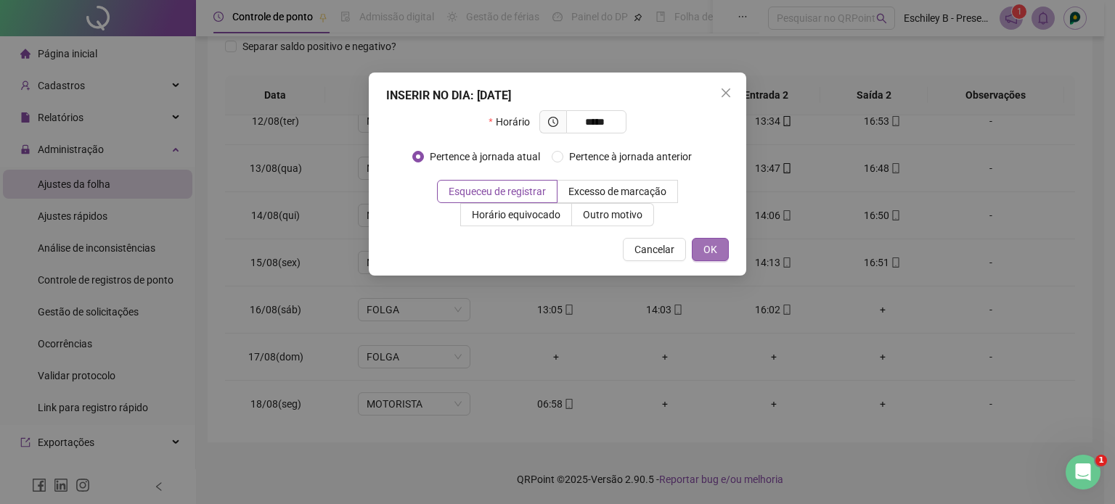
type input "*****"
click at [725, 252] on button "OK" at bounding box center [710, 249] width 37 height 23
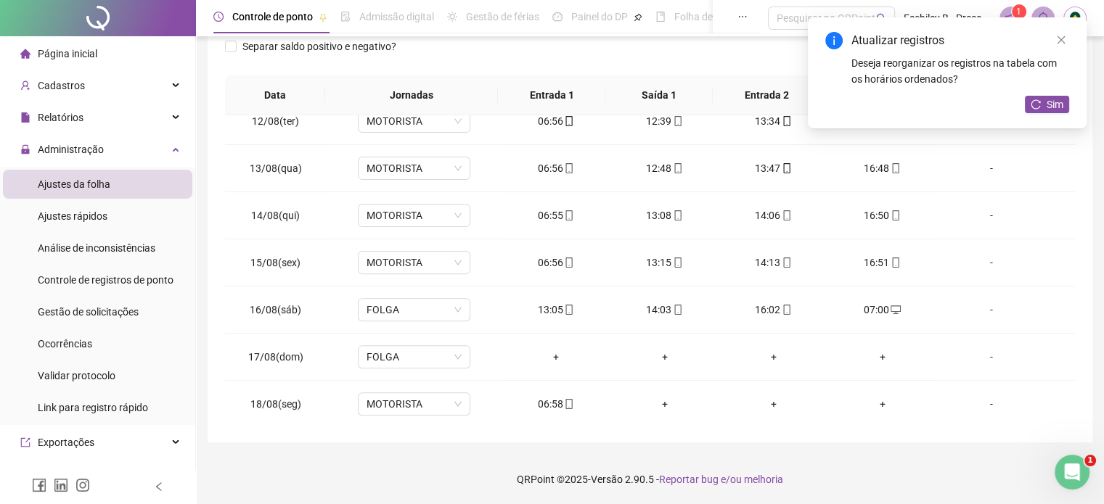
drag, startPoint x: 1027, startPoint y: 123, endPoint x: 1043, endPoint y: 90, distance: 37.0
click at [1033, 114] on div "Atualizar registros Deseja reorganizar os registros na tabela com os horários o…" at bounding box center [947, 72] width 279 height 111
click at [1043, 90] on div "Atualizar registros Deseja reorganizar os registros na tabela com os horários o…" at bounding box center [947, 72] width 279 height 111
click at [1041, 110] on button "Sim" at bounding box center [1047, 104] width 44 height 17
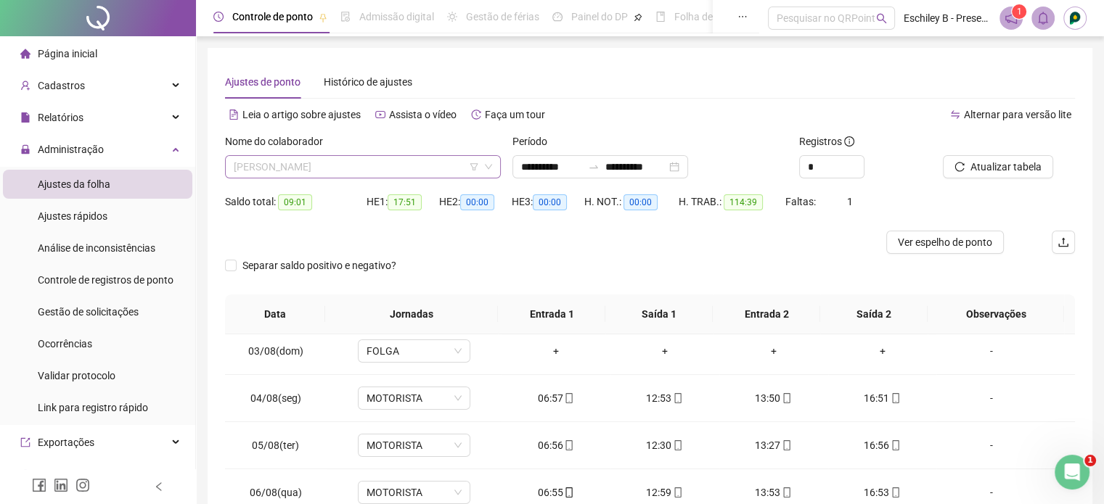
click at [369, 171] on span "[PERSON_NAME]" at bounding box center [363, 167] width 258 height 22
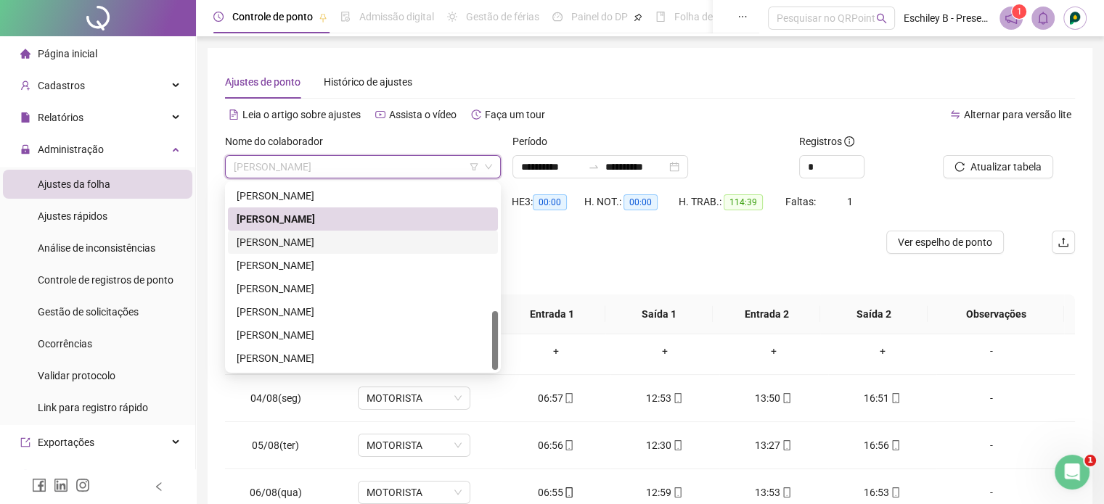
click at [366, 240] on div "[PERSON_NAME]" at bounding box center [363, 242] width 253 height 16
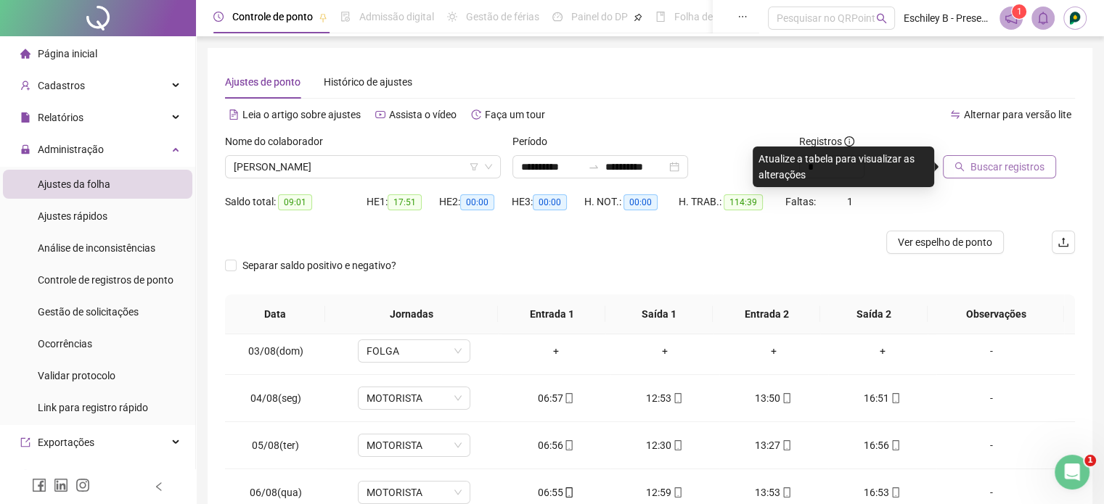
click at [954, 163] on icon "search" at bounding box center [959, 167] width 10 height 10
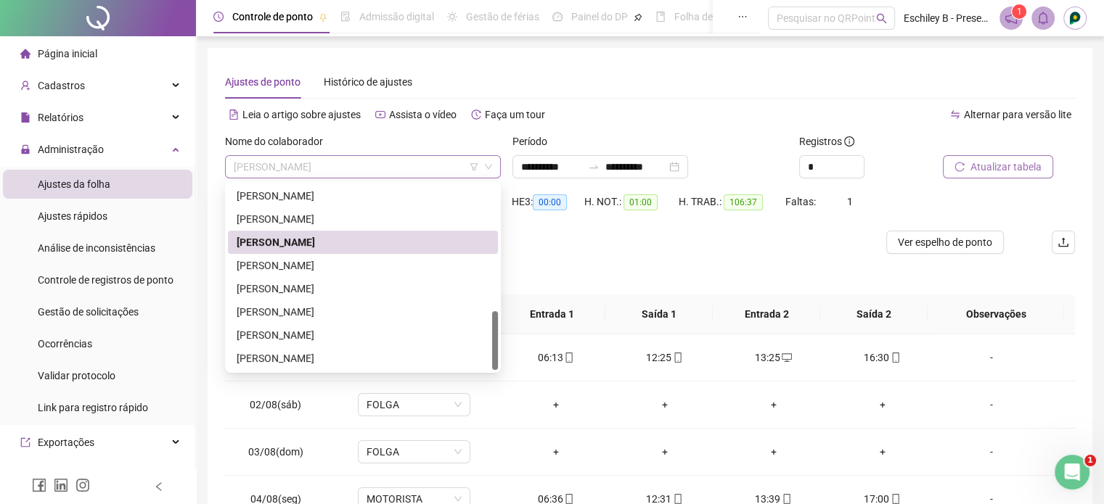
click at [368, 159] on span "[PERSON_NAME]" at bounding box center [363, 167] width 258 height 22
click at [350, 265] on div "[PERSON_NAME]" at bounding box center [363, 266] width 253 height 16
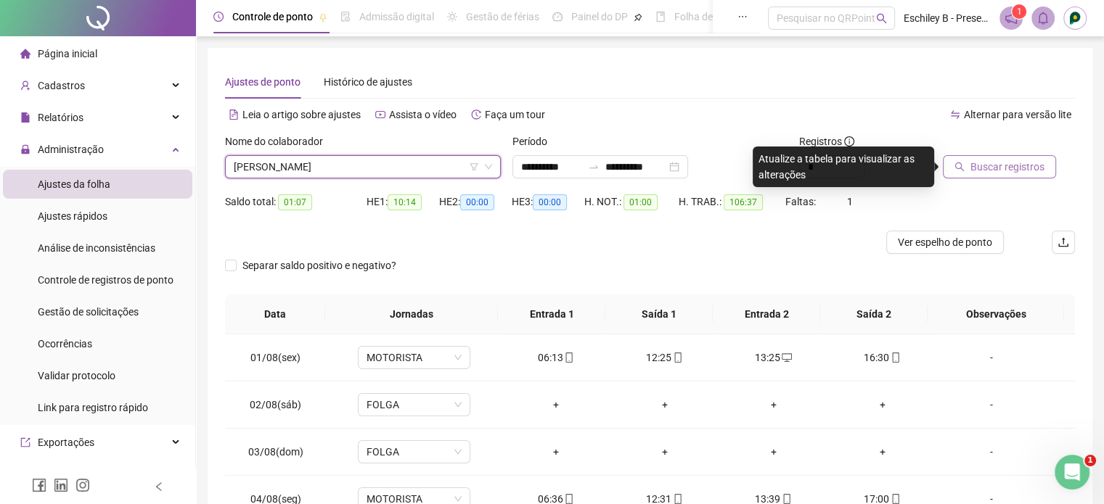
click at [993, 168] on span "Buscar registros" at bounding box center [1007, 167] width 74 height 16
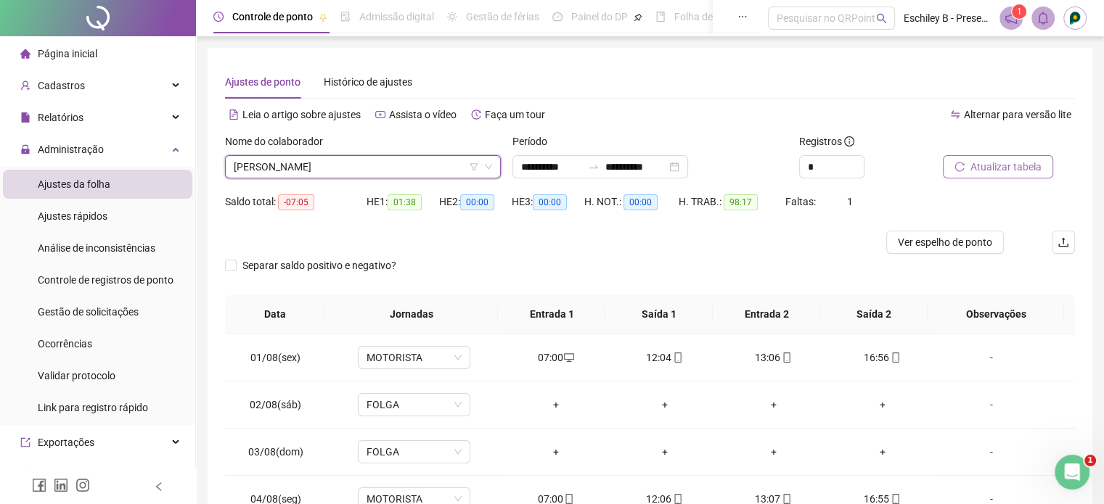
click at [420, 155] on div "[PERSON_NAME] DOS SANTOS [PERSON_NAME]" at bounding box center [363, 166] width 276 height 23
click at [432, 158] on span "[PERSON_NAME]" at bounding box center [363, 167] width 258 height 22
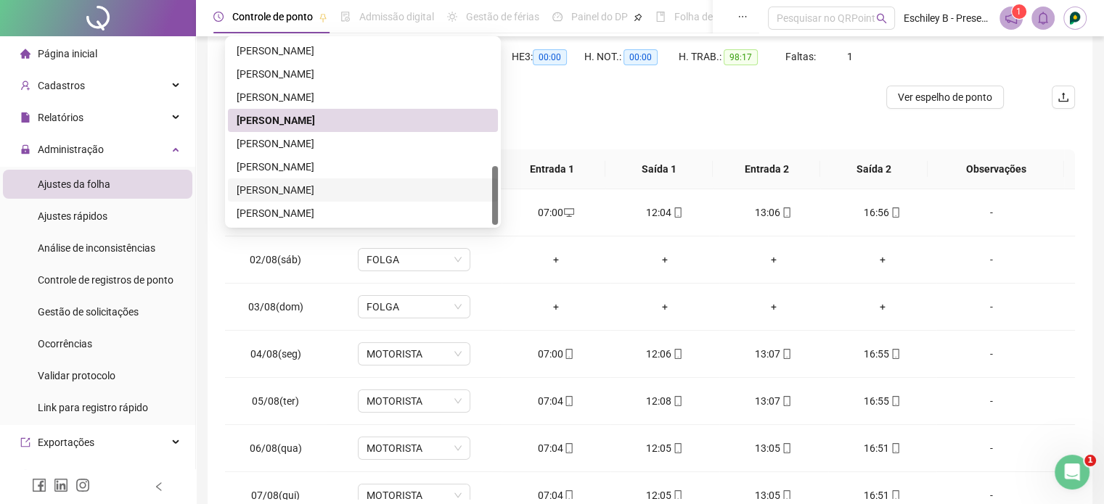
drag, startPoint x: 364, startPoint y: 190, endPoint x: 687, endPoint y: 131, distance: 328.2
click at [366, 189] on div "[PERSON_NAME]" at bounding box center [363, 190] width 253 height 16
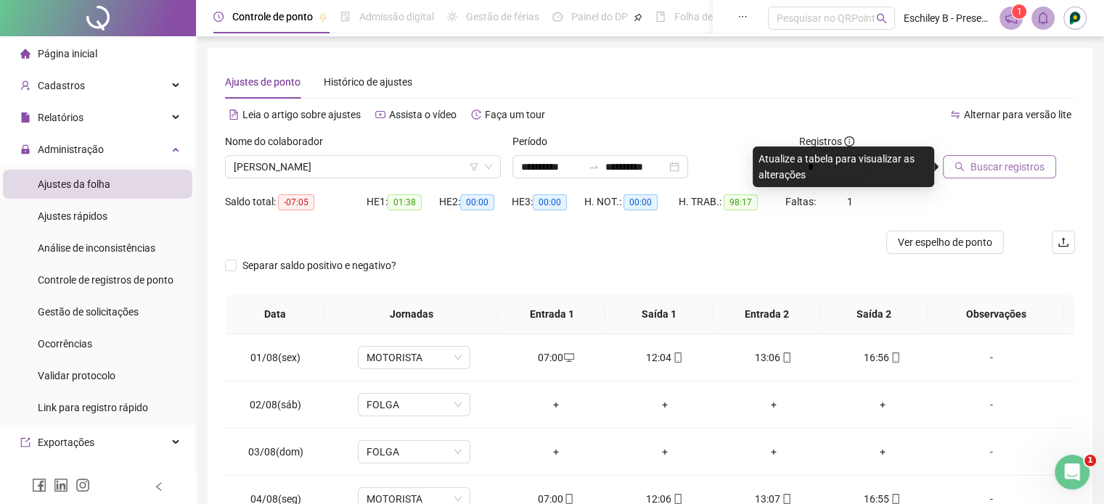
click at [1025, 158] on button "Buscar registros" at bounding box center [999, 166] width 113 height 23
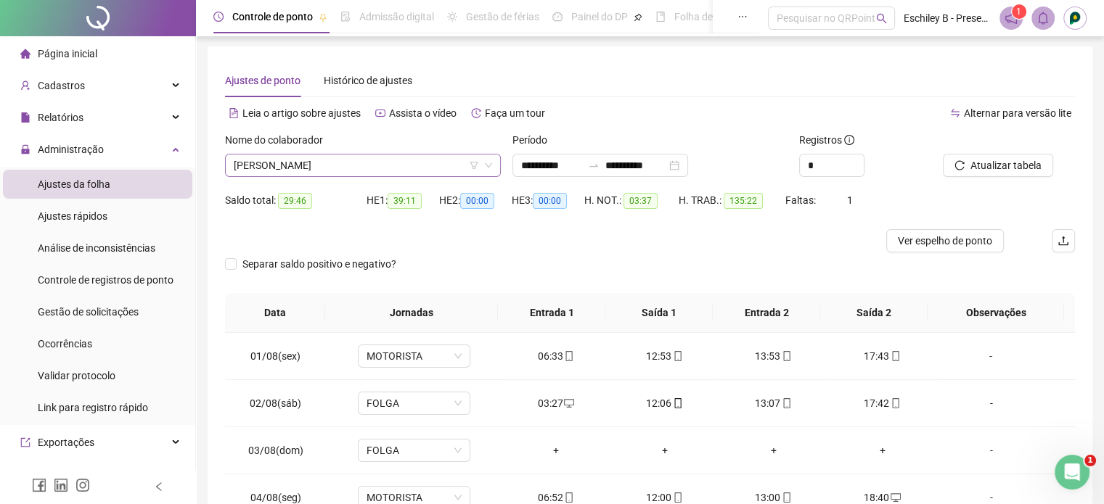
click at [342, 160] on span "[PERSON_NAME]" at bounding box center [363, 166] width 258 height 22
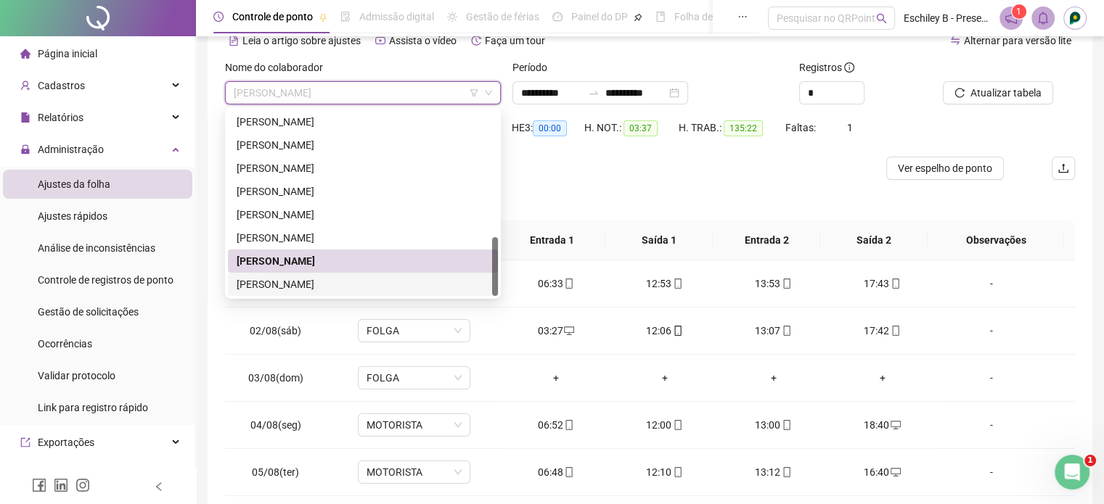
click at [313, 290] on div "[PERSON_NAME]" at bounding box center [363, 284] width 253 height 16
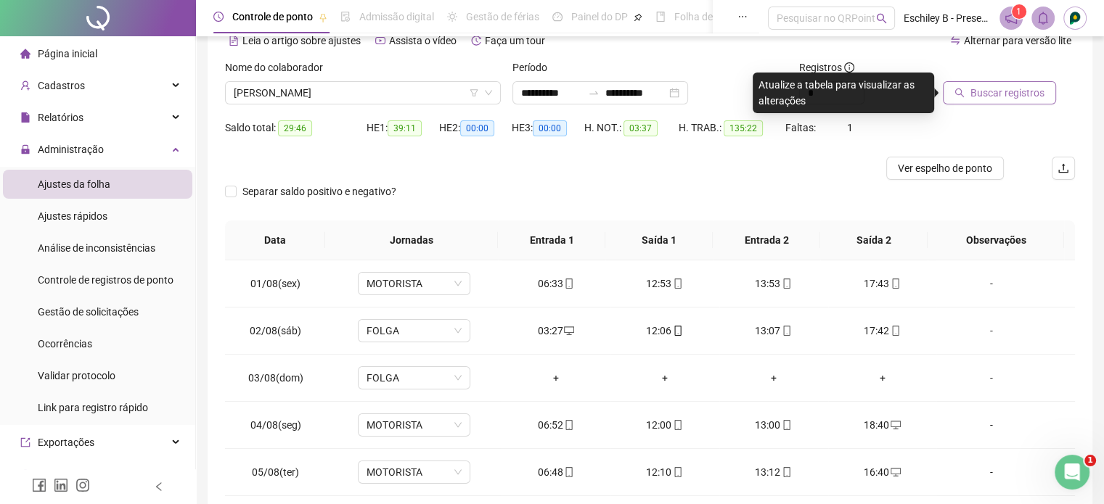
click at [1011, 92] on span "Buscar registros" at bounding box center [1007, 93] width 74 height 16
